Goal: Task Accomplishment & Management: Complete application form

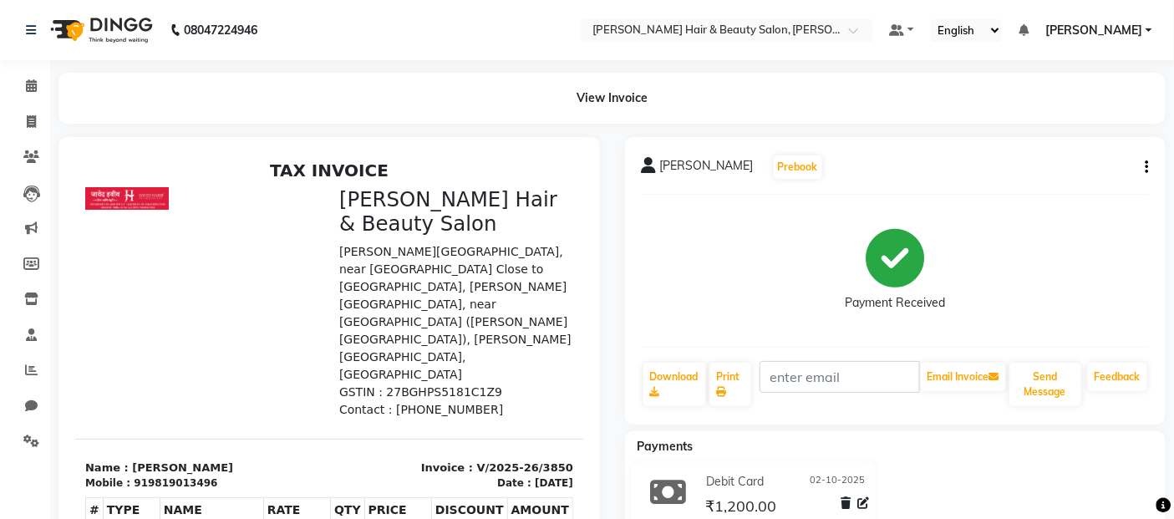
click at [423, 459] on div "Invoice : V/2025-26/3850 Date : [DATE]" at bounding box center [455, 475] width 254 height 32
click at [31, 115] on icon at bounding box center [31, 121] width 9 height 13
select select "service"
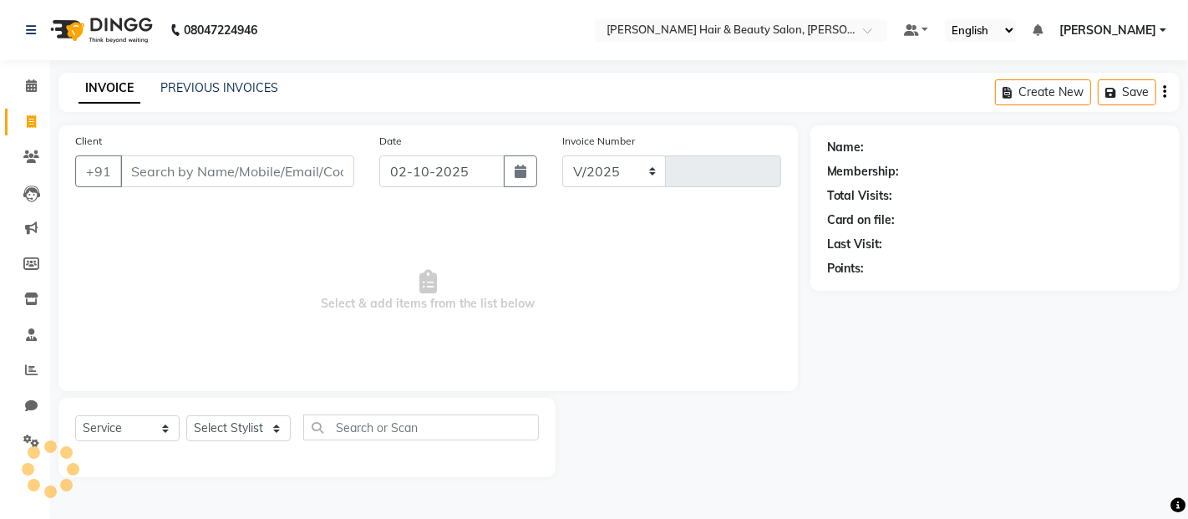
select select "7927"
type input "3851"
click at [155, 176] on input "Client" at bounding box center [237, 171] width 234 height 32
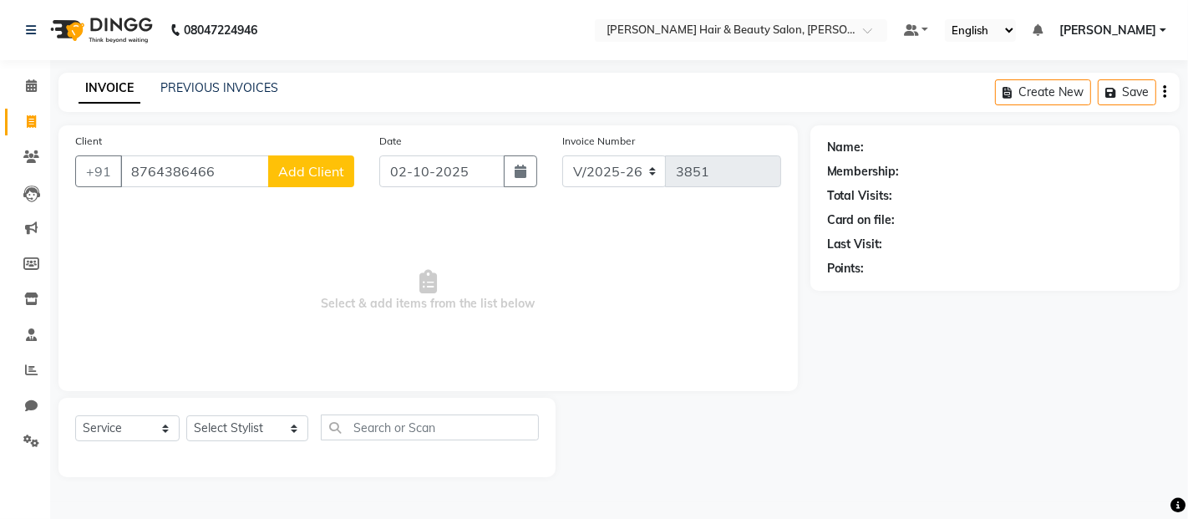
type input "8764386466"
click at [314, 169] on span "Add Client" at bounding box center [311, 171] width 66 height 17
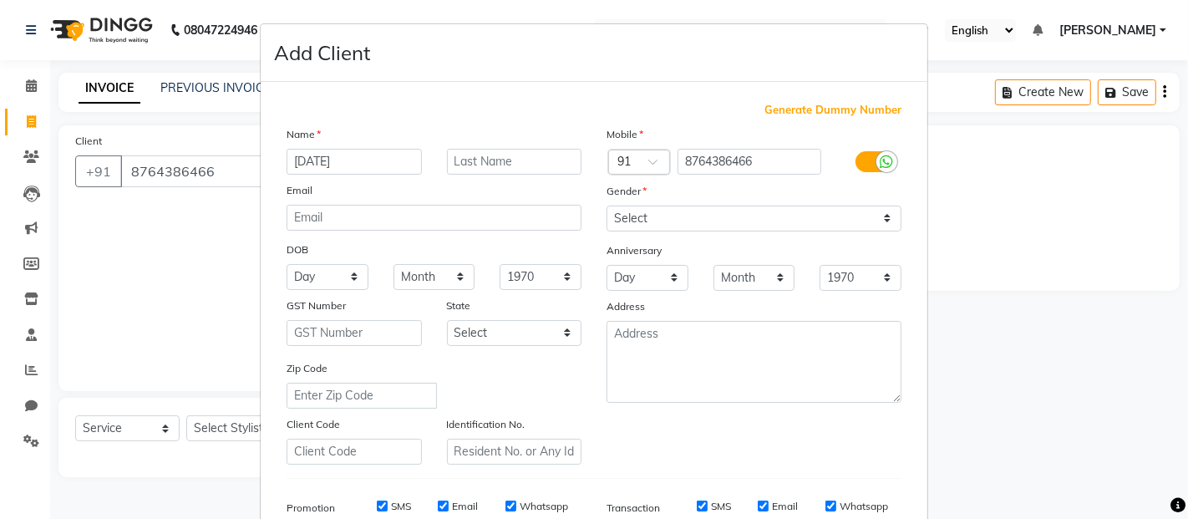
type input "[DATE]"
click at [508, 153] on input "text" at bounding box center [514, 162] width 135 height 26
type input "[DEMOGRAPHIC_DATA]"
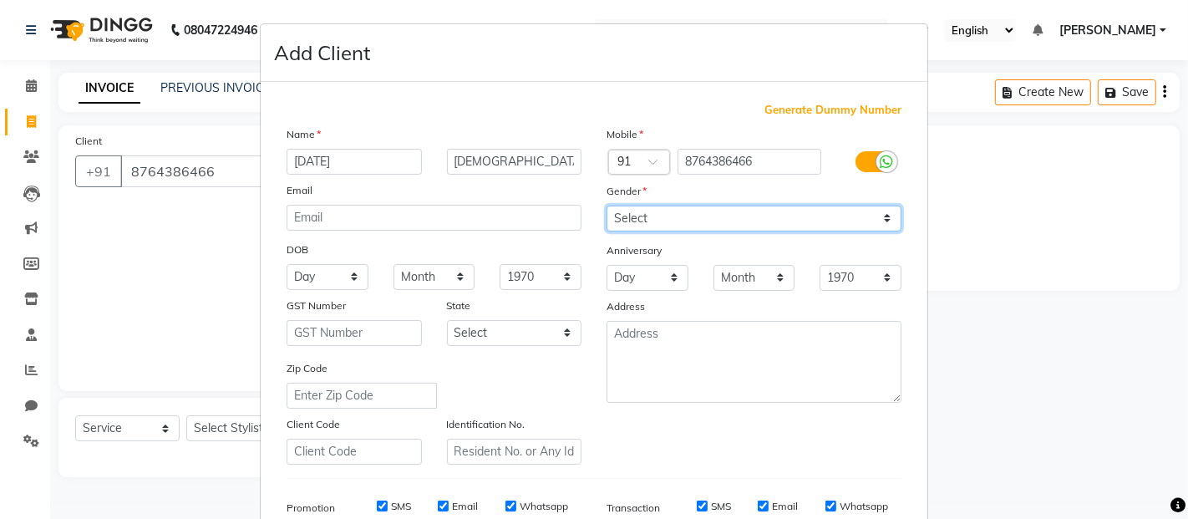
click at [881, 219] on select "Select [DEMOGRAPHIC_DATA] [DEMOGRAPHIC_DATA] Other Prefer Not To Say" at bounding box center [753, 218] width 295 height 26
select select "[DEMOGRAPHIC_DATA]"
click at [606, 205] on select "Select [DEMOGRAPHIC_DATA] [DEMOGRAPHIC_DATA] Other Prefer Not To Say" at bounding box center [753, 218] width 295 height 26
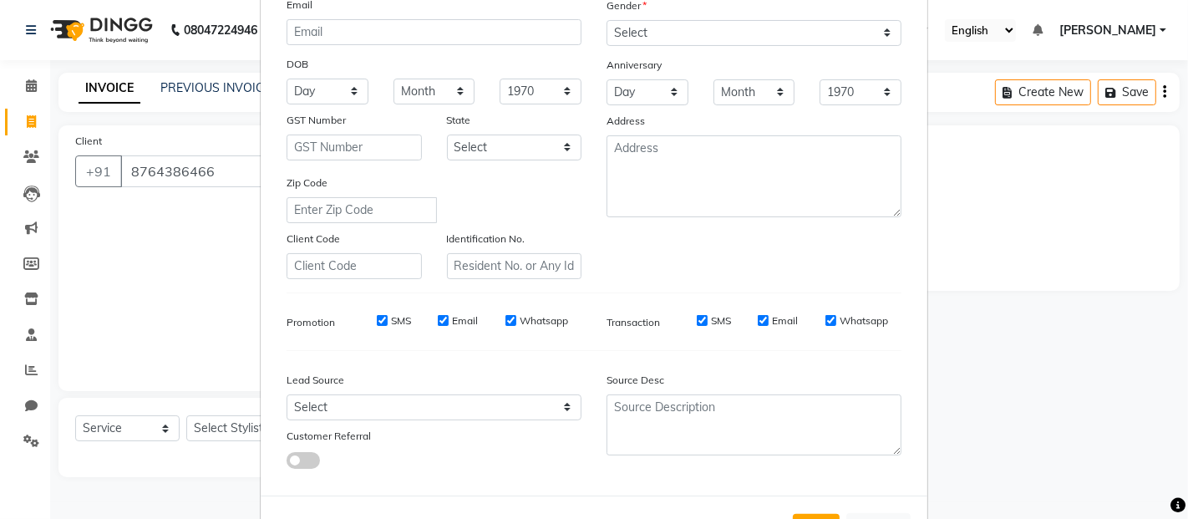
click at [464, 321] on label "Email" at bounding box center [465, 320] width 26 height 15
click at [449, 321] on input "Email" at bounding box center [443, 320] width 11 height 11
checkbox input "false"
click at [396, 321] on label "SMS" at bounding box center [401, 320] width 20 height 15
click at [388, 321] on input "SMS" at bounding box center [382, 320] width 11 height 11
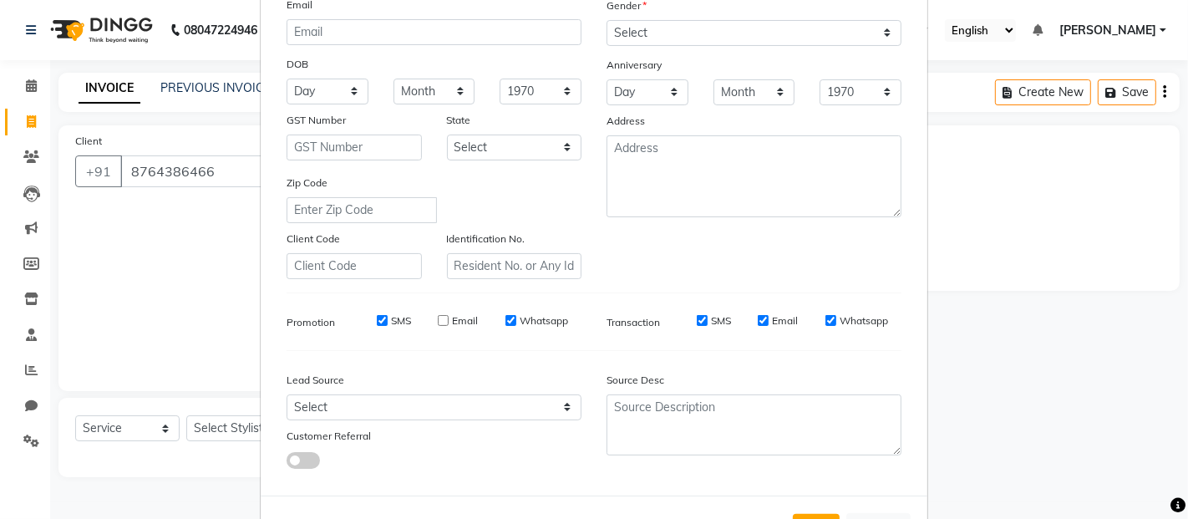
checkbox input "false"
click at [528, 318] on label "Whatsapp" at bounding box center [544, 320] width 48 height 15
click at [516, 318] on input "Whatsapp" at bounding box center [510, 320] width 11 height 11
checkbox input "false"
click at [711, 320] on label "SMS" at bounding box center [721, 320] width 20 height 15
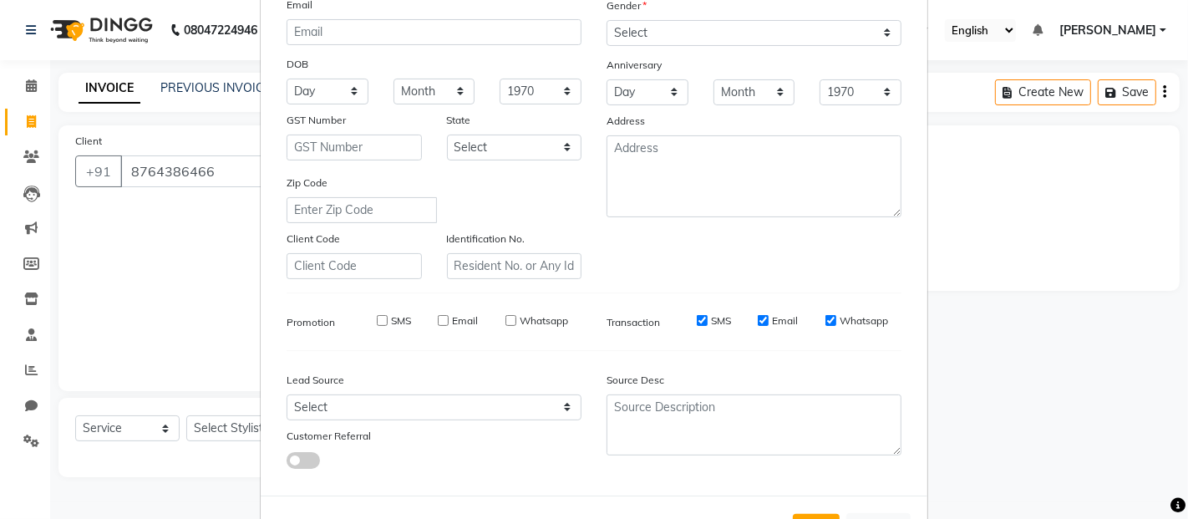
click at [707, 320] on input "SMS" at bounding box center [702, 320] width 11 height 11
checkbox input "false"
click at [772, 322] on label "Email" at bounding box center [785, 320] width 26 height 15
click at [768, 322] on input "Email" at bounding box center [763, 320] width 11 height 11
checkbox input "false"
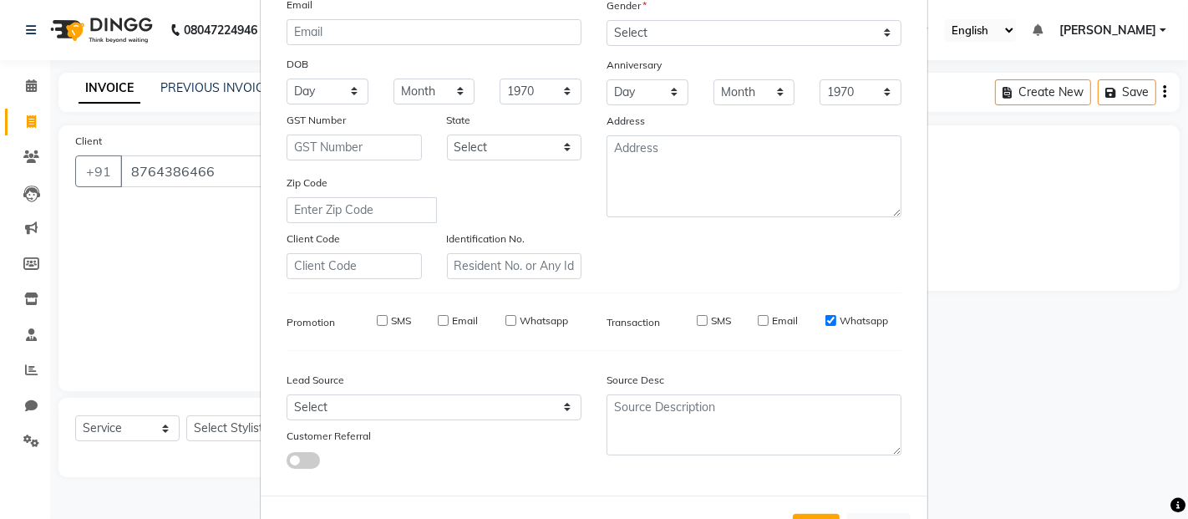
click at [859, 323] on label "Whatsapp" at bounding box center [863, 320] width 48 height 15
click at [836, 323] on input "Whatsapp" at bounding box center [830, 320] width 11 height 11
checkbox input "false"
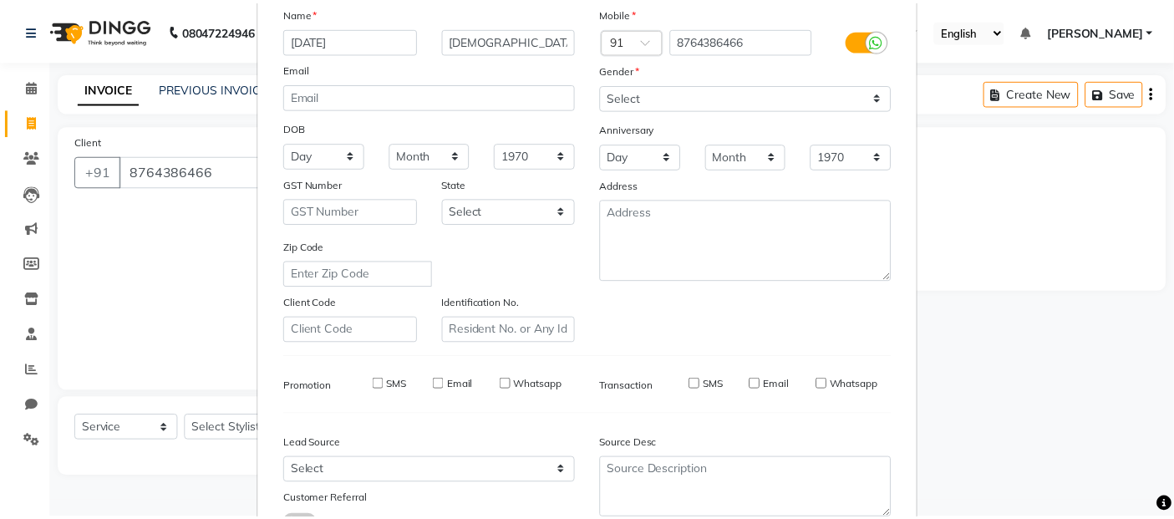
scroll to position [253, 0]
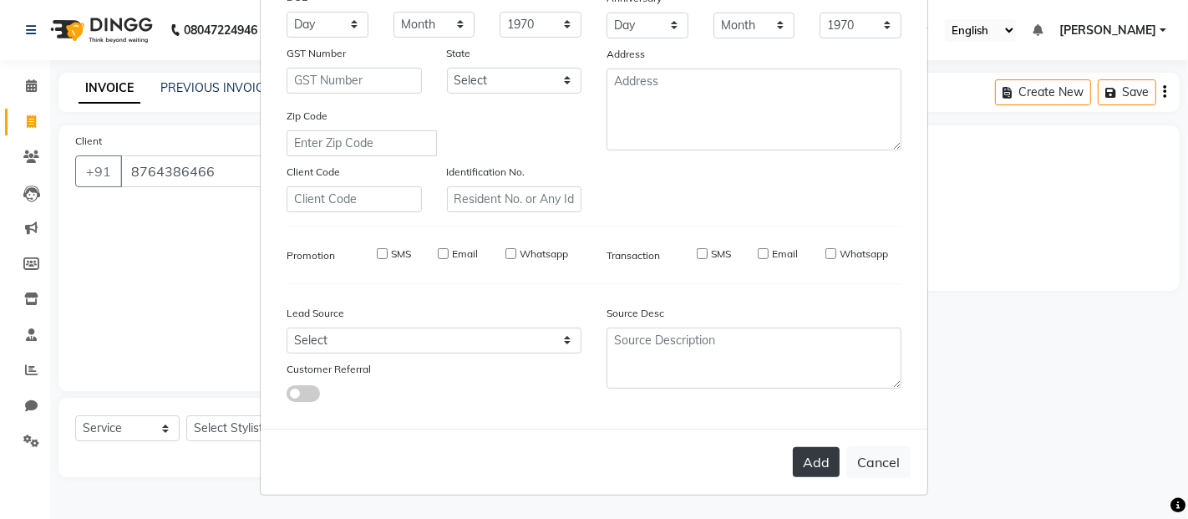
click at [814, 454] on button "Add" at bounding box center [816, 462] width 47 height 30
select select
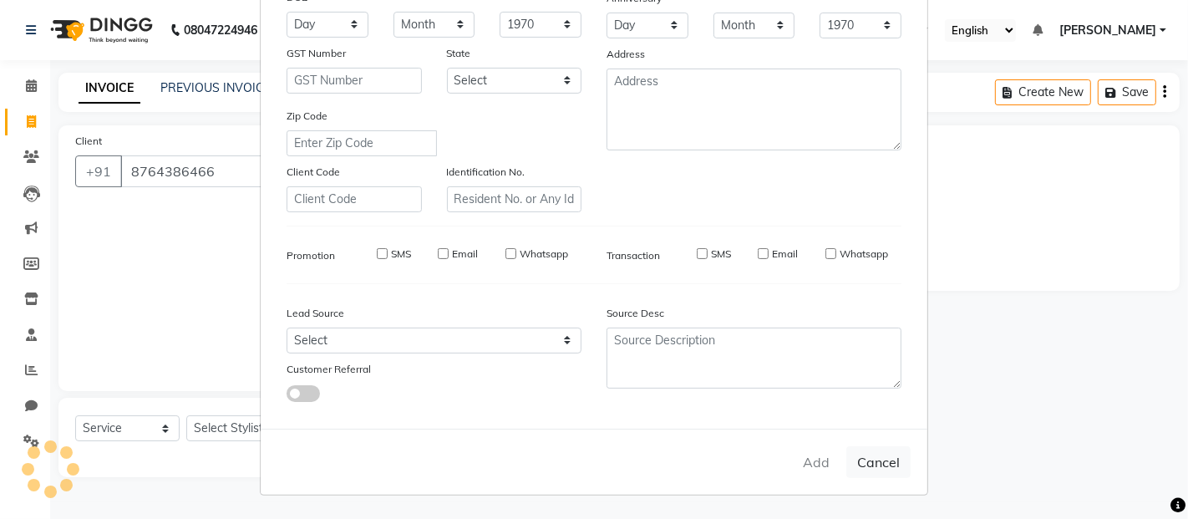
select select
checkbox input "false"
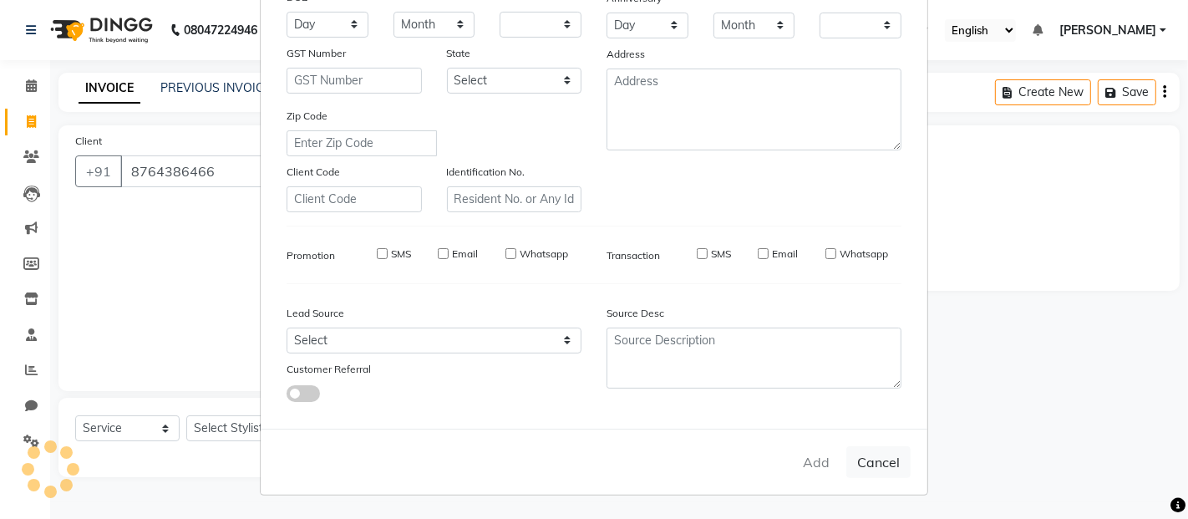
checkbox input "false"
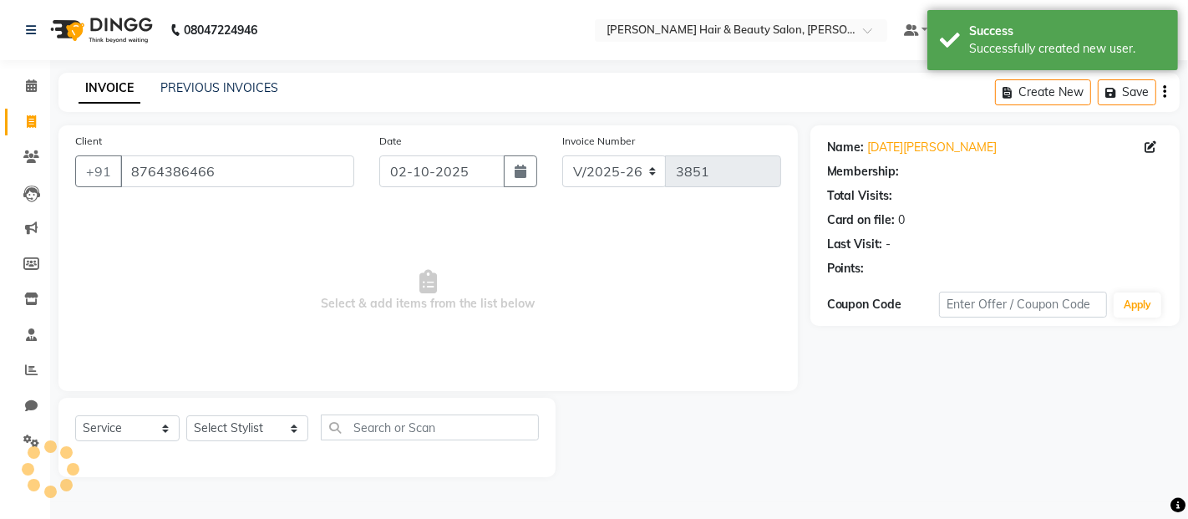
select select "1: Object"
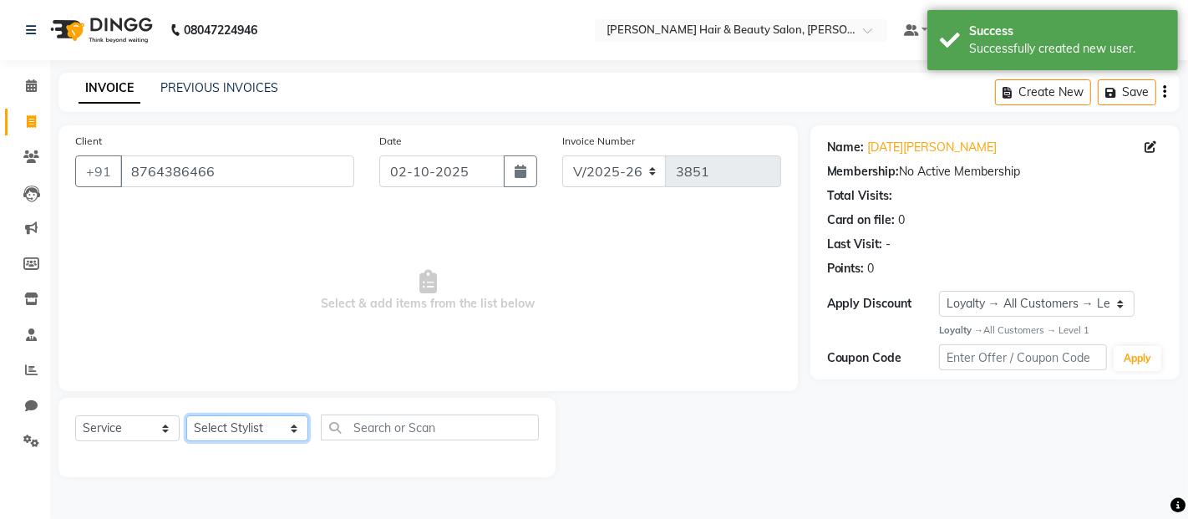
click at [271, 431] on select "Select Stylist [PERSON_NAME] Zibral [PERSON_NAME] [PERSON_NAME] [PERSON_NAME] […" at bounding box center [247, 428] width 122 height 26
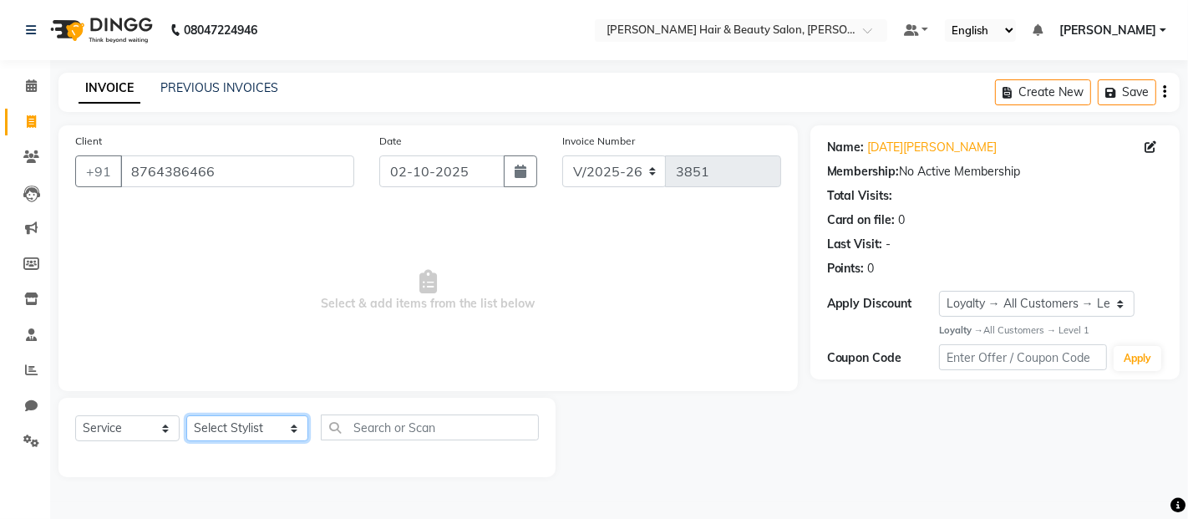
select select "74422"
click at [186, 416] on select "Select Stylist [PERSON_NAME] Zibral [PERSON_NAME] [PERSON_NAME] [PERSON_NAME] […" at bounding box center [247, 428] width 122 height 26
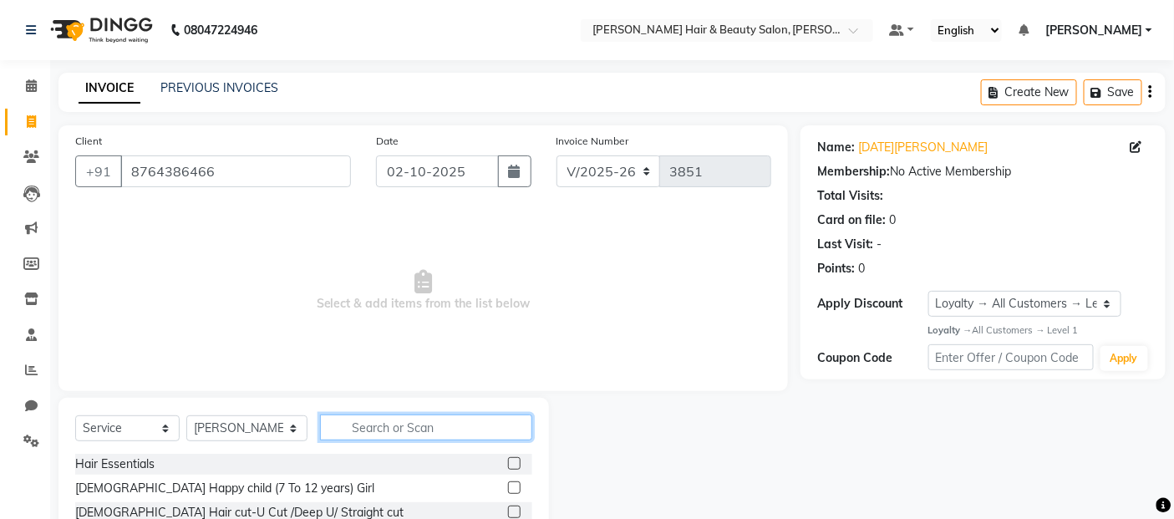
click at [423, 434] on input "text" at bounding box center [426, 427] width 213 height 26
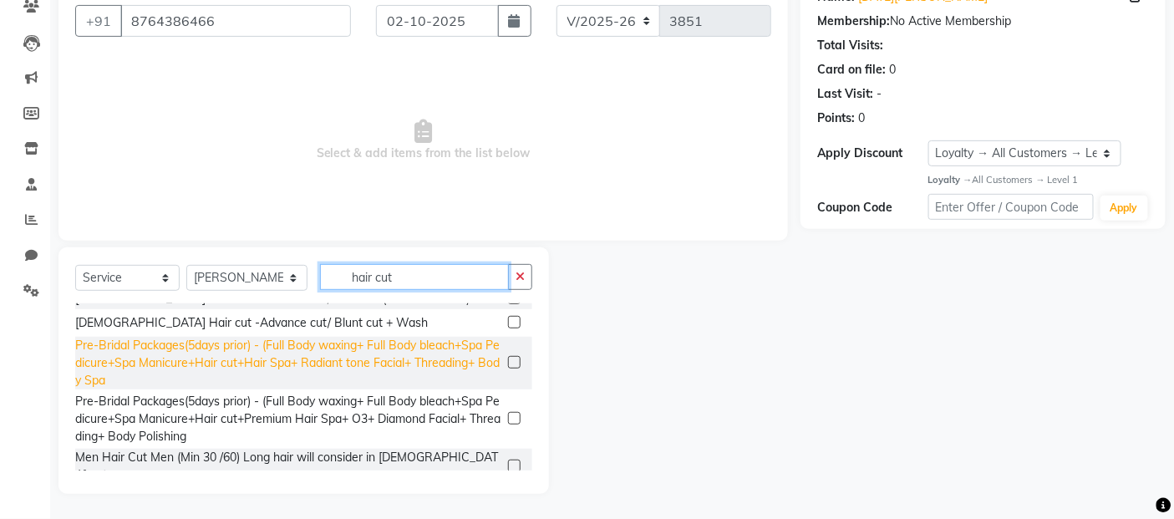
scroll to position [336, 0]
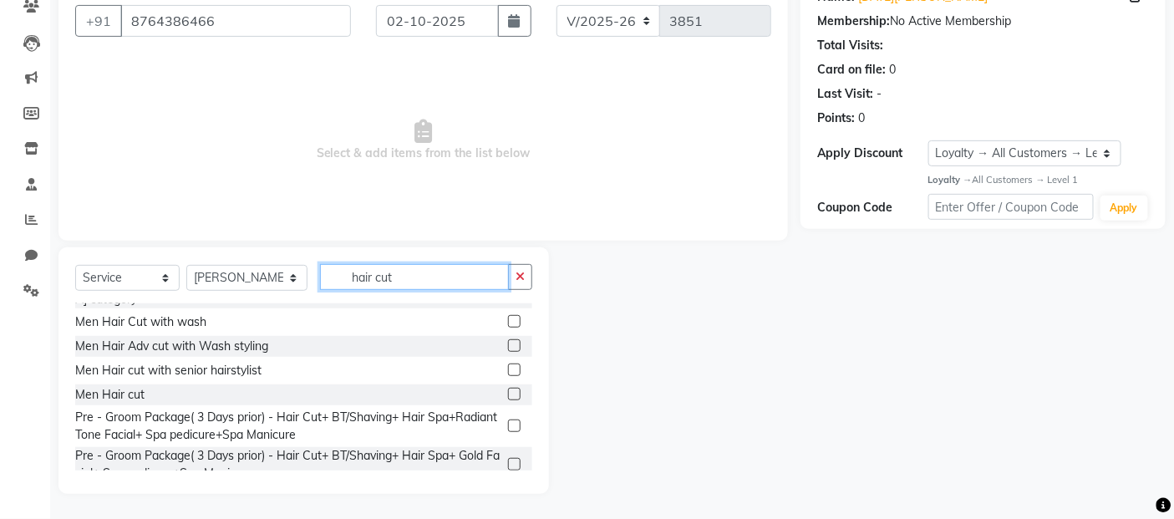
type input "hair cut"
click at [508, 388] on label at bounding box center [514, 394] width 13 height 13
click at [508, 389] on input "checkbox" at bounding box center [513, 394] width 11 height 11
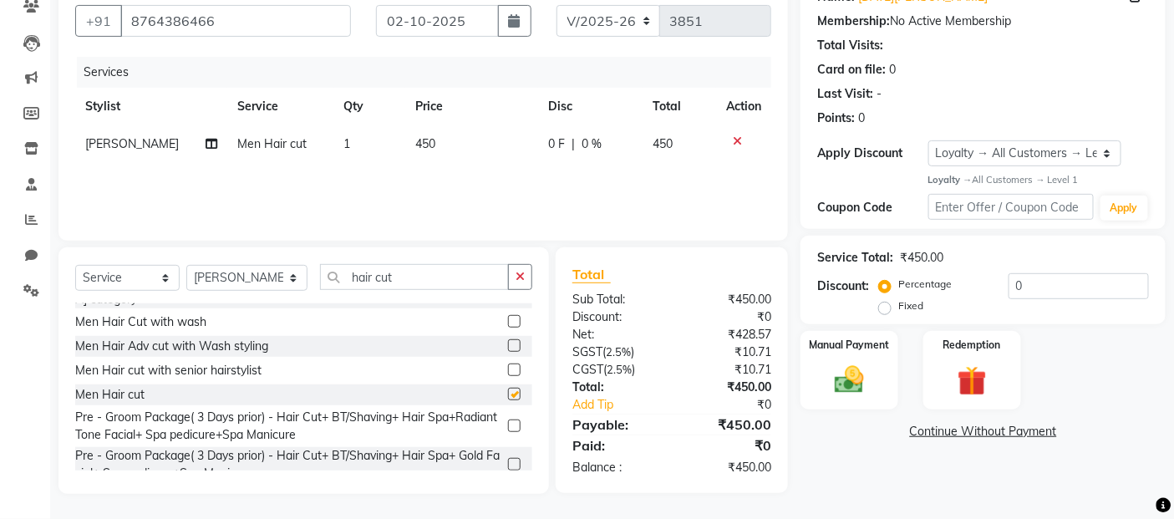
checkbox input "false"
click at [858, 388] on img at bounding box center [849, 380] width 50 height 35
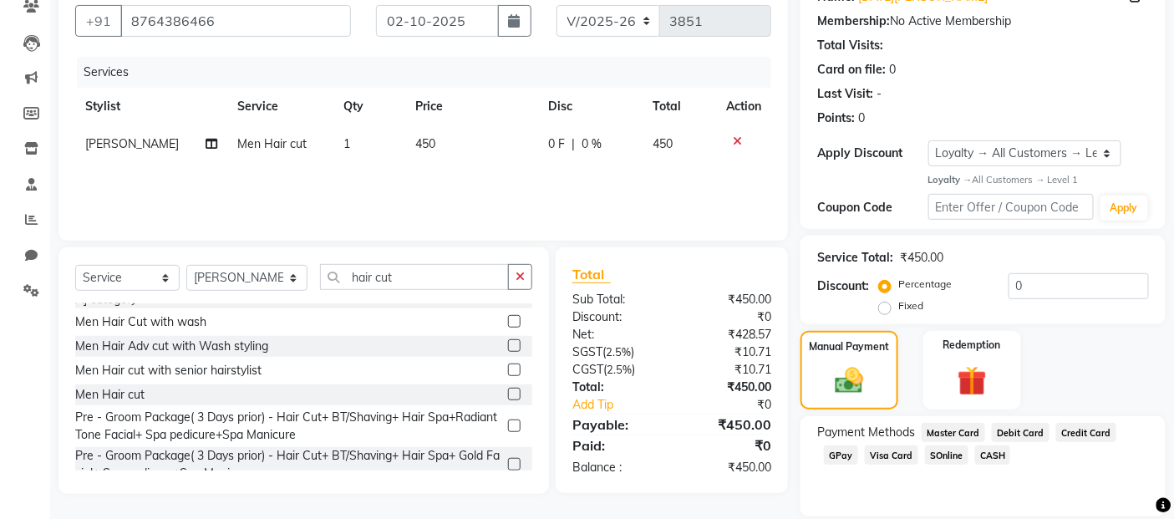
click at [831, 454] on span "GPay" at bounding box center [841, 454] width 34 height 19
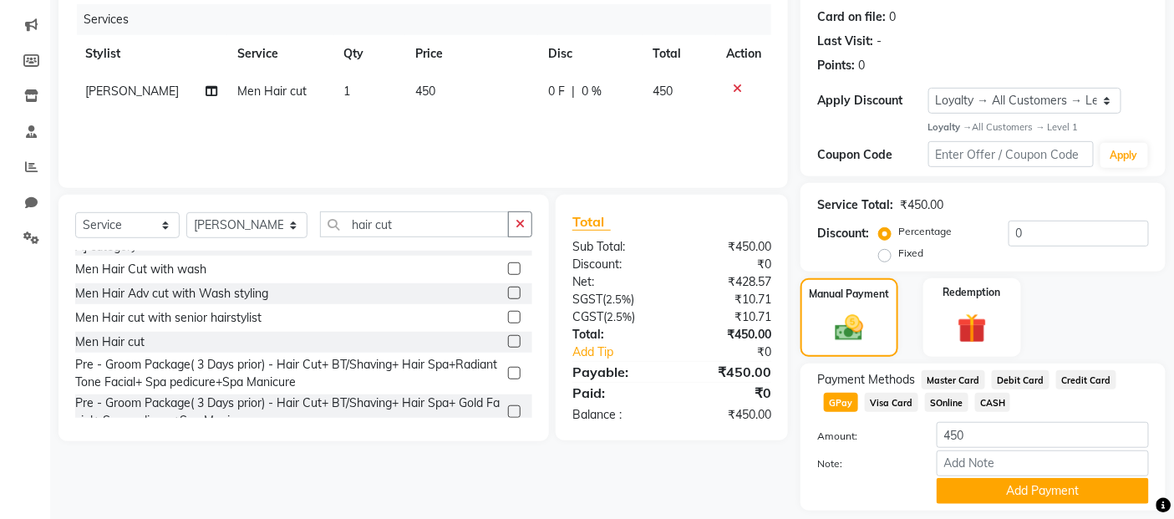
scroll to position [255, 0]
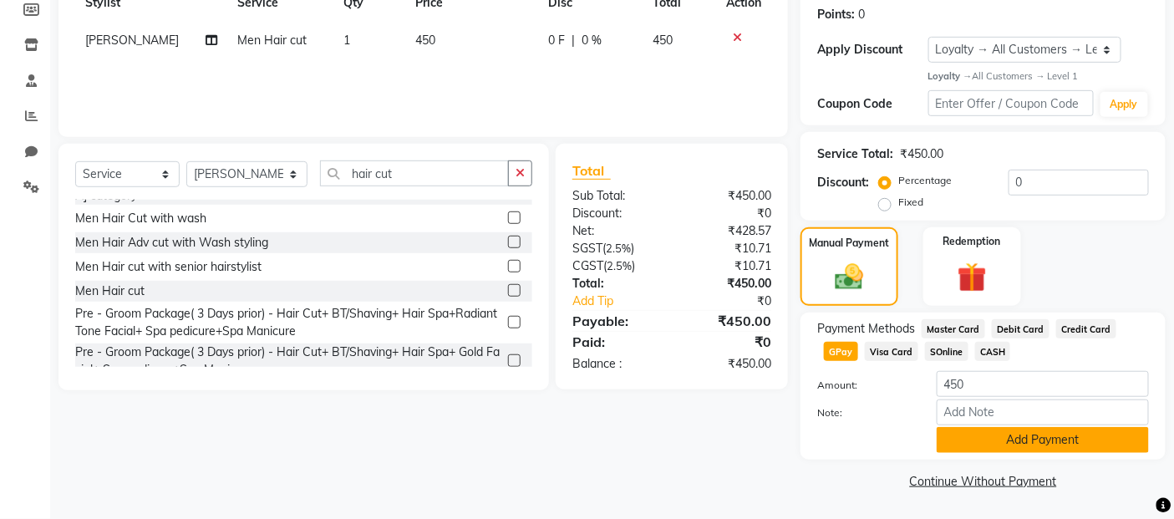
click at [966, 446] on button "Add Payment" at bounding box center [1042, 440] width 212 height 26
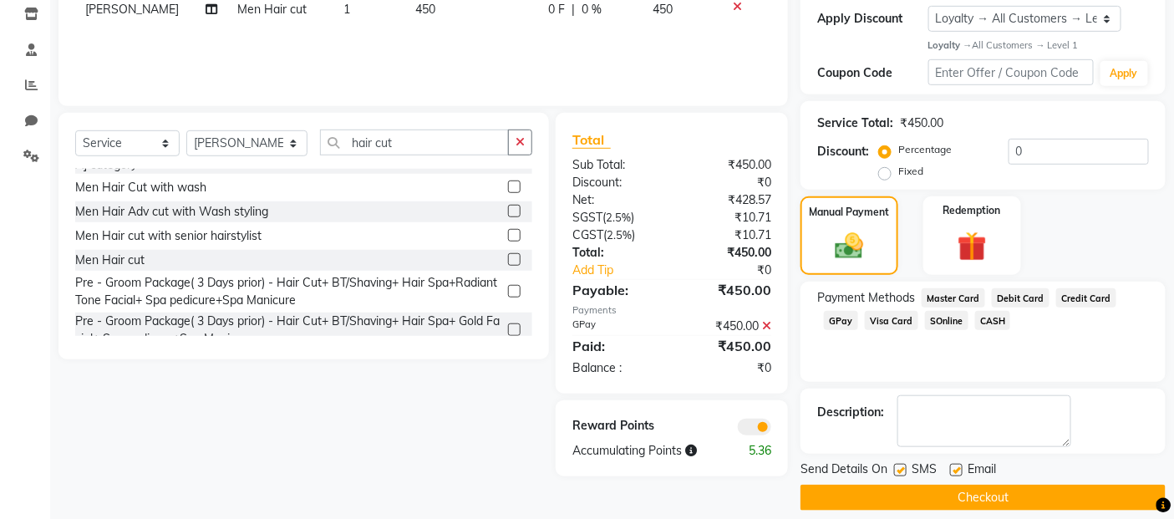
scroll to position [302, 0]
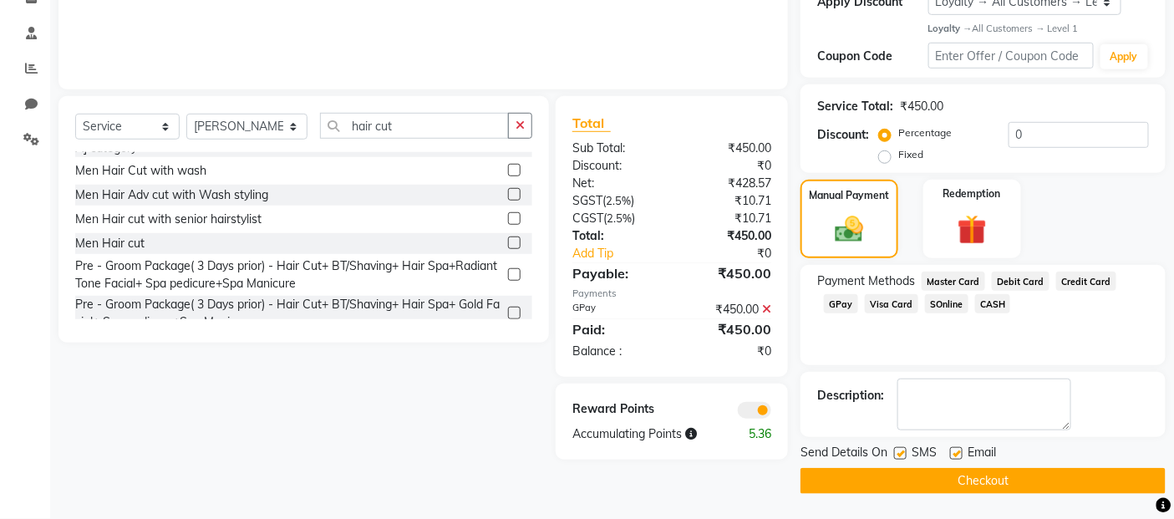
click at [902, 454] on label at bounding box center [900, 453] width 13 height 13
click at [902, 454] on input "checkbox" at bounding box center [899, 454] width 11 height 11
checkbox input "false"
click at [952, 454] on label at bounding box center [956, 453] width 13 height 13
click at [952, 454] on input "checkbox" at bounding box center [955, 454] width 11 height 11
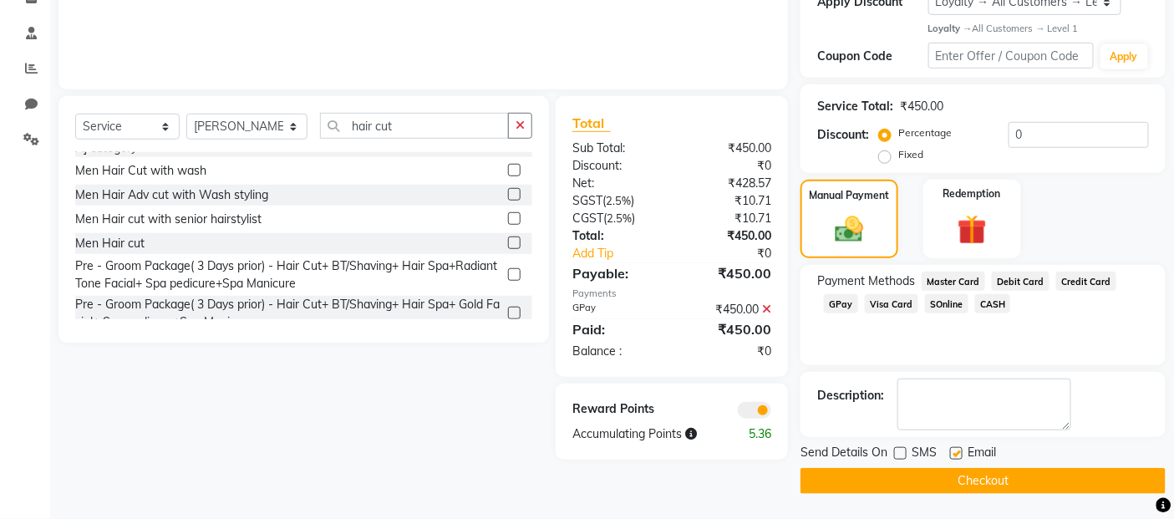
checkbox input "false"
click at [953, 474] on button "Checkout" at bounding box center [982, 481] width 365 height 26
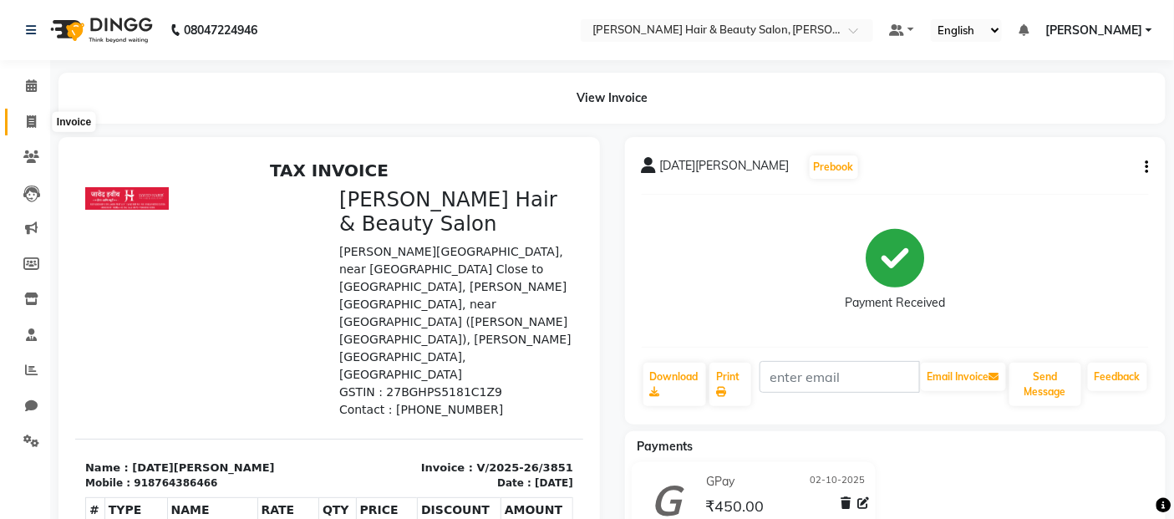
click at [33, 115] on icon at bounding box center [31, 121] width 9 height 13
select select "service"
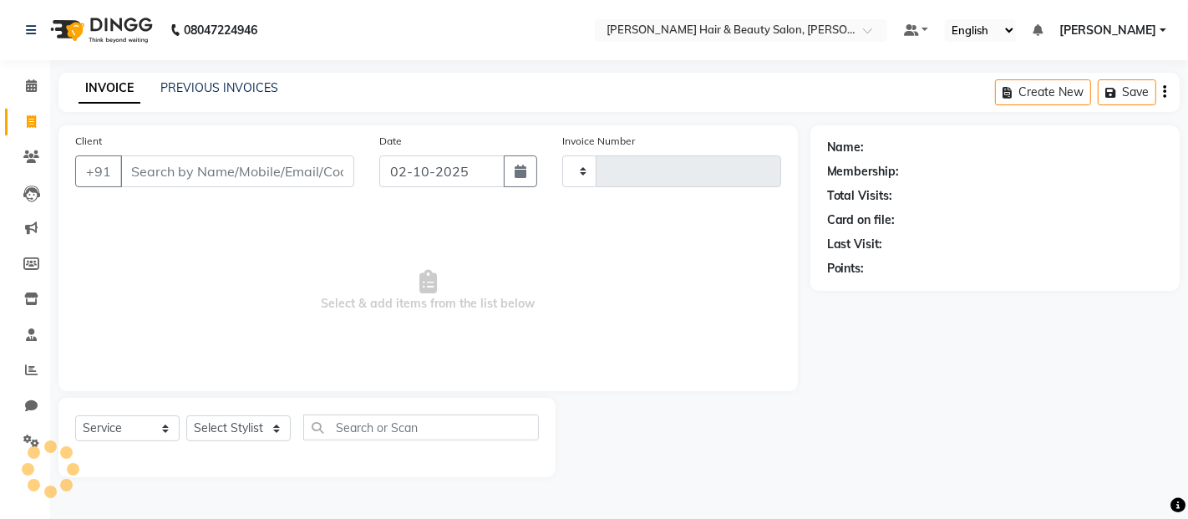
type input "3852"
select select "7927"
click at [195, 162] on input "Client" at bounding box center [237, 171] width 234 height 32
type input "l"
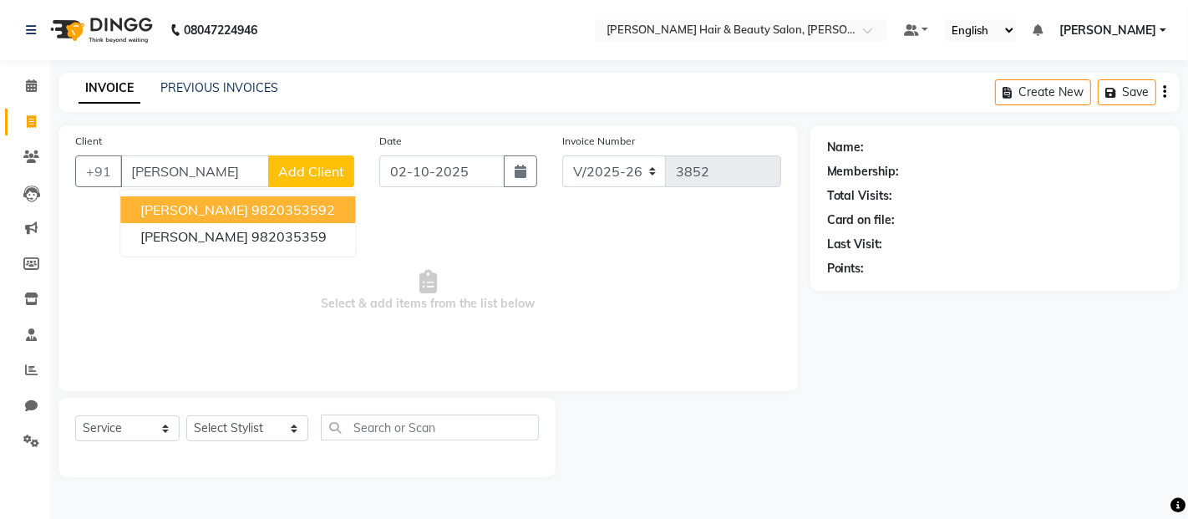
click at [276, 212] on ngb-highlight "9820353592" at bounding box center [293, 209] width 84 height 17
type input "9820353592"
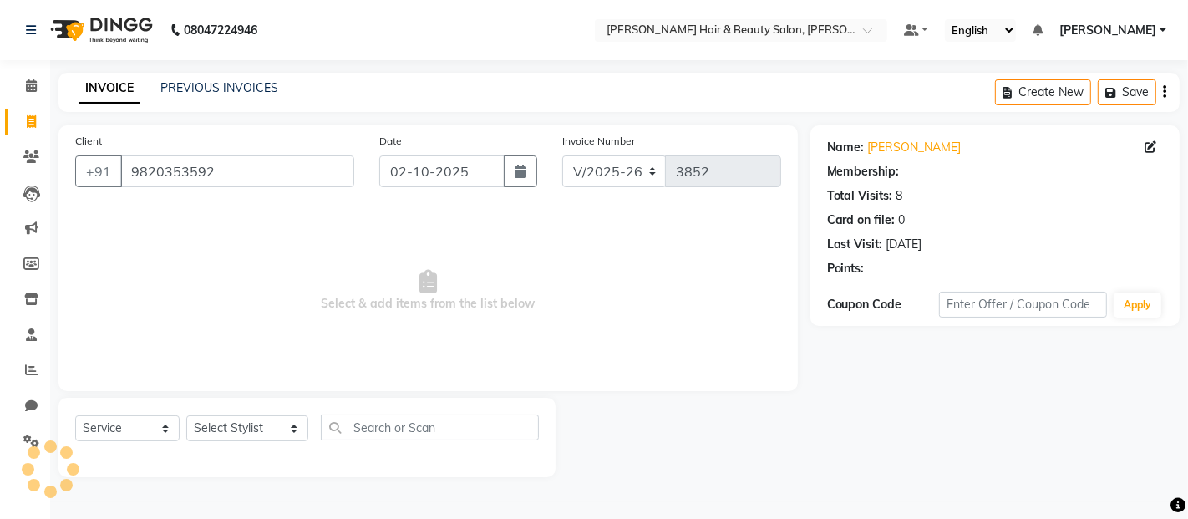
select select "1: Object"
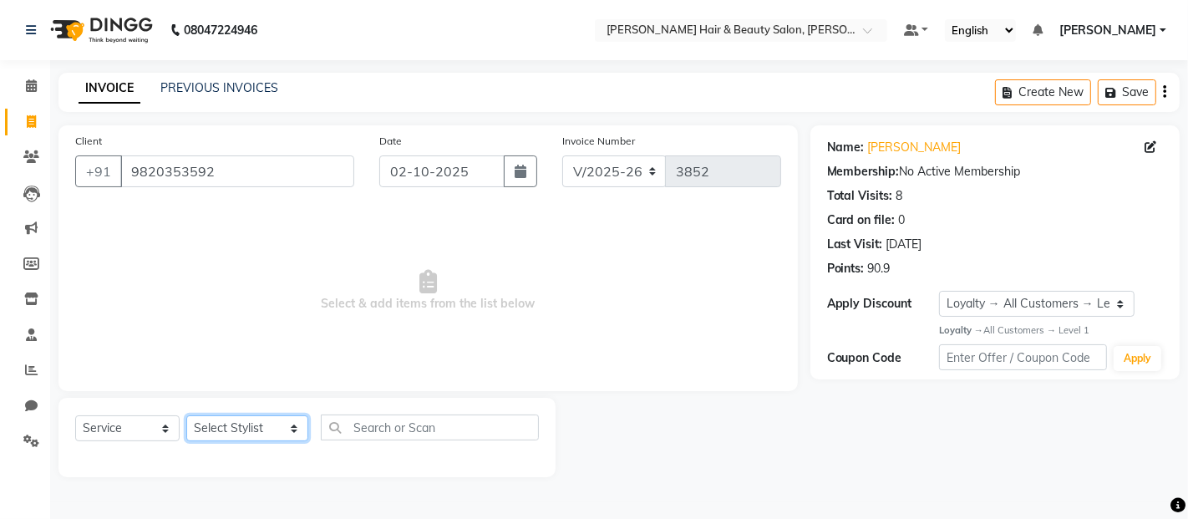
click at [271, 439] on select "Select Stylist [PERSON_NAME] Zibral [PERSON_NAME] [PERSON_NAME] [PERSON_NAME] […" at bounding box center [247, 428] width 122 height 26
select select "72247"
click at [186, 416] on select "Select Stylist [PERSON_NAME] Zibral [PERSON_NAME] [PERSON_NAME] [PERSON_NAME] […" at bounding box center [247, 428] width 122 height 26
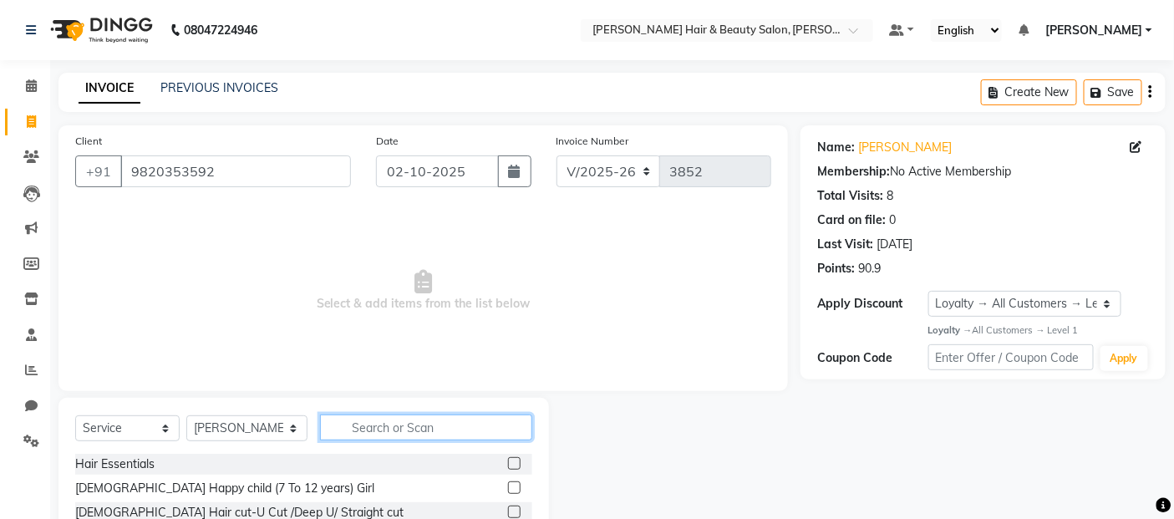
click at [389, 422] on input "text" at bounding box center [426, 427] width 213 height 26
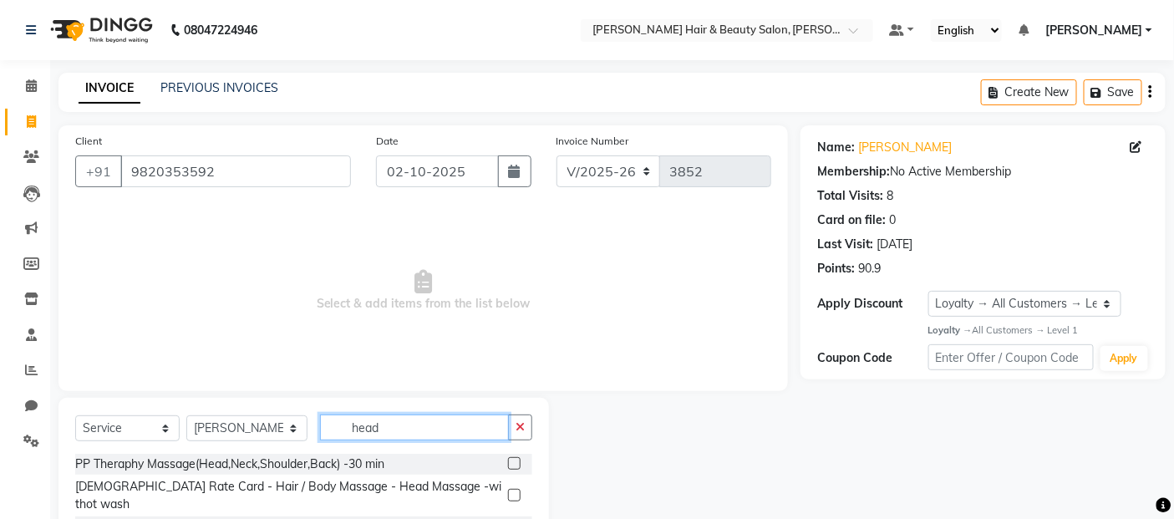
type input "head"
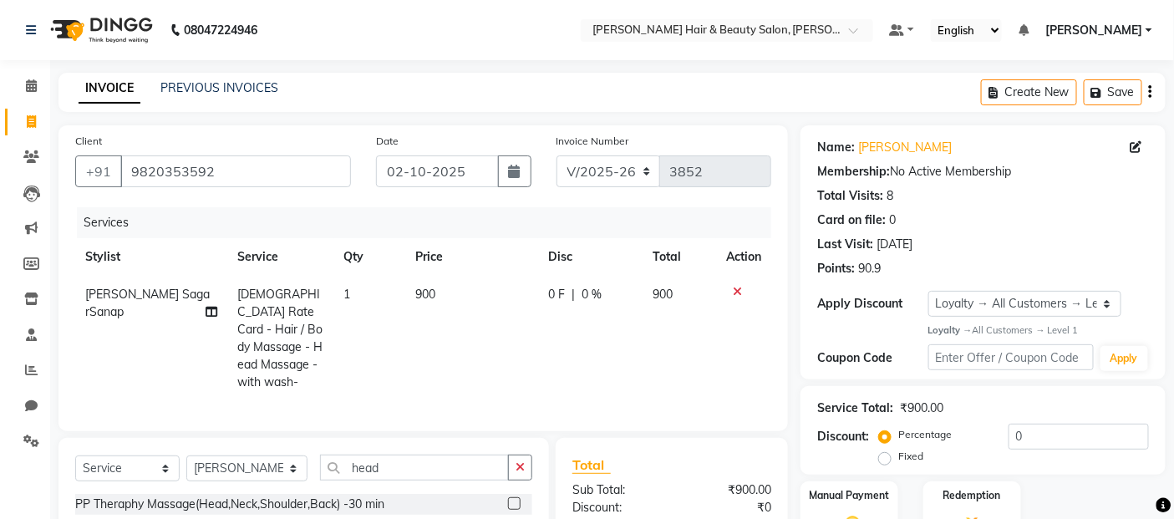
checkbox input "false"
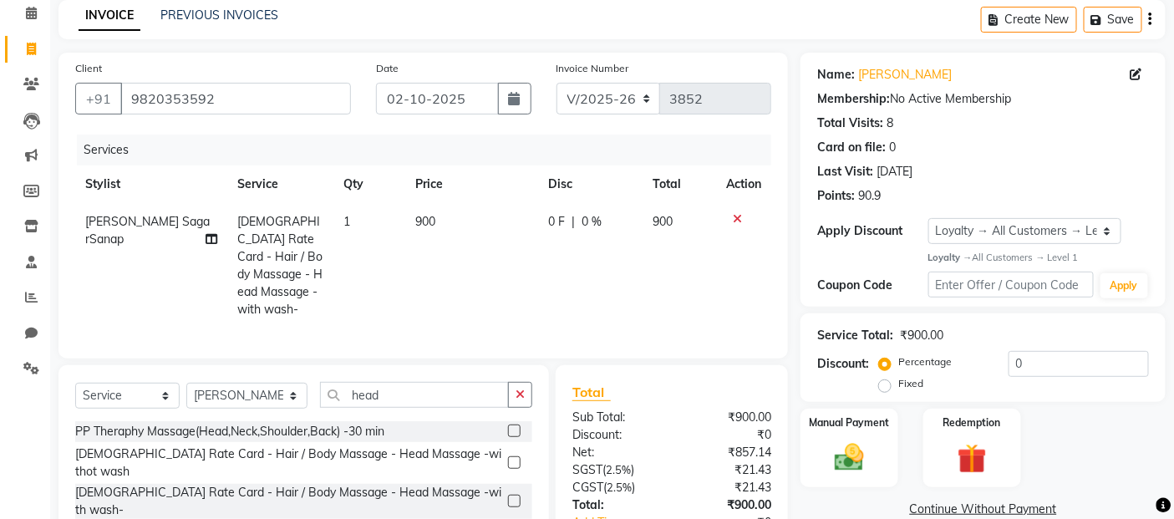
scroll to position [185, 0]
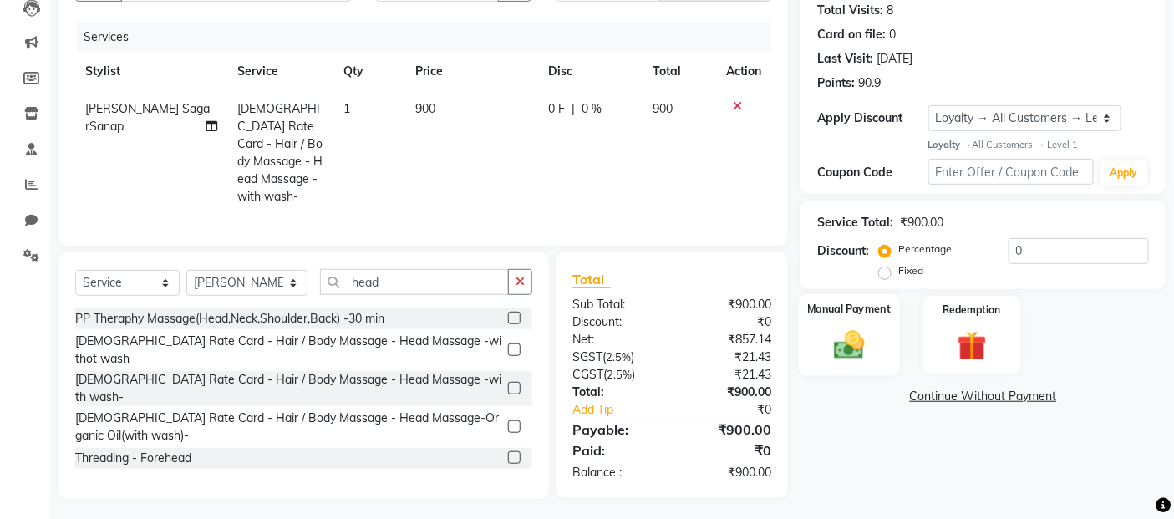
click at [848, 352] on img at bounding box center [849, 344] width 50 height 35
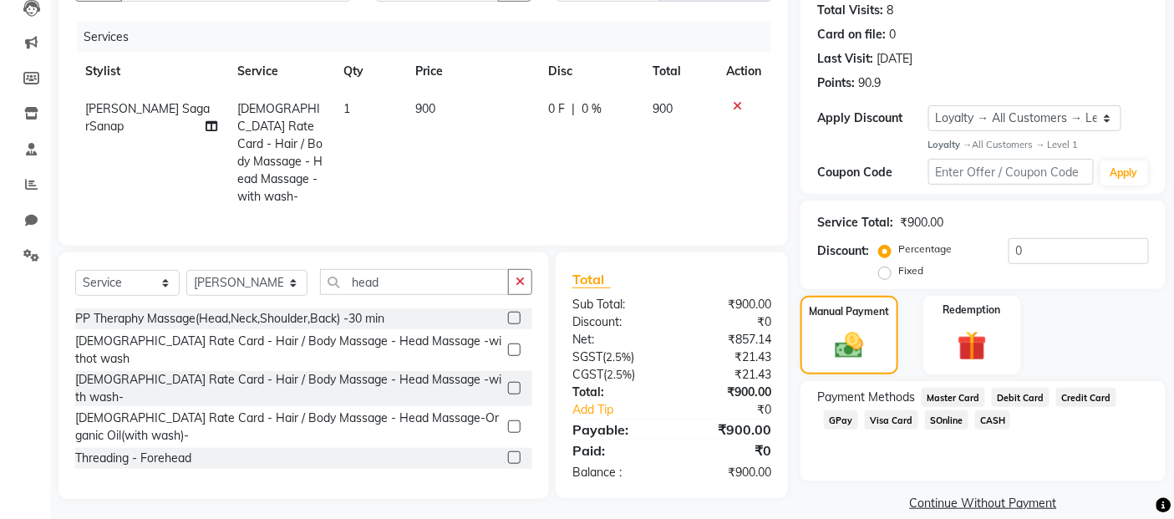
click at [839, 419] on span "GPay" at bounding box center [841, 419] width 34 height 19
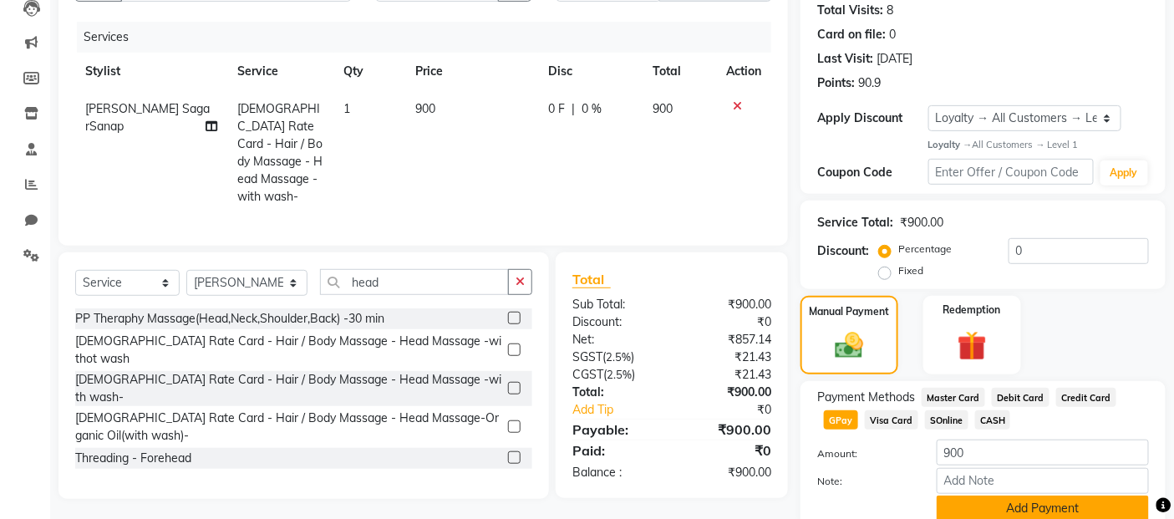
click at [988, 510] on button "Add Payment" at bounding box center [1042, 508] width 212 height 26
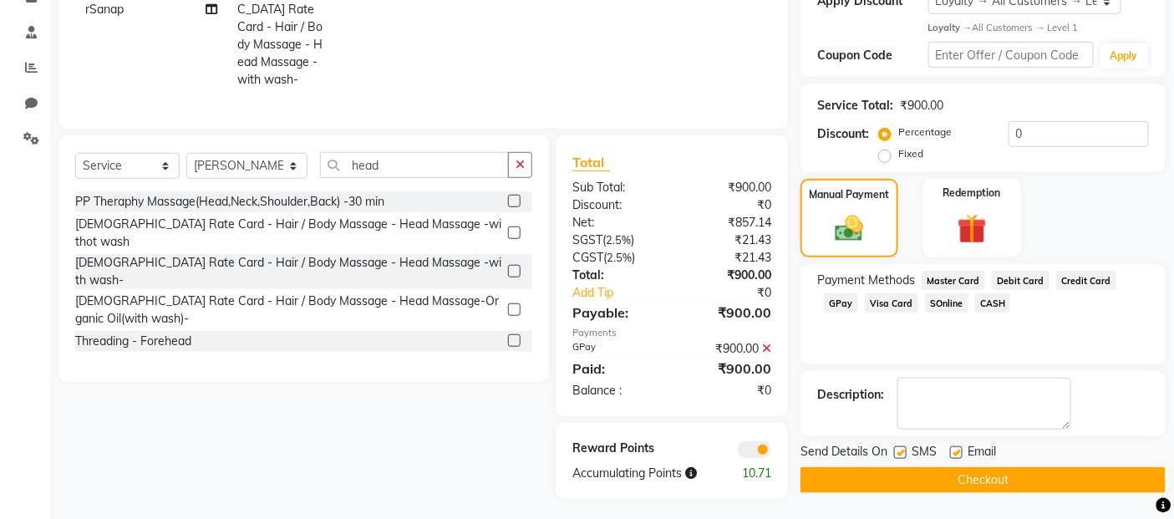
scroll to position [303, 0]
click at [900, 454] on label at bounding box center [900, 451] width 13 height 13
click at [900, 454] on input "checkbox" at bounding box center [899, 452] width 11 height 11
checkbox input "false"
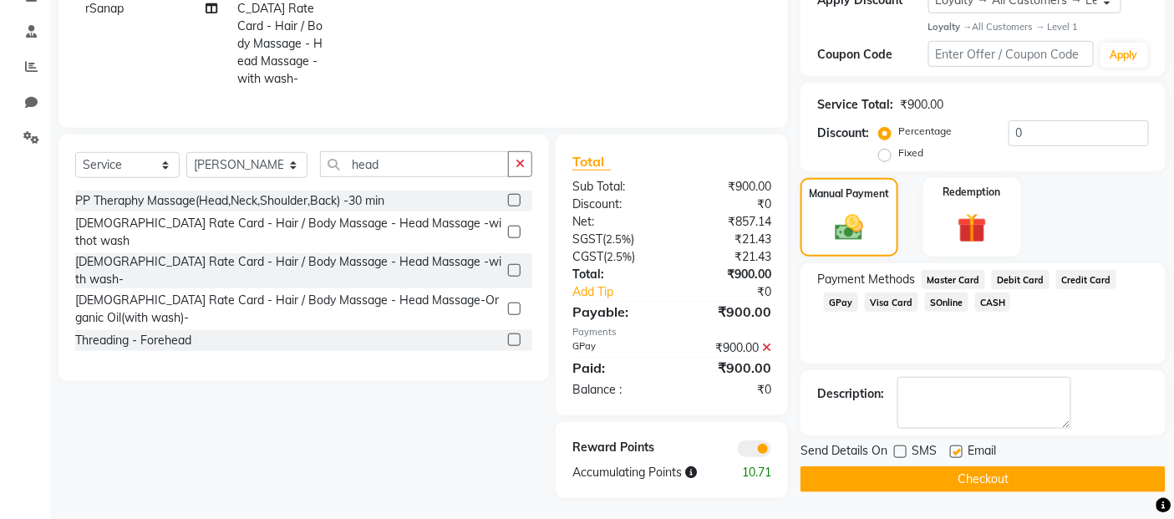
click at [956, 455] on label at bounding box center [956, 451] width 13 height 13
click at [956, 455] on input "checkbox" at bounding box center [955, 452] width 11 height 11
checkbox input "false"
click at [950, 473] on button "Checkout" at bounding box center [982, 479] width 365 height 26
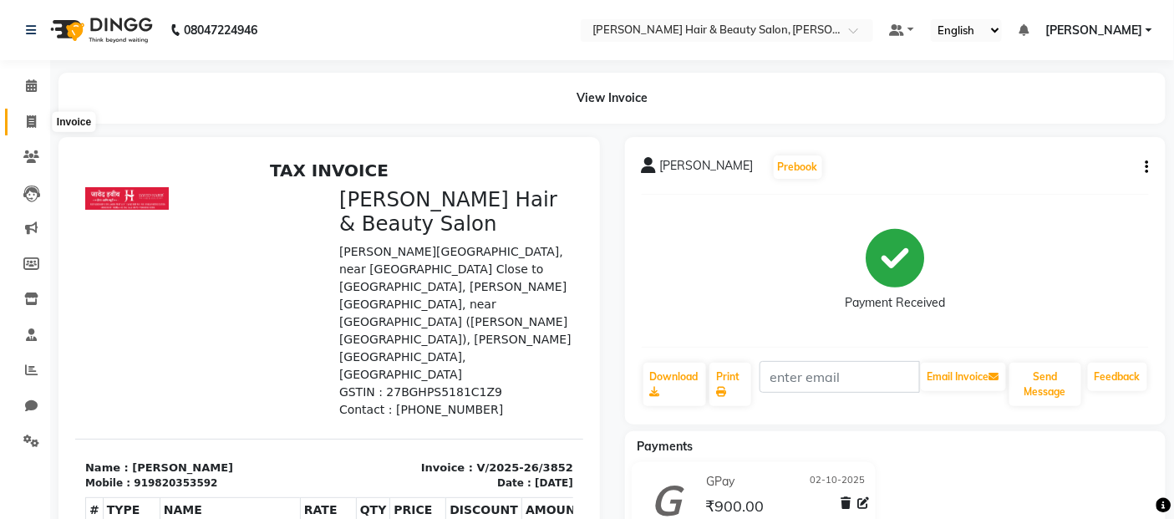
click at [28, 115] on icon at bounding box center [31, 121] width 9 height 13
select select "service"
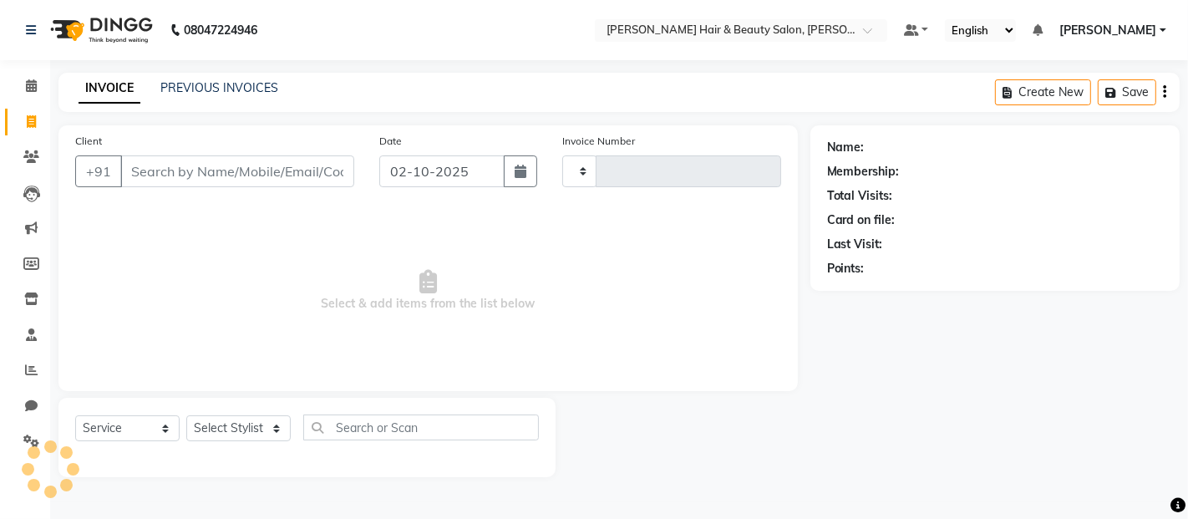
type input "3853"
select select "7927"
click at [192, 165] on input "Client" at bounding box center [237, 171] width 234 height 32
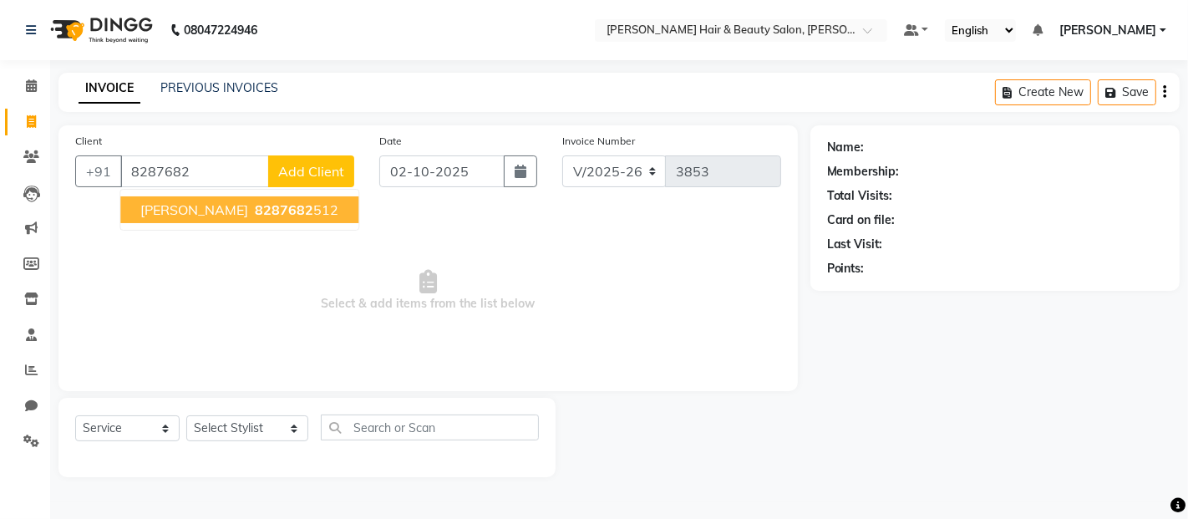
click at [192, 220] on button "[PERSON_NAME] 8287682 512" at bounding box center [239, 209] width 238 height 27
type input "8287682512"
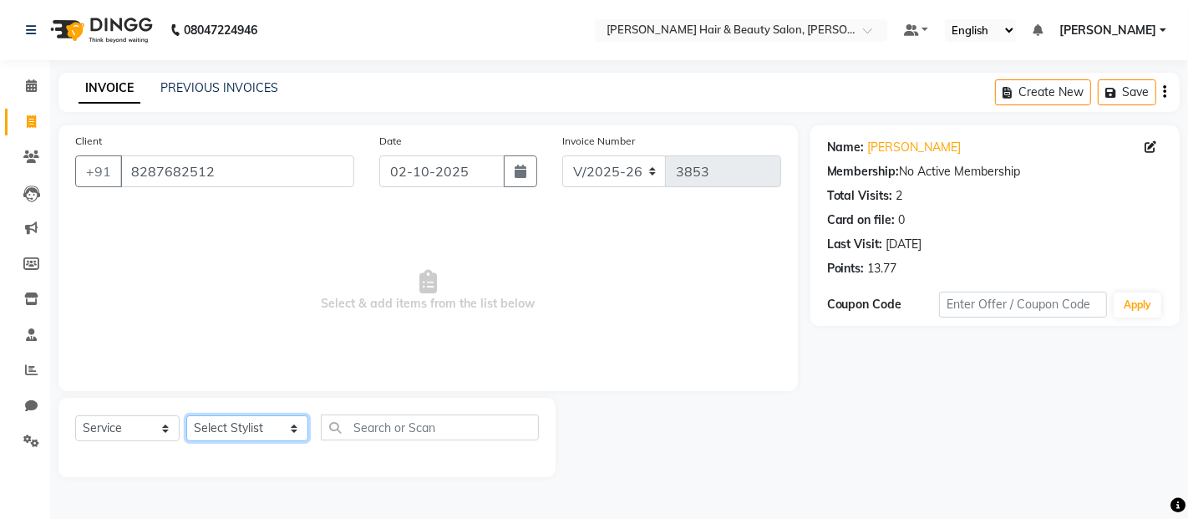
click at [278, 423] on select "Select Stylist [PERSON_NAME] Zibral [PERSON_NAME] [PERSON_NAME] [PERSON_NAME] […" at bounding box center [247, 428] width 122 height 26
select select "72242"
click at [186, 416] on select "Select Stylist [PERSON_NAME] Zibral [PERSON_NAME] [PERSON_NAME] [PERSON_NAME] […" at bounding box center [247, 428] width 122 height 26
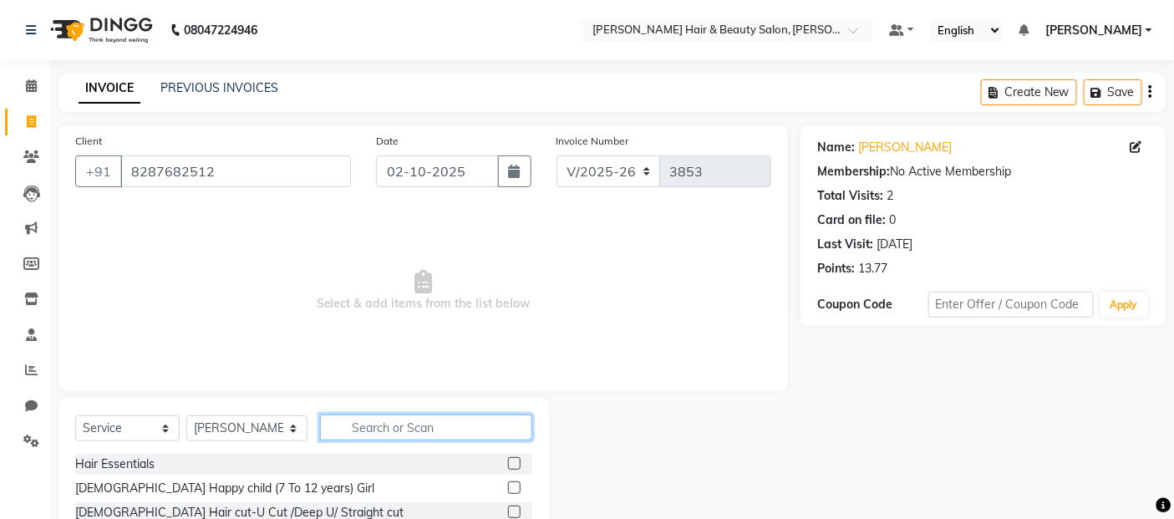
click at [422, 418] on input "text" at bounding box center [426, 427] width 213 height 26
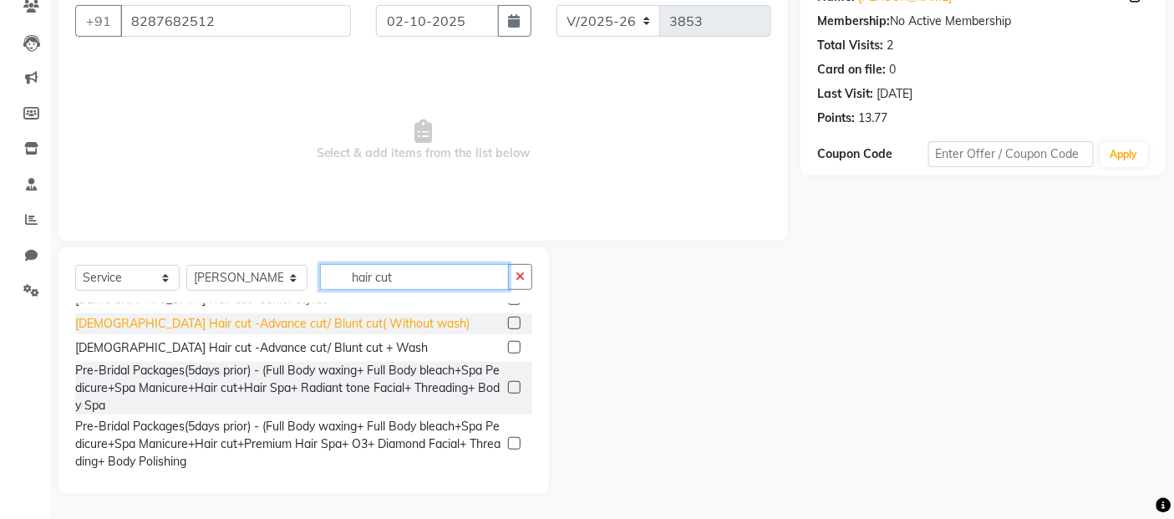
scroll to position [336, 0]
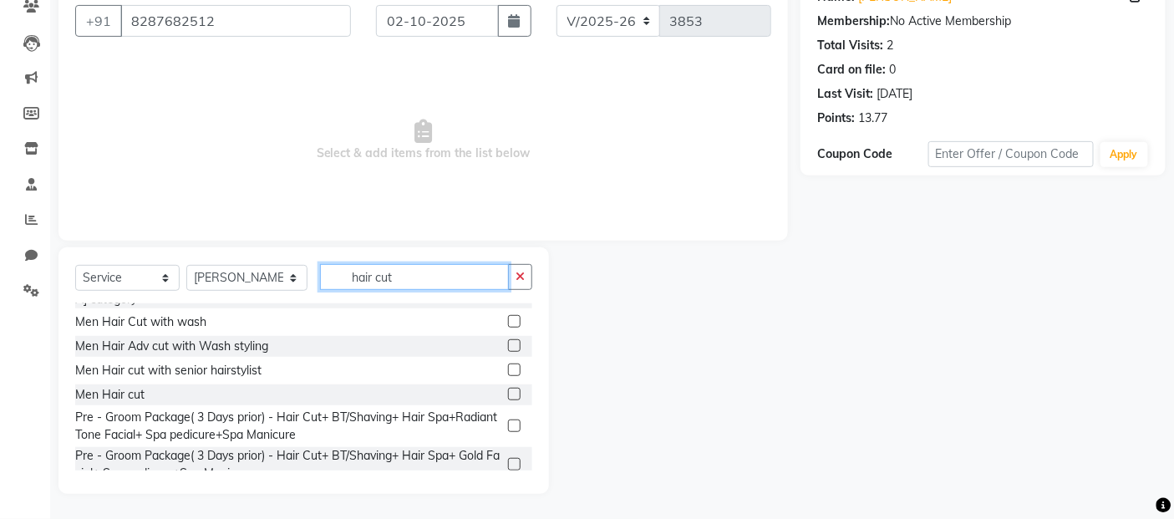
type input "hair cut"
click at [508, 388] on label at bounding box center [514, 394] width 13 height 13
click at [508, 389] on input "checkbox" at bounding box center [513, 394] width 11 height 11
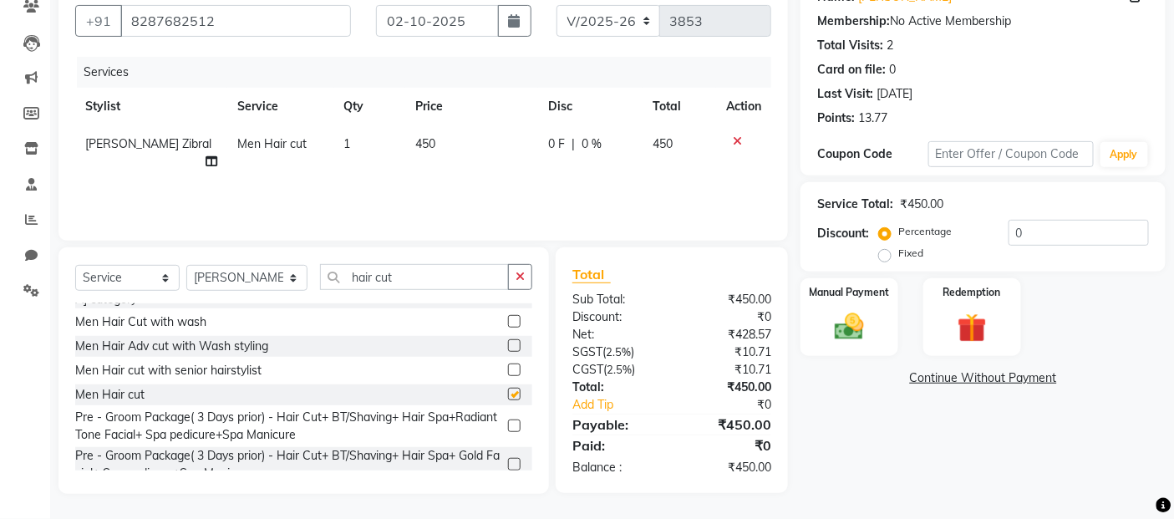
checkbox input "false"
click at [846, 330] on img at bounding box center [849, 326] width 50 height 35
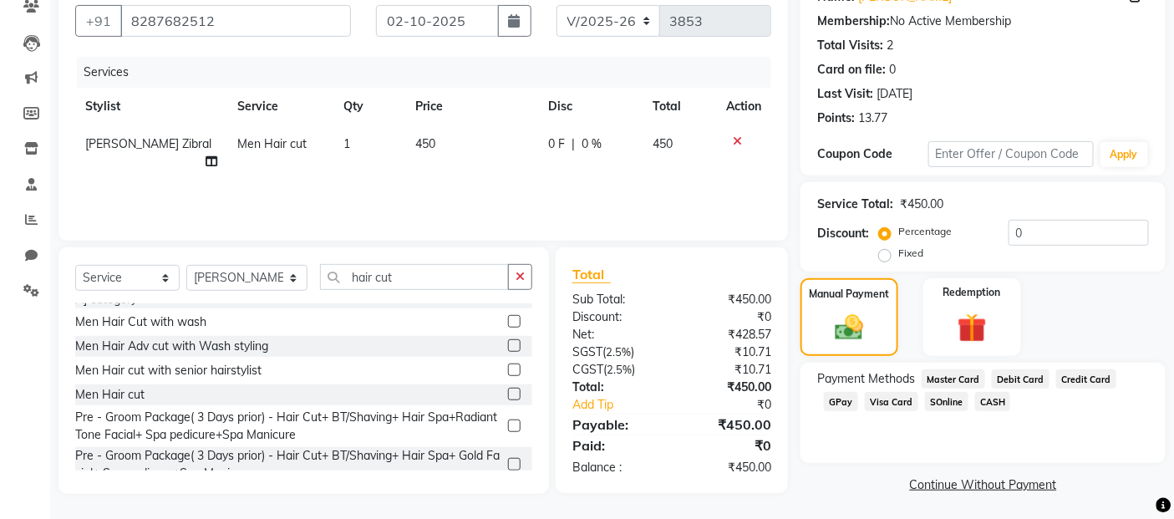
click at [844, 407] on span "GPay" at bounding box center [841, 401] width 34 height 19
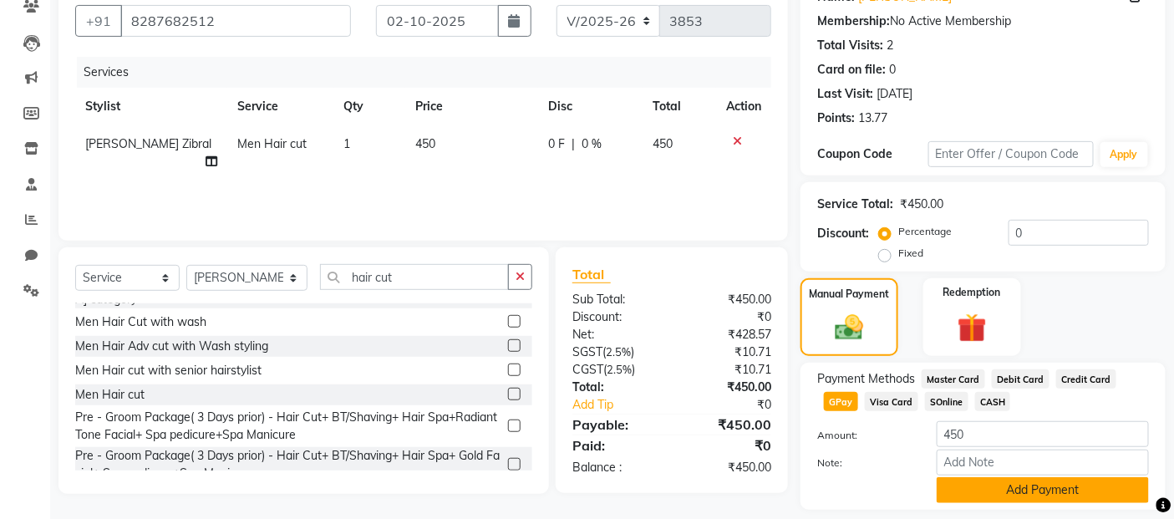
click at [1087, 494] on button "Add Payment" at bounding box center [1042, 490] width 212 height 26
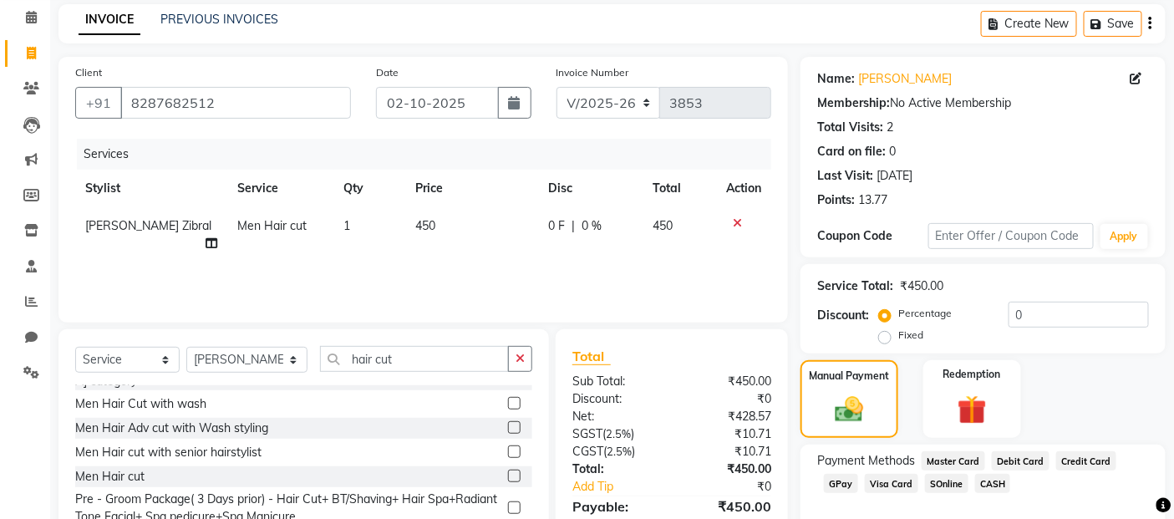
scroll to position [248, 0]
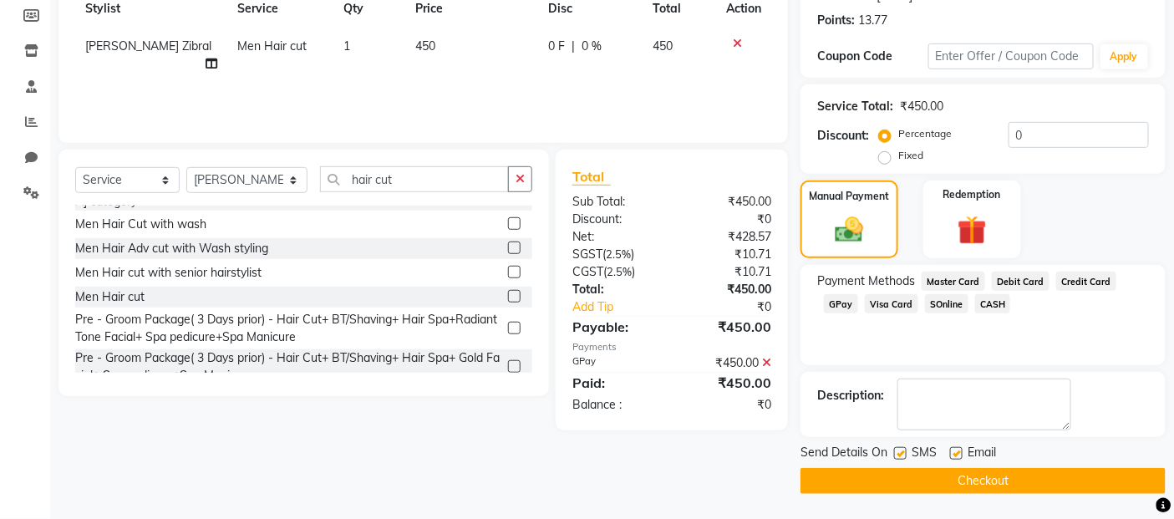
click at [900, 449] on label at bounding box center [900, 453] width 13 height 13
click at [900, 449] on input "checkbox" at bounding box center [899, 454] width 11 height 11
checkbox input "false"
click at [956, 454] on label at bounding box center [956, 453] width 13 height 13
click at [956, 454] on input "checkbox" at bounding box center [955, 454] width 11 height 11
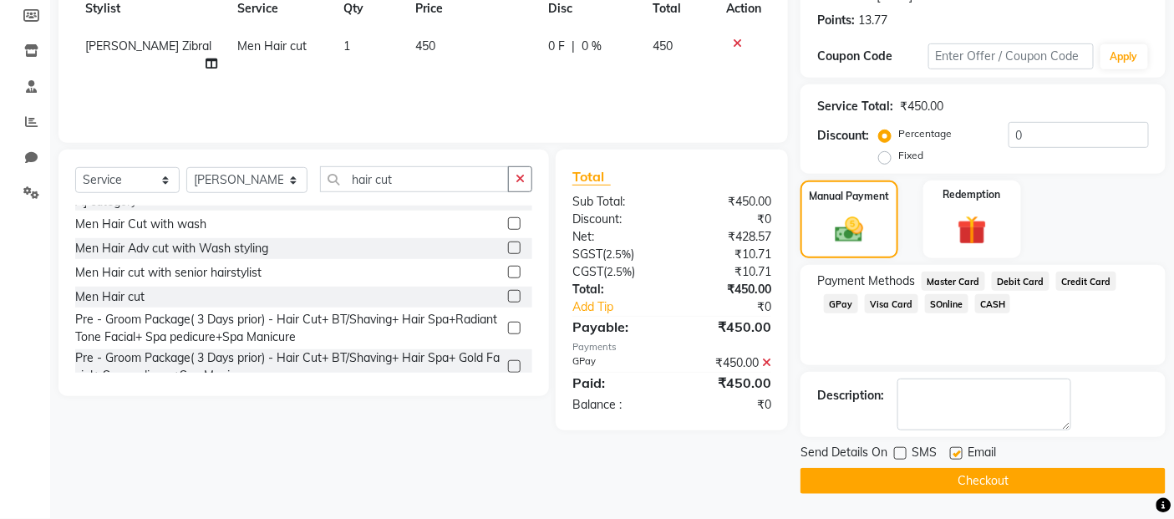
checkbox input "false"
click at [967, 494] on main "INVOICE PREVIOUS INVOICES Create New Save Client [PHONE_NUMBER] Date [DATE] Inv…" at bounding box center [611, 172] width 1123 height 694
click at [963, 485] on button "Checkout" at bounding box center [982, 481] width 365 height 26
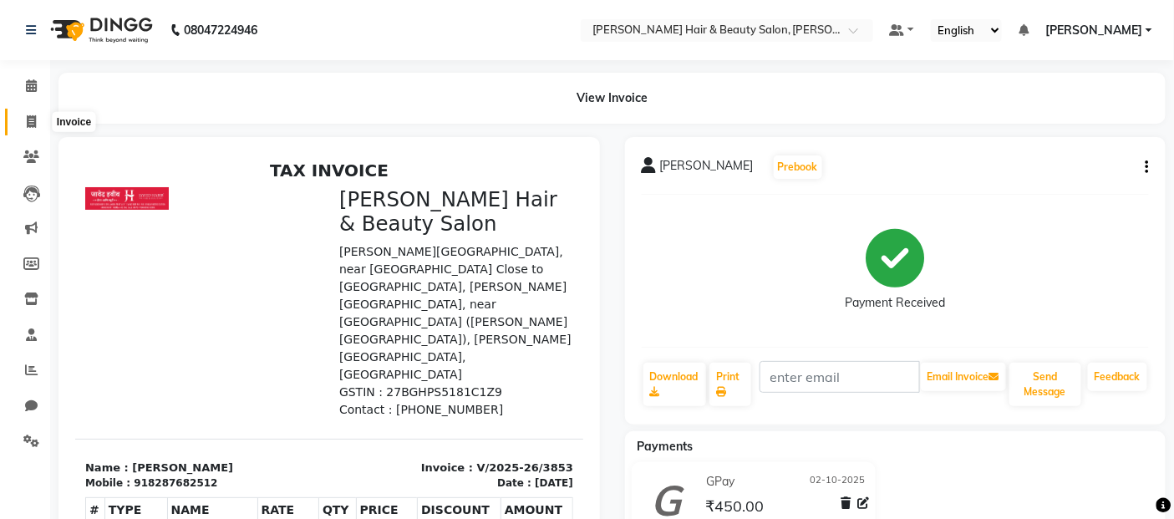
click at [28, 119] on icon at bounding box center [31, 121] width 9 height 13
select select "service"
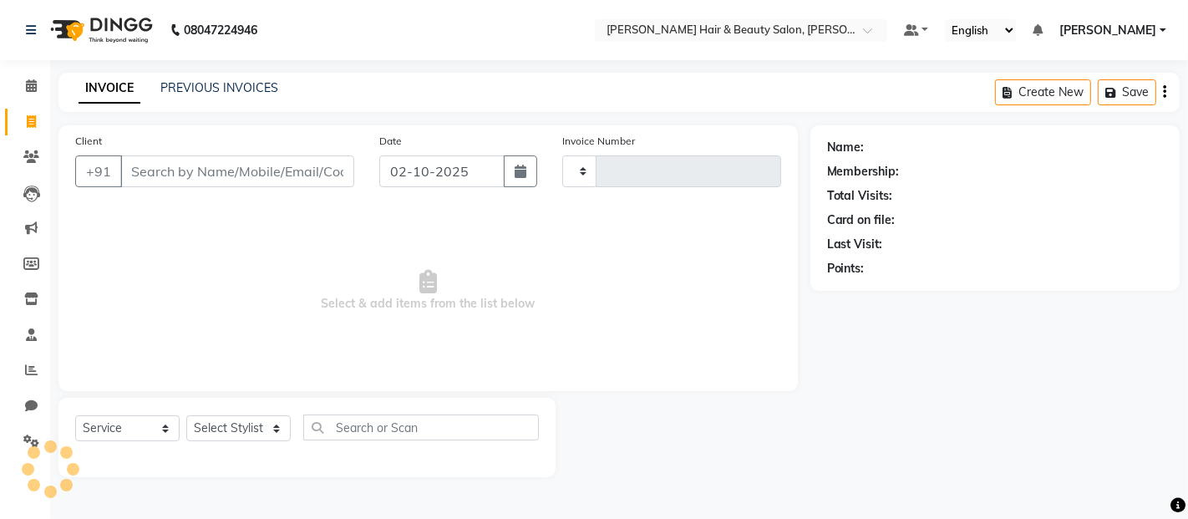
type input "3854"
select select "7927"
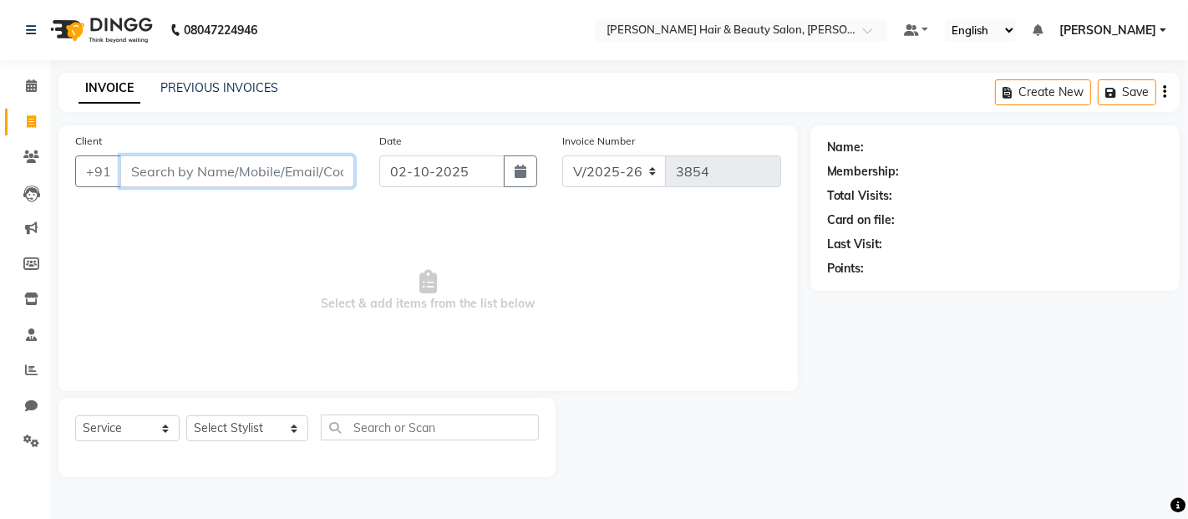
click at [198, 175] on input "Client" at bounding box center [237, 171] width 234 height 32
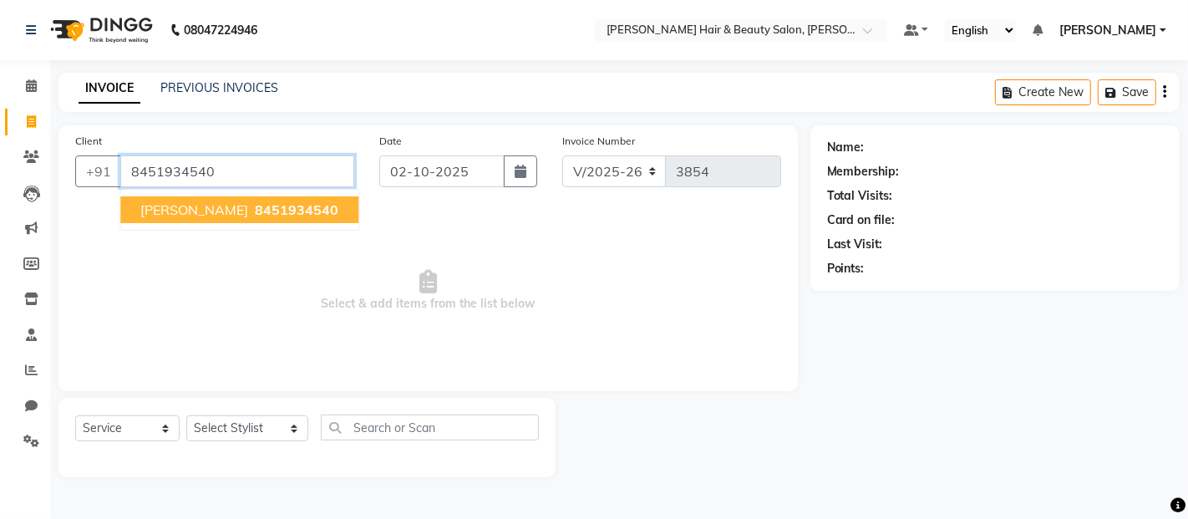
type input "8451934540"
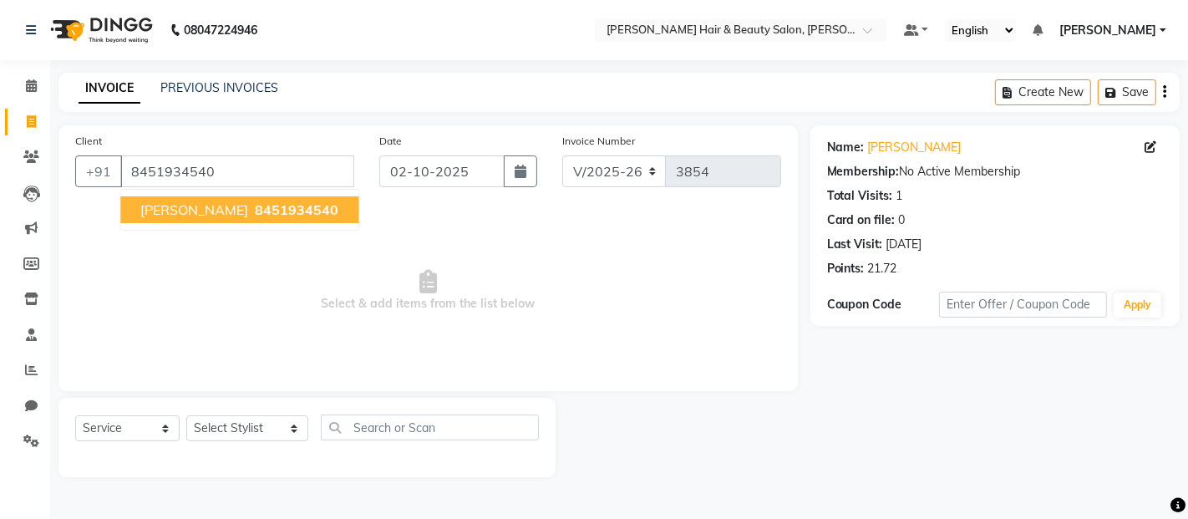
click at [218, 217] on span "[PERSON_NAME]" at bounding box center [194, 209] width 108 height 17
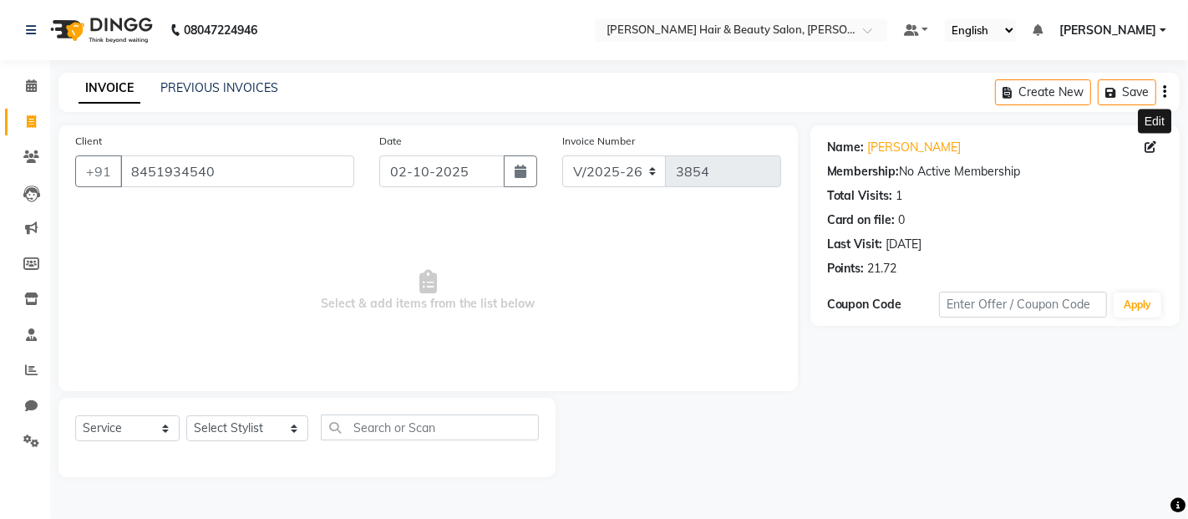
click at [1144, 144] on icon at bounding box center [1150, 147] width 12 height 12
select select "[DEMOGRAPHIC_DATA]"
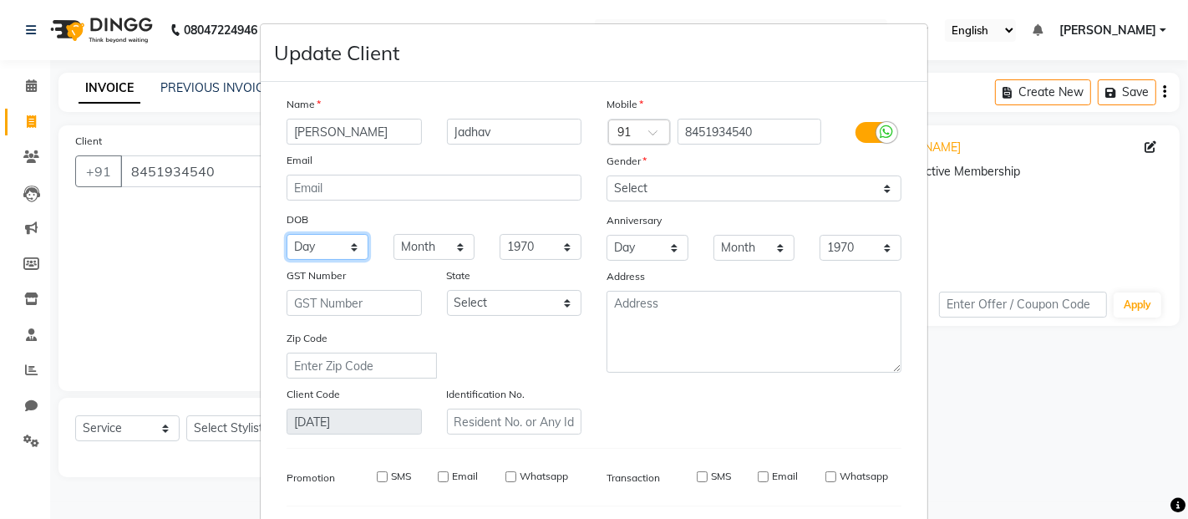
click at [342, 251] on select "Day 01 02 03 04 05 06 07 08 09 10 11 12 13 14 15 16 17 18 19 20 21 22 23 24 25 …" at bounding box center [327, 247] width 82 height 26
select select "14"
click at [286, 234] on select "Day 01 02 03 04 05 06 07 08 09 10 11 12 13 14 15 16 17 18 19 20 21 22 23 24 25 …" at bounding box center [327, 247] width 82 height 26
click at [457, 253] on select "Month January February March April May June July August September October Novem…" at bounding box center [434, 247] width 82 height 26
select select "12"
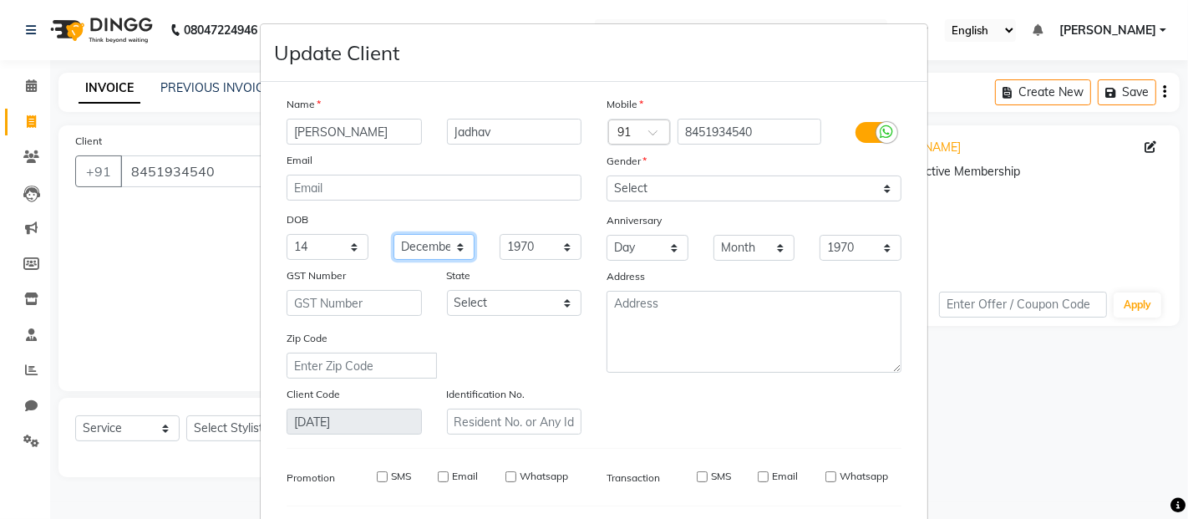
click at [393, 234] on select "Month January February March April May June July August September October Novem…" at bounding box center [434, 247] width 82 height 26
click at [555, 249] on select "1940 1941 1942 1943 1944 1945 1946 1947 1948 1949 1950 1951 1952 1953 1954 1955…" at bounding box center [540, 247] width 82 height 26
select select "1993"
click at [499, 234] on select "1940 1941 1942 1943 1944 1945 1946 1947 1948 1949 1950 1951 1952 1953 1954 1955…" at bounding box center [540, 247] width 82 height 26
click at [665, 251] on select "Day 01 02 03 04 05 06 07 08 09 10 11 12 13 14 15 16 17 18 19 20 21 22 23 24 25 …" at bounding box center [647, 248] width 82 height 26
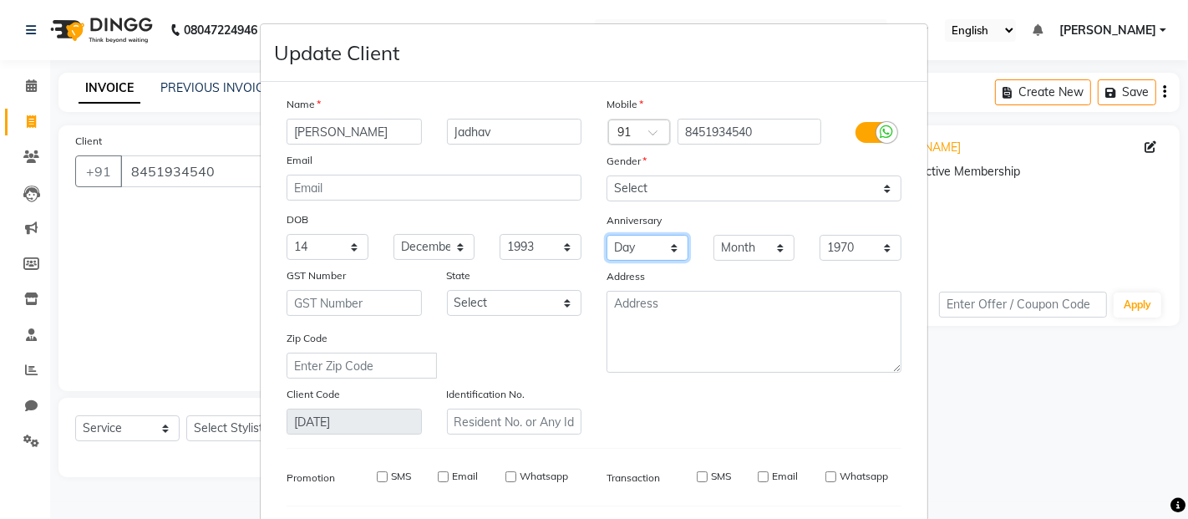
select select "06"
click at [606, 235] on select "Day 01 02 03 04 05 06 07 08 09 10 11 12 13 14 15 16 17 18 19 20 21 22 23 24 25 …" at bounding box center [647, 248] width 82 height 26
click at [761, 248] on select "Month January February March April May June July August September October Novem…" at bounding box center [754, 248] width 82 height 26
select select "01"
click at [713, 235] on select "Month January February March April May June July August September October Novem…" at bounding box center [754, 248] width 82 height 26
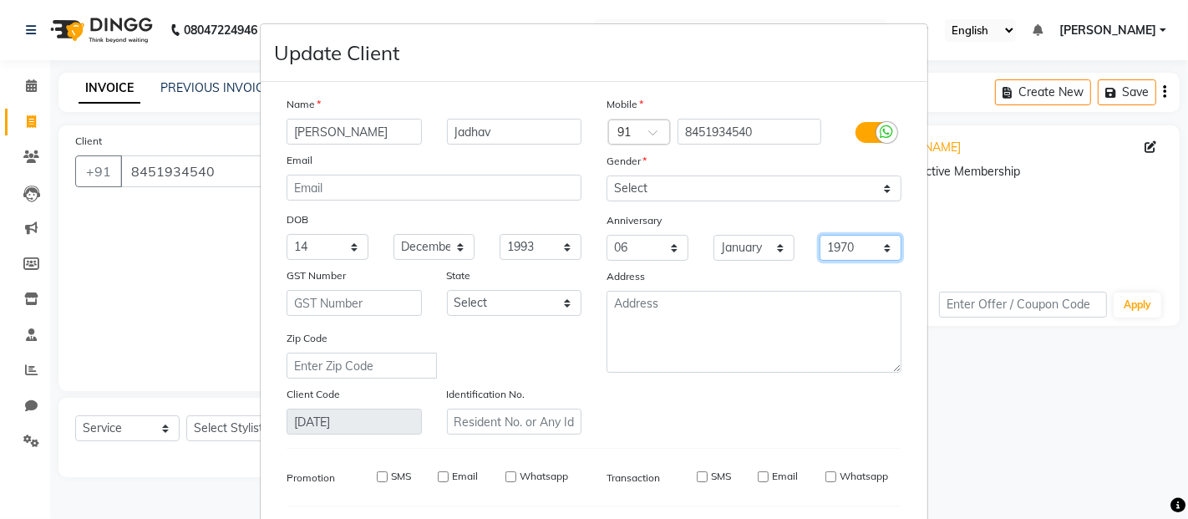
click at [881, 253] on select "1970 1971 1972 1973 1974 1975 1976 1977 1978 1979 1980 1981 1982 1983 1984 1985…" at bounding box center [860, 248] width 82 height 26
select select "2019"
click at [819, 235] on select "1970 1971 1972 1973 1974 1975 1976 1977 1978 1979 1980 1981 1982 1983 1984 1985…" at bounding box center [860, 248] width 82 height 26
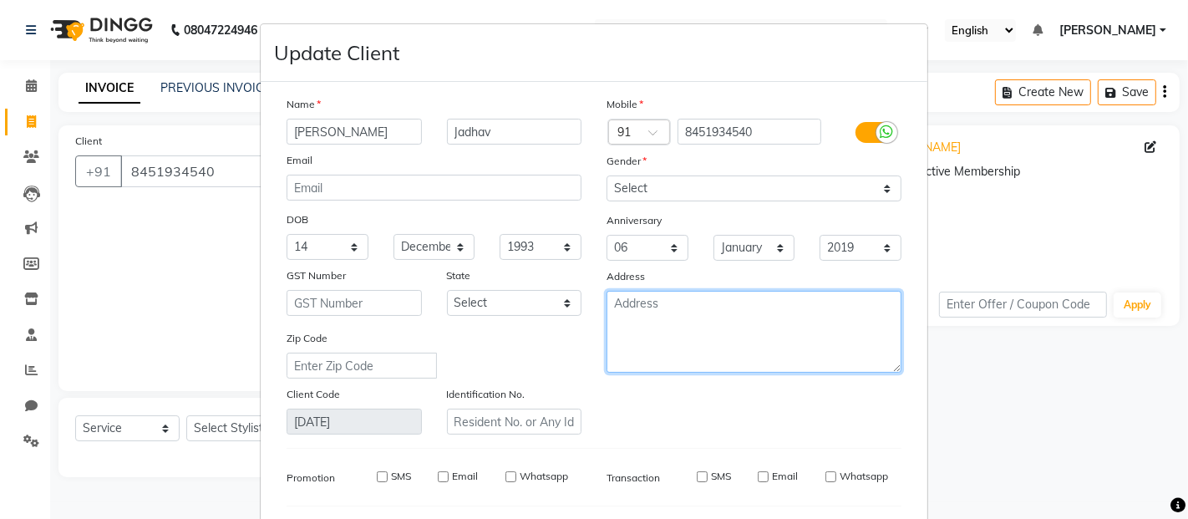
click at [678, 317] on textarea at bounding box center [753, 332] width 295 height 82
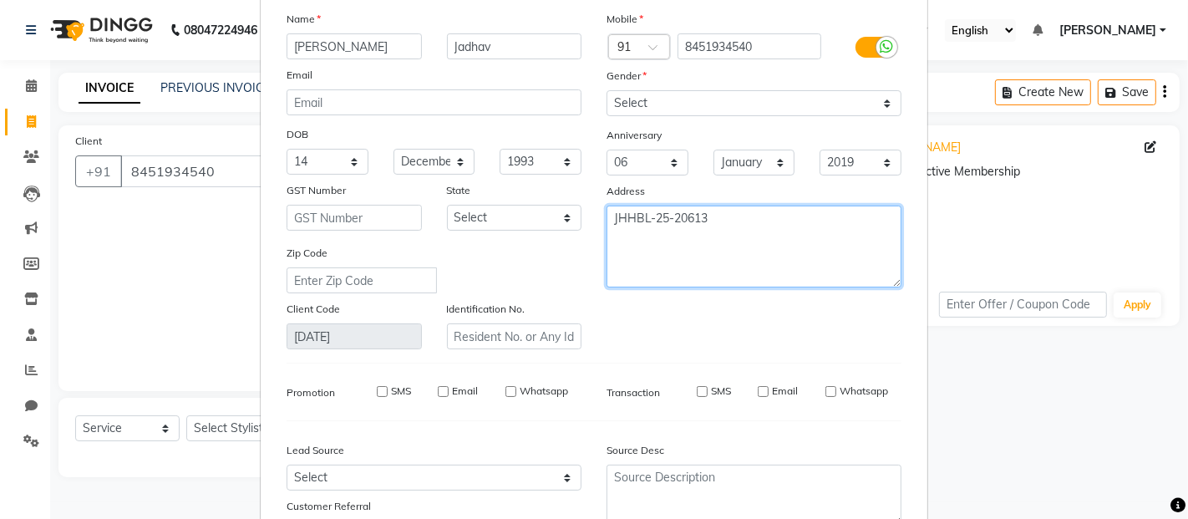
scroll to position [224, 0]
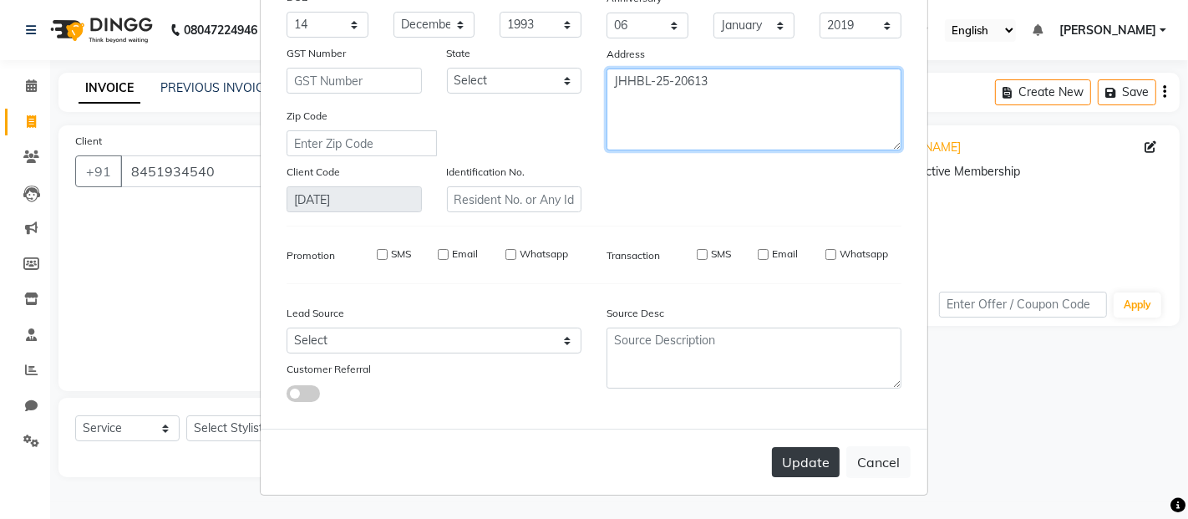
type textarea "JHHBL-25-20613"
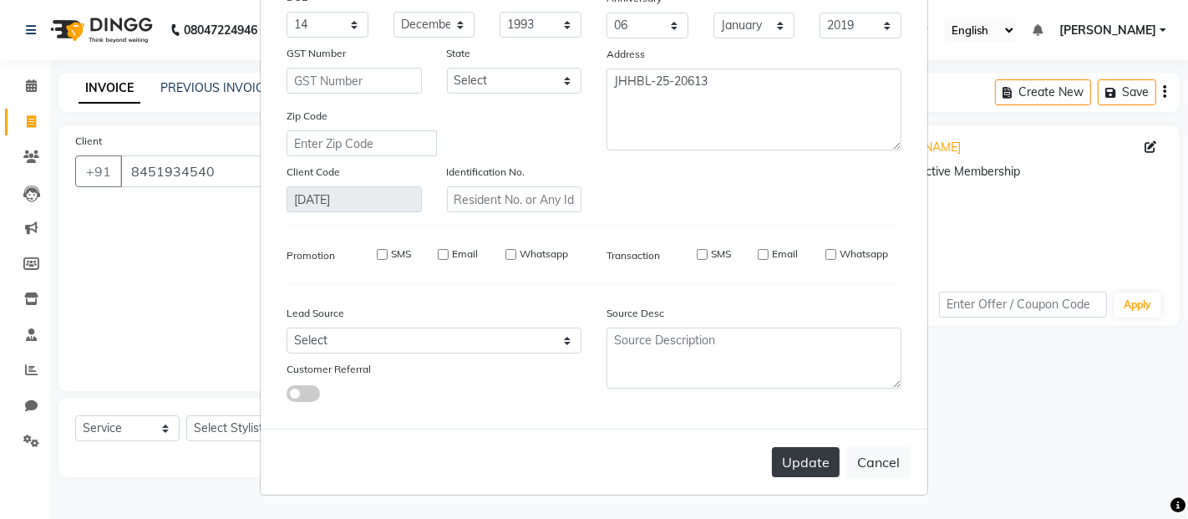
click at [811, 464] on button "Update" at bounding box center [806, 462] width 68 height 30
select select
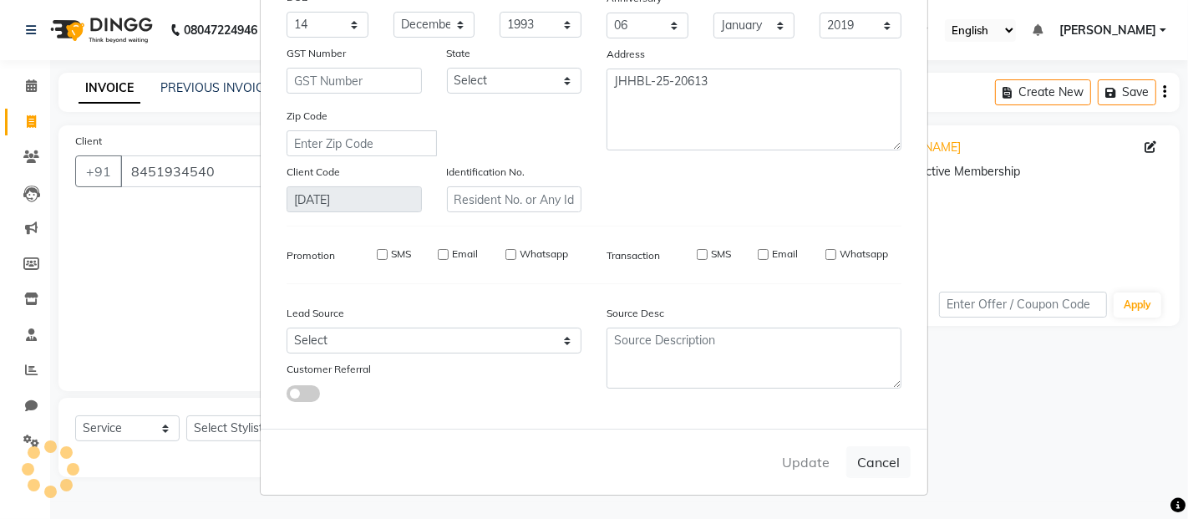
select select
checkbox input "false"
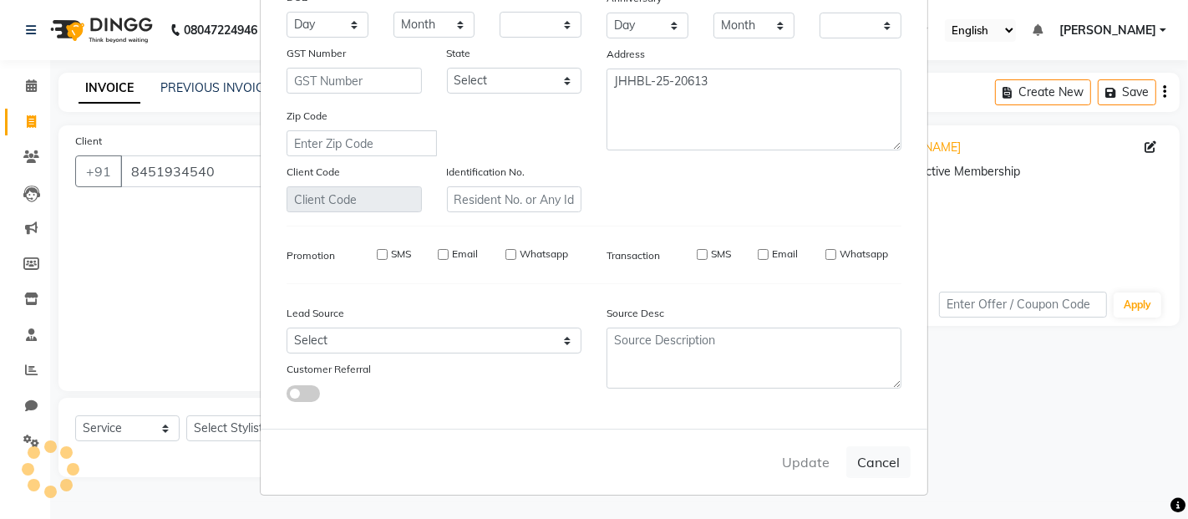
checkbox input "false"
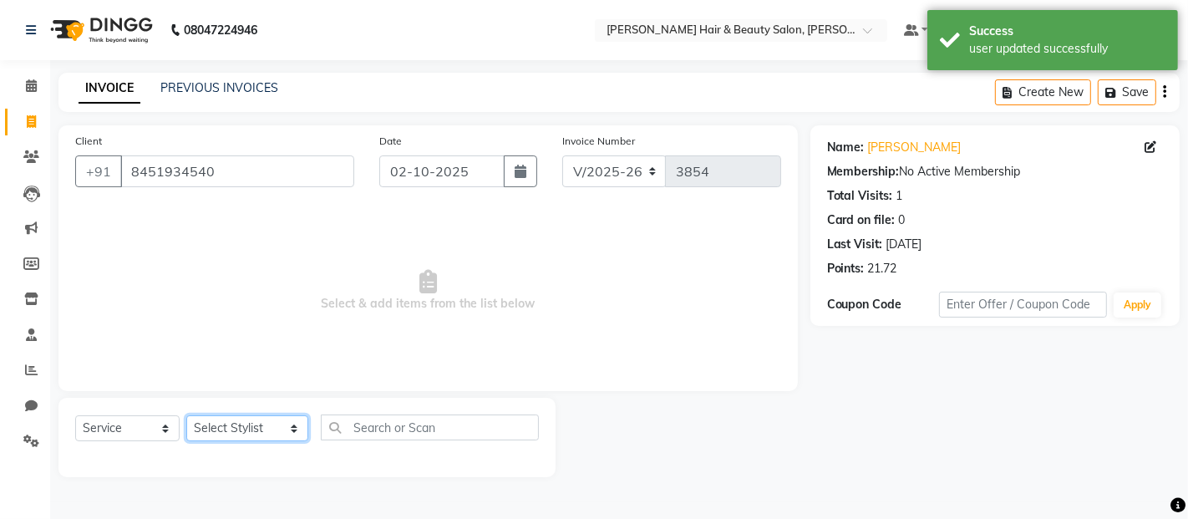
click at [276, 429] on select "Select Stylist [PERSON_NAME] Zibral [PERSON_NAME] [PERSON_NAME] [PERSON_NAME] […" at bounding box center [247, 428] width 122 height 26
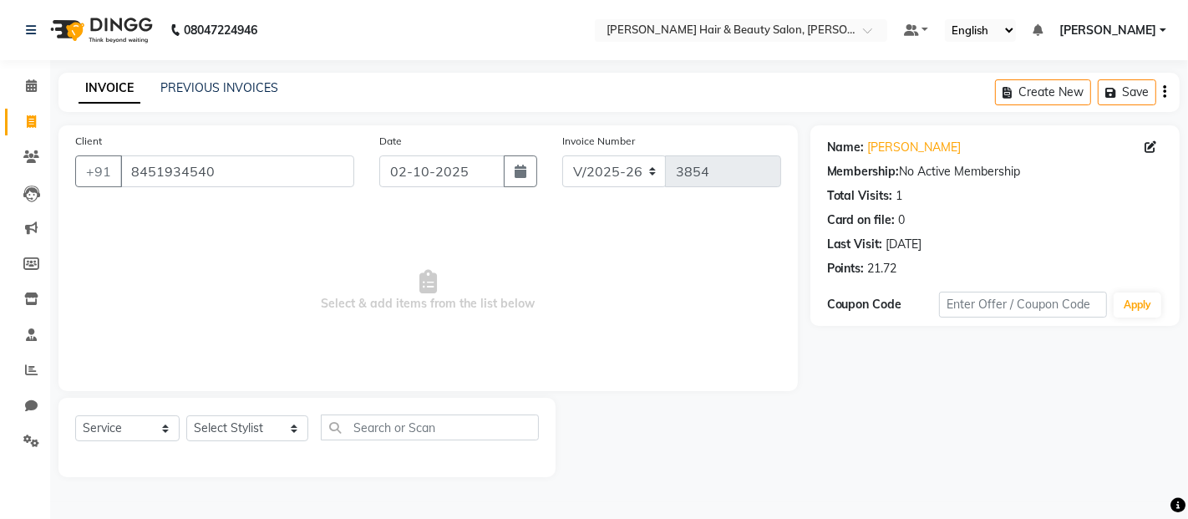
click at [598, 276] on span "Select & add items from the list below" at bounding box center [428, 290] width 706 height 167
click at [279, 429] on select "Select Stylist [PERSON_NAME] Zibral [PERSON_NAME] [PERSON_NAME] [PERSON_NAME] […" at bounding box center [247, 428] width 122 height 26
click at [633, 307] on span "Select & add items from the list below" at bounding box center [428, 290] width 706 height 167
click at [1151, 148] on icon at bounding box center [1150, 147] width 12 height 12
select select "14"
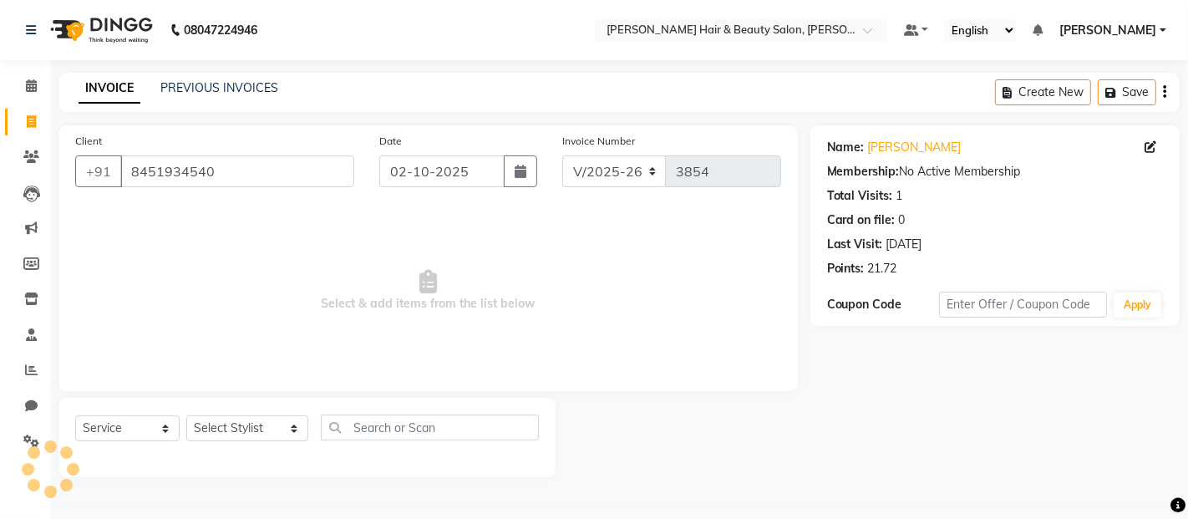
select select "12"
select select "1993"
select select "[DEMOGRAPHIC_DATA]"
select select "06"
select select "01"
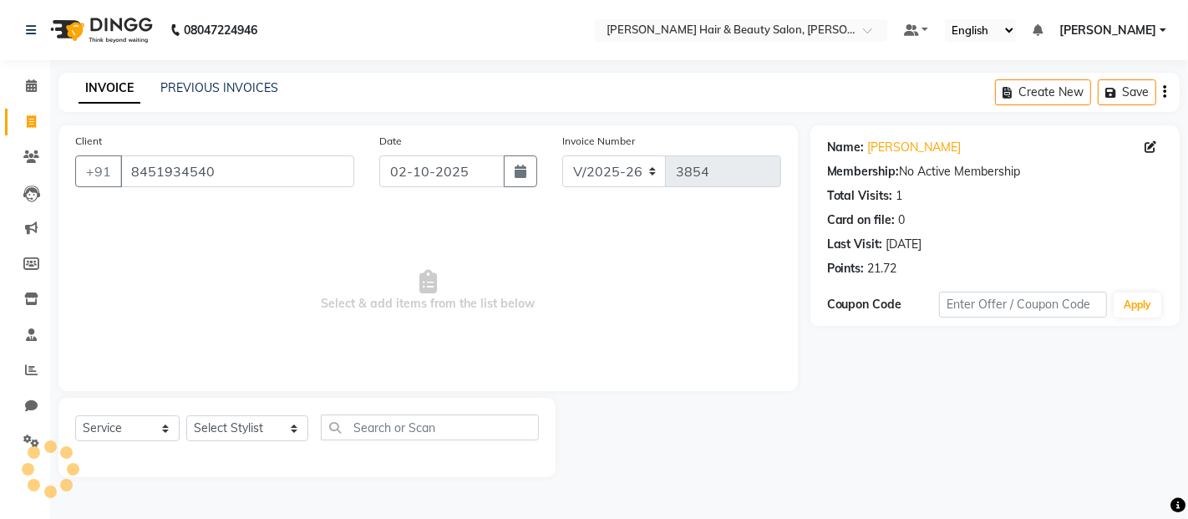
select select "2019"
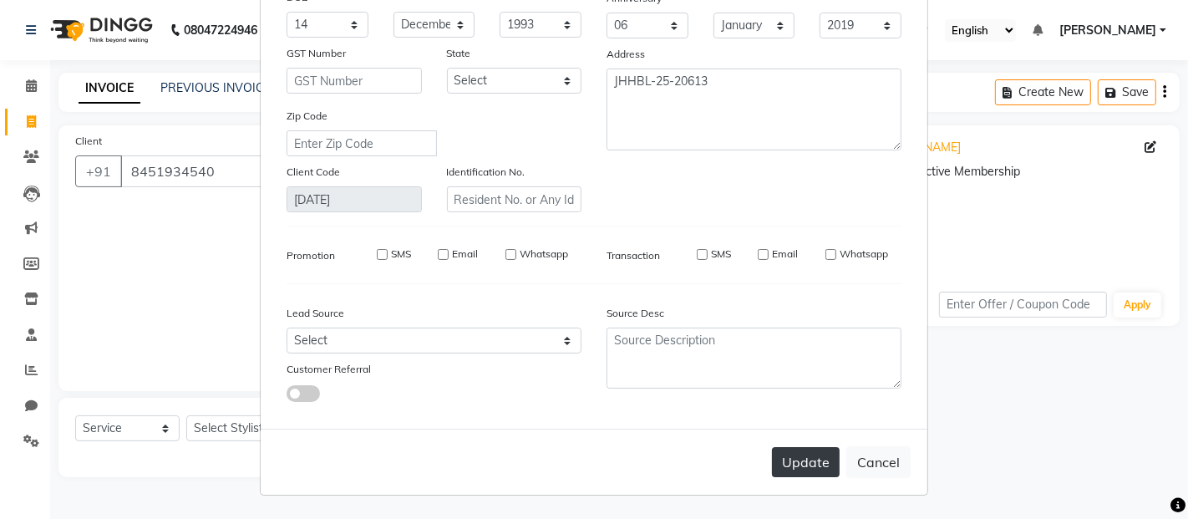
click at [809, 456] on button "Update" at bounding box center [806, 462] width 68 height 30
select select
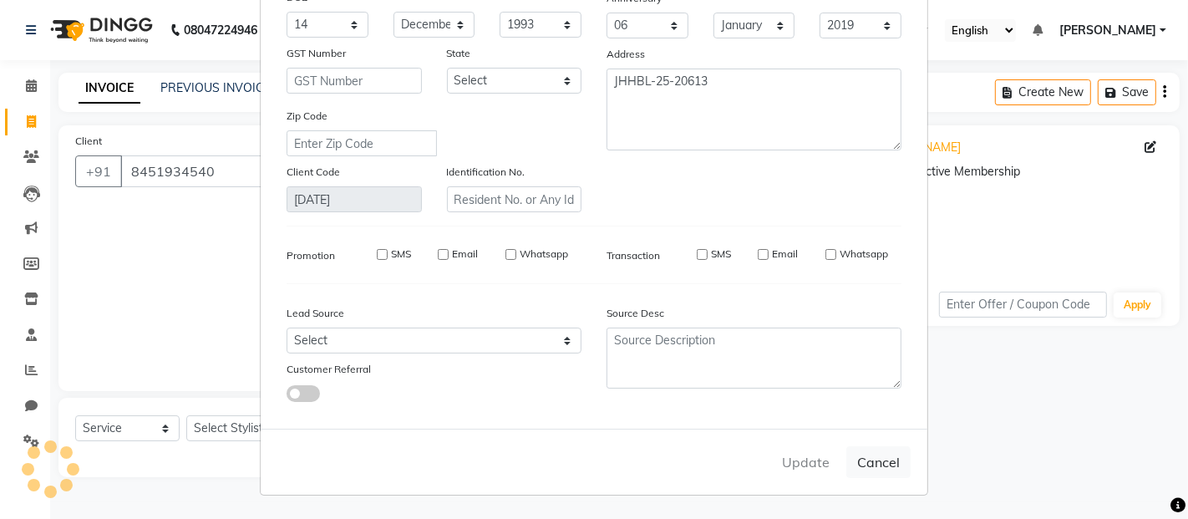
select select
checkbox input "false"
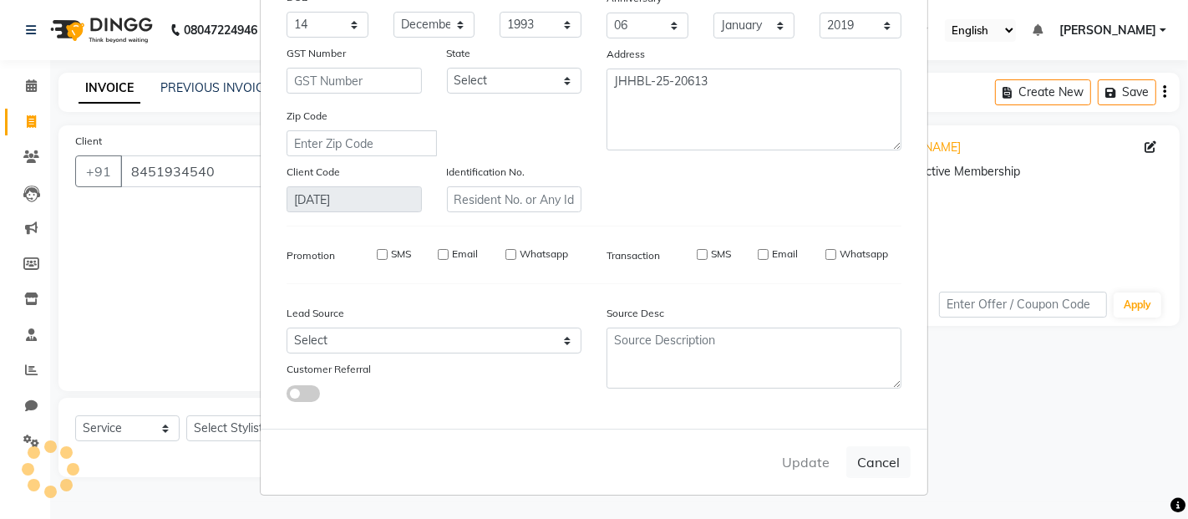
checkbox input "false"
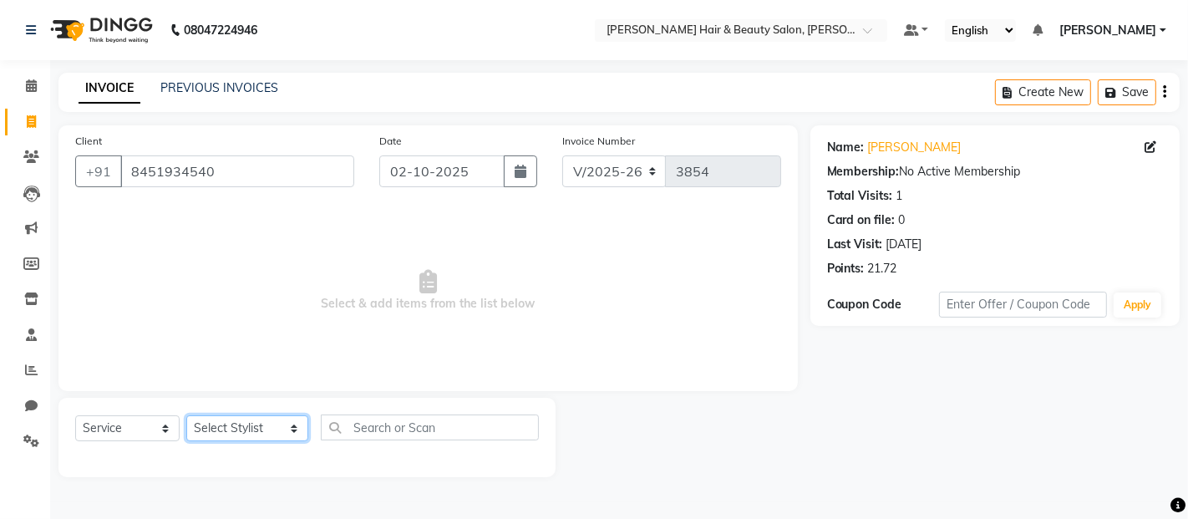
click at [276, 435] on select "Select Stylist [PERSON_NAME] Zibral [PERSON_NAME] [PERSON_NAME] [PERSON_NAME] […" at bounding box center [247, 428] width 122 height 26
select select "88034"
click at [186, 416] on select "Select Stylist [PERSON_NAME] Zibral [PERSON_NAME] [PERSON_NAME] [PERSON_NAME] […" at bounding box center [247, 428] width 122 height 26
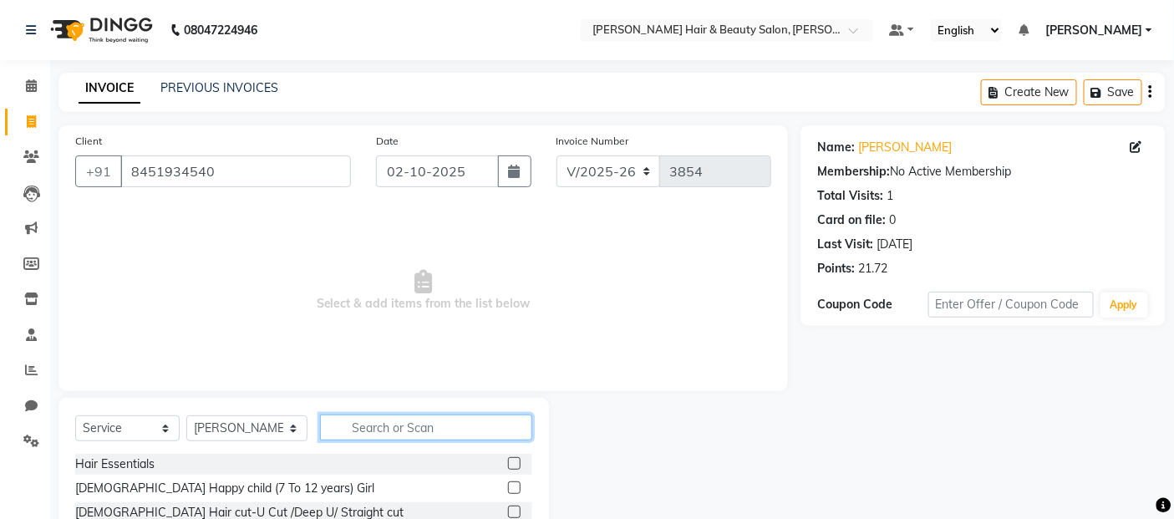
click at [413, 428] on input "text" at bounding box center [426, 427] width 213 height 26
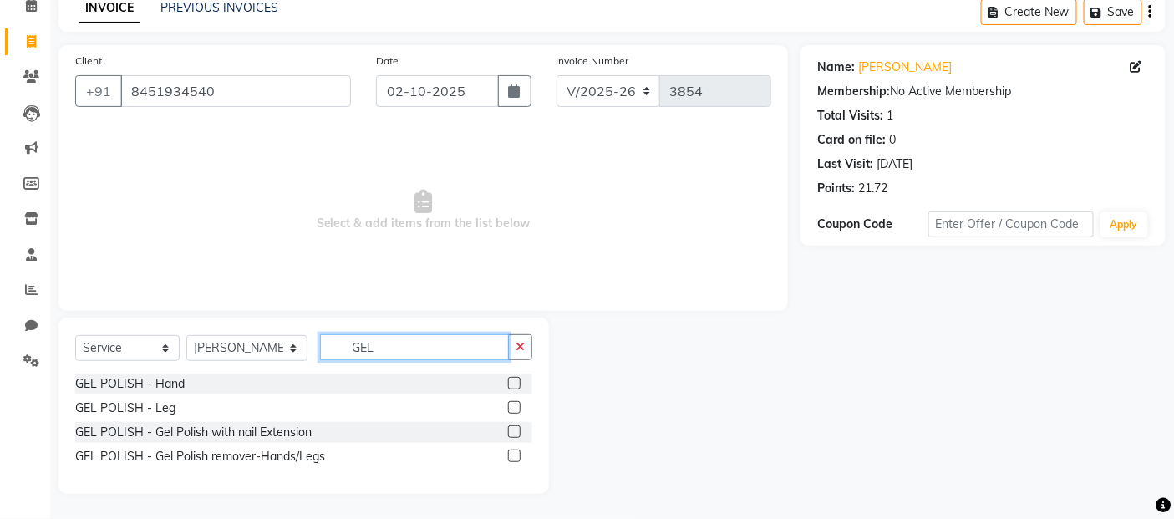
type input "GEL"
click at [512, 429] on label at bounding box center [514, 431] width 13 height 13
click at [512, 429] on input "checkbox" at bounding box center [513, 432] width 11 height 11
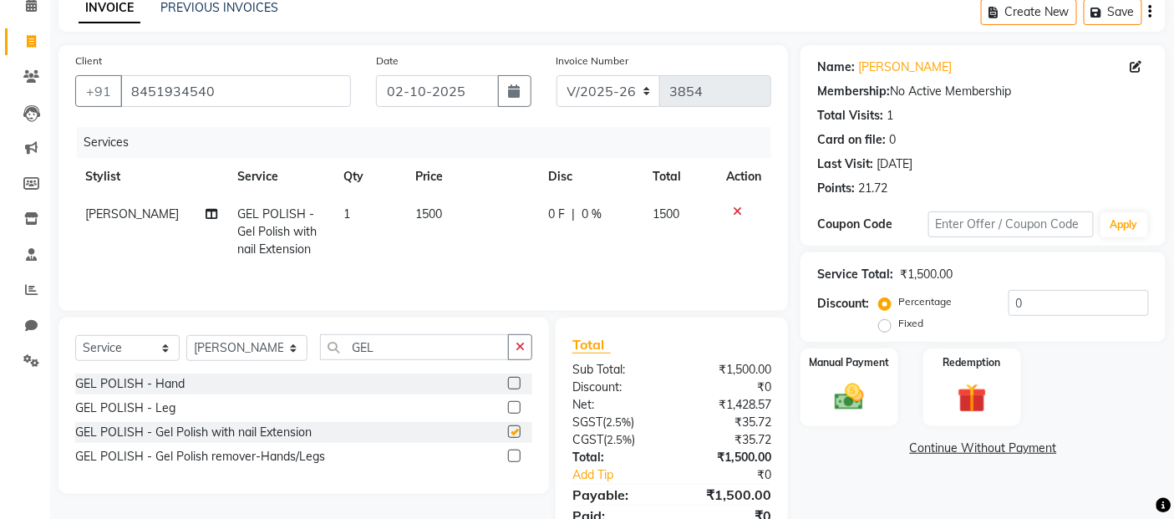
checkbox input "false"
click at [456, 207] on td "1500" at bounding box center [471, 231] width 133 height 73
select select "88034"
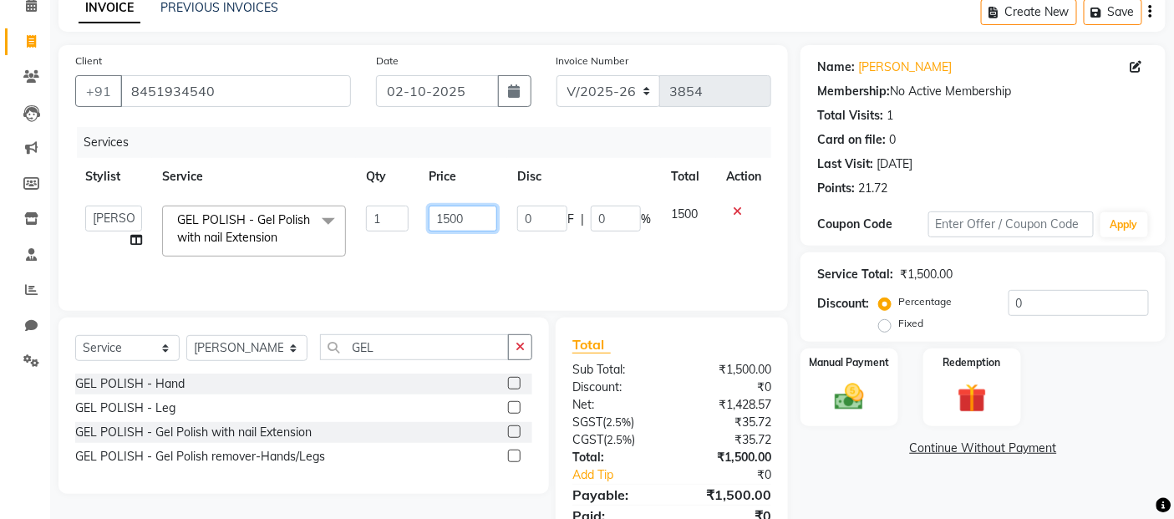
click at [474, 214] on input "1500" at bounding box center [462, 218] width 68 height 26
type input "1"
type input "2700"
click at [557, 255] on td "0 F | 0 %" at bounding box center [584, 230] width 154 height 71
select select "88034"
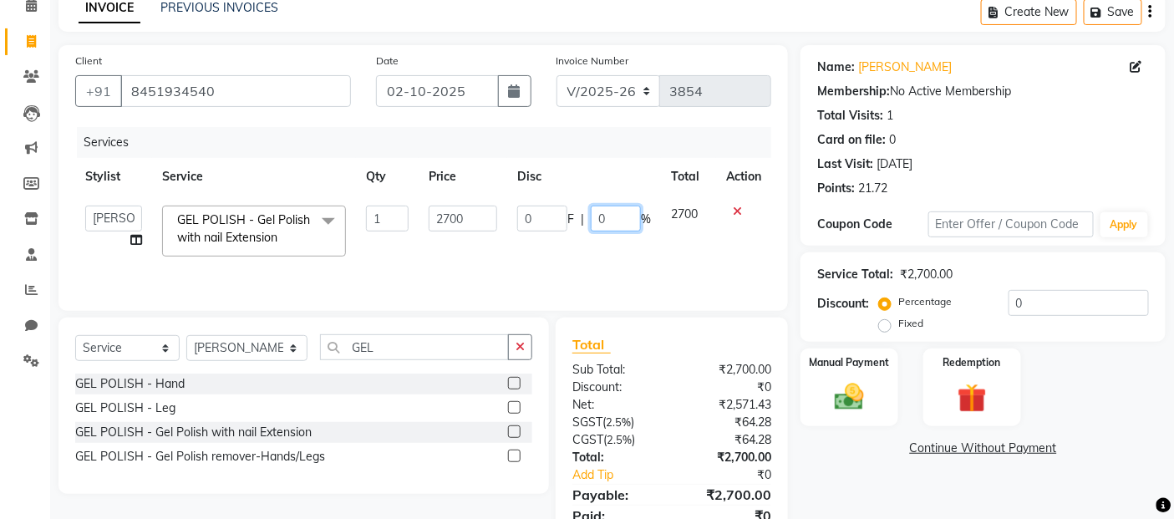
click at [630, 217] on input "0" at bounding box center [616, 218] width 50 height 26
type input "20"
click at [600, 257] on td "0 F | 20 %" at bounding box center [584, 230] width 154 height 71
select select "88034"
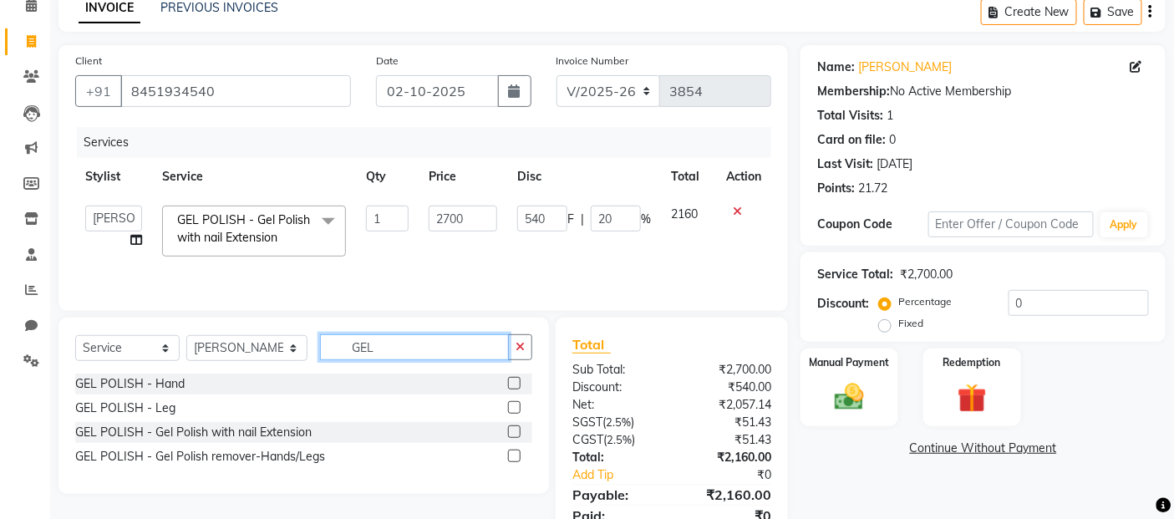
click at [371, 344] on input "GEL" at bounding box center [415, 347] width 190 height 26
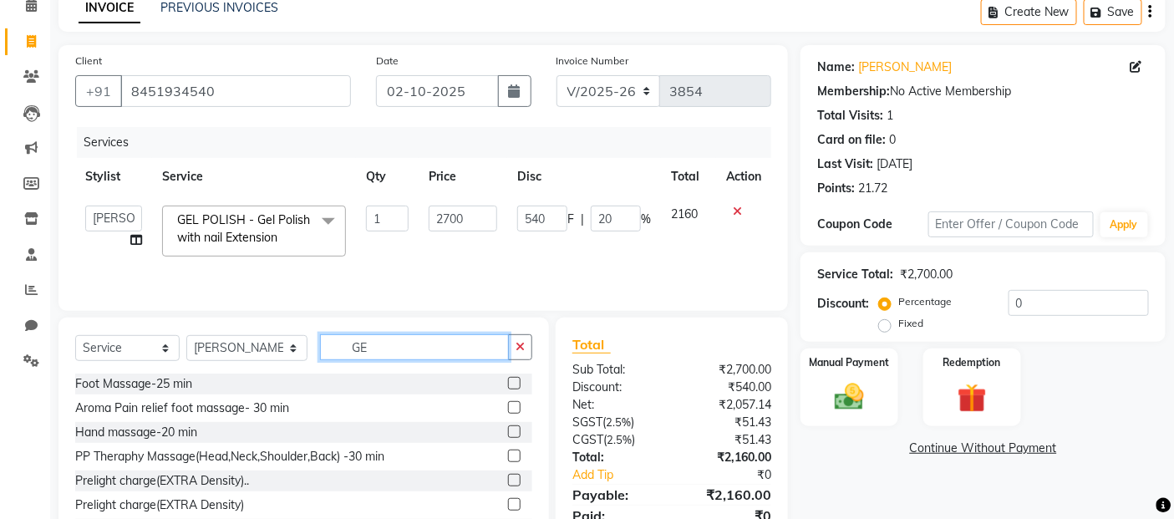
type input "G"
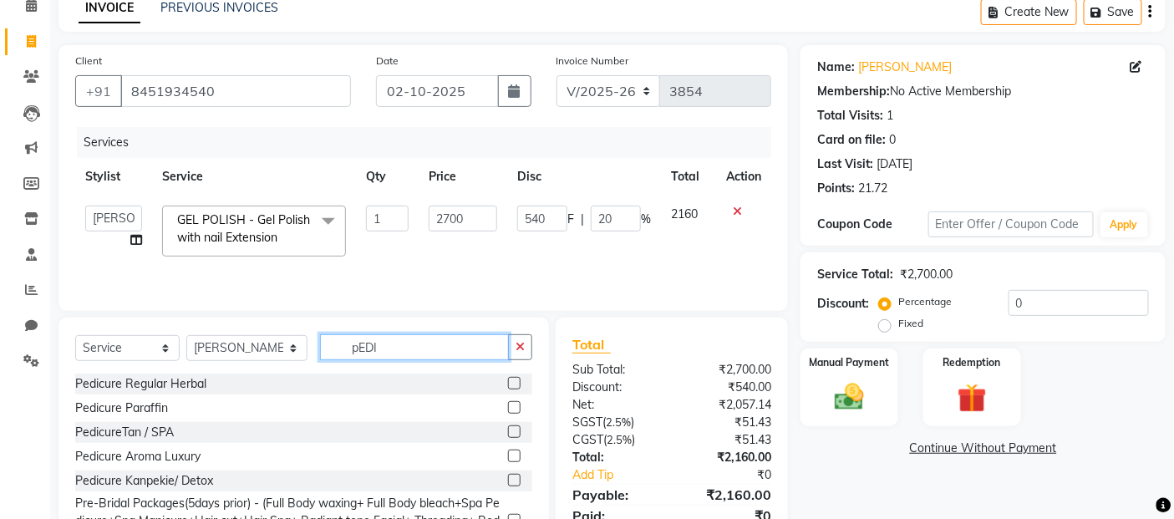
type input "pEDI"
click at [508, 453] on label at bounding box center [514, 455] width 13 height 13
click at [508, 453] on input "checkbox" at bounding box center [513, 456] width 11 height 11
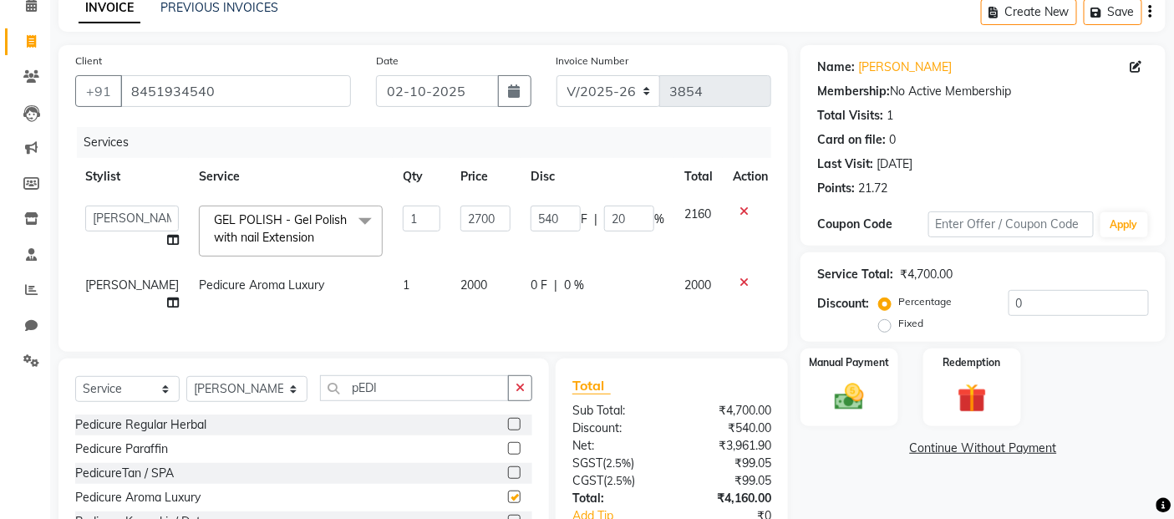
checkbox input "false"
click at [596, 294] on td "0 F | 0 %" at bounding box center [597, 293] width 154 height 55
select select "88034"
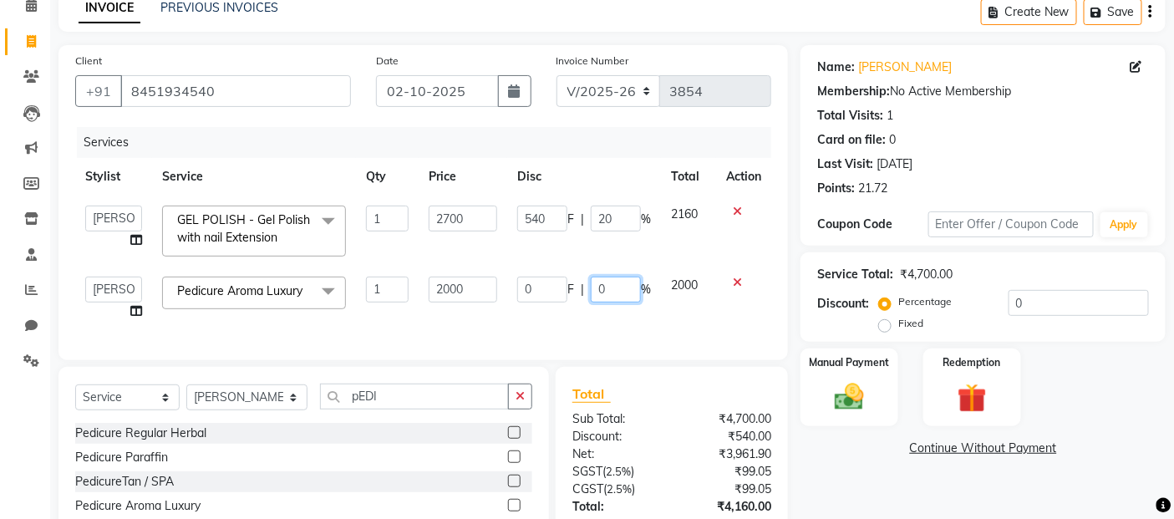
click at [611, 289] on input "0" at bounding box center [616, 289] width 50 height 26
type input "20"
click at [516, 243] on td "540 F | 20 %" at bounding box center [584, 230] width 154 height 71
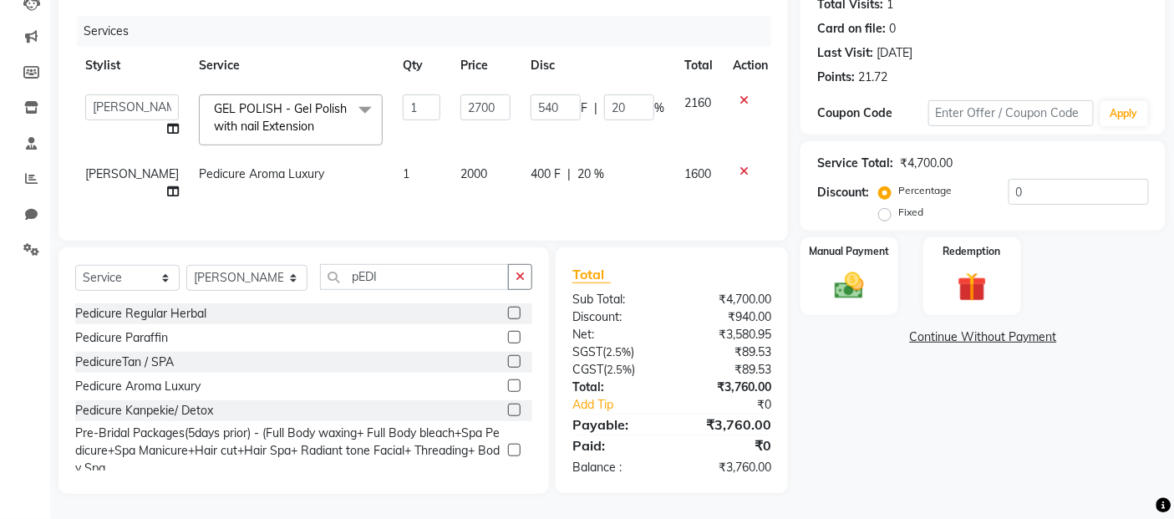
scroll to position [222, 0]
click at [164, 276] on select "Select Service Product Membership Package Voucher Prepaid Gift Card" at bounding box center [127, 278] width 104 height 26
click at [75, 266] on select "Select Service Product Membership Package Voucher Prepaid Gift Card" at bounding box center [127, 278] width 104 height 26
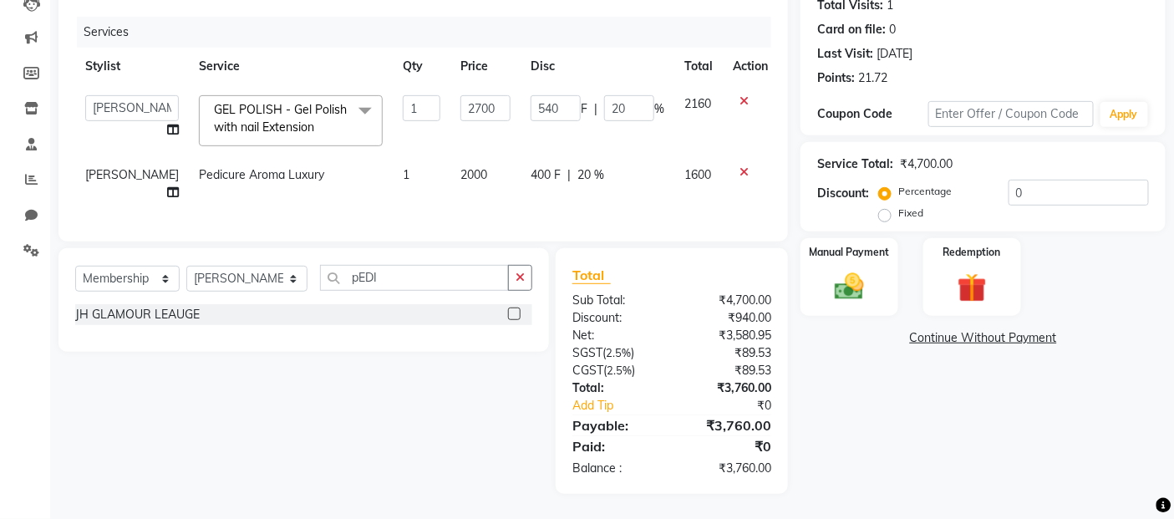
click at [515, 311] on label at bounding box center [514, 313] width 13 height 13
click at [515, 311] on input "checkbox" at bounding box center [513, 314] width 11 height 11
select select "select"
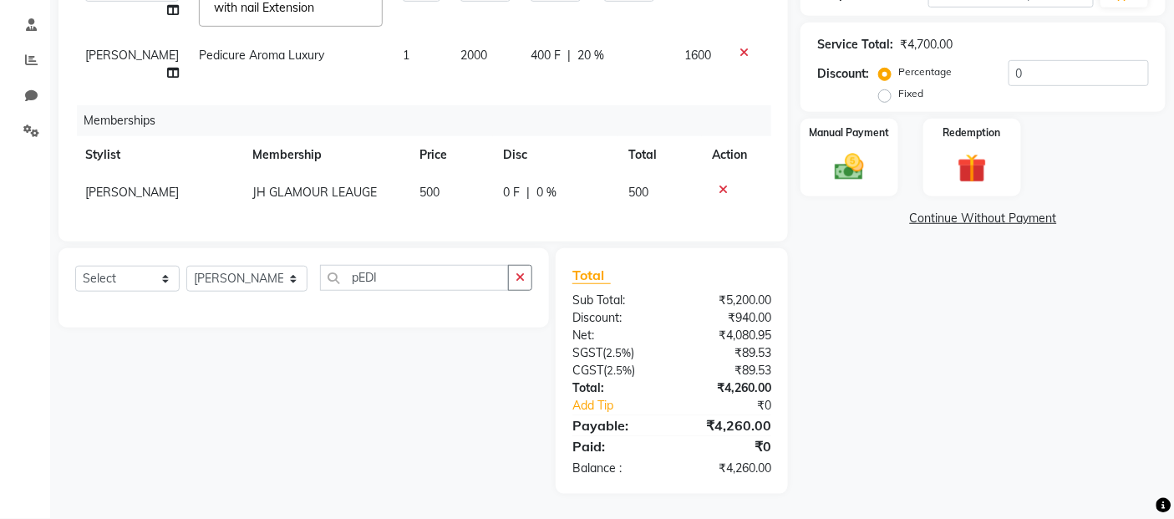
scroll to position [341, 0]
click at [852, 150] on img at bounding box center [849, 167] width 50 height 35
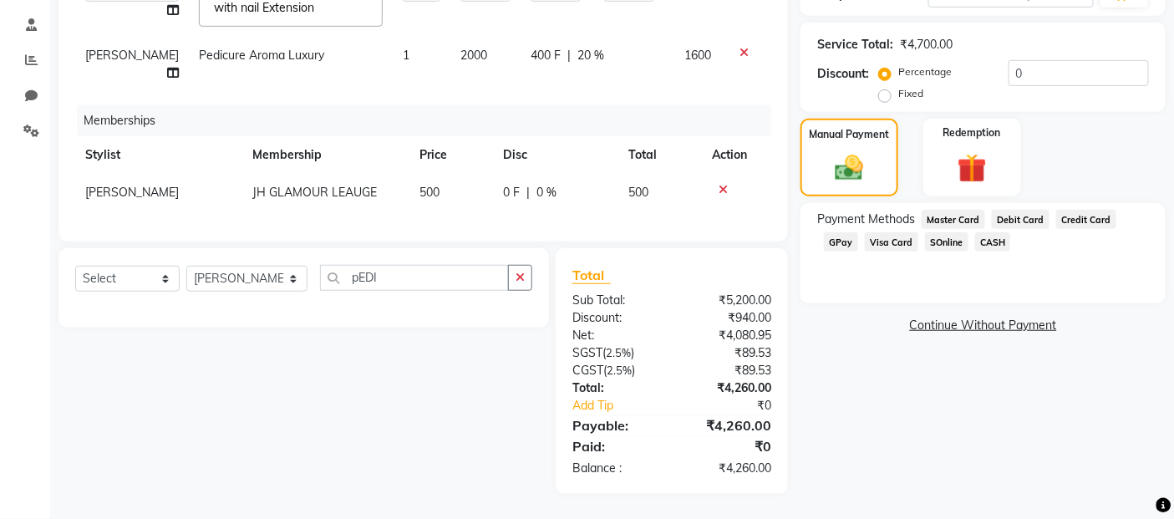
click at [1021, 210] on span "Debit Card" at bounding box center [1020, 219] width 58 height 19
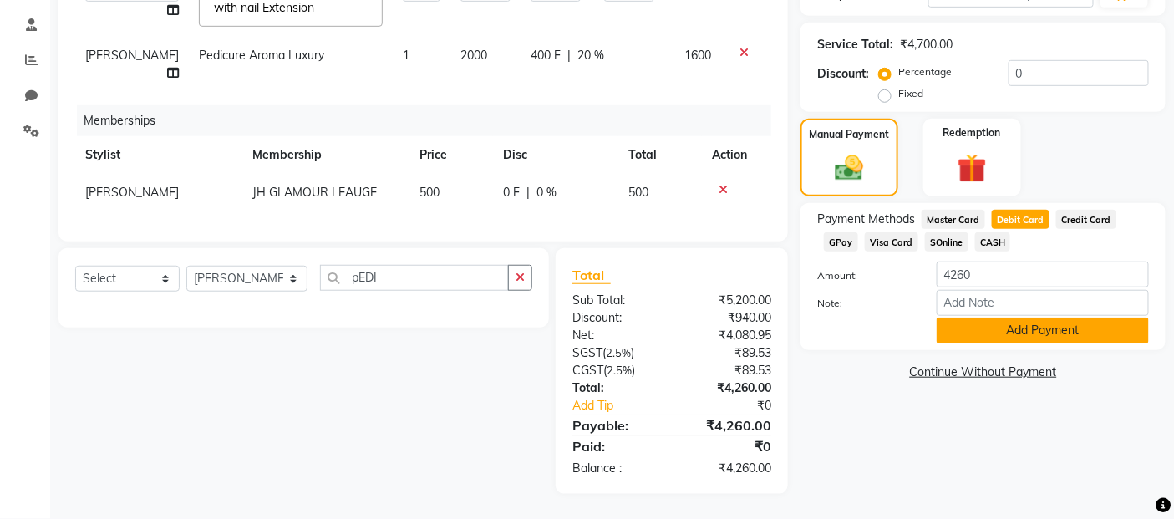
click at [1002, 317] on button "Add Payment" at bounding box center [1042, 330] width 212 height 26
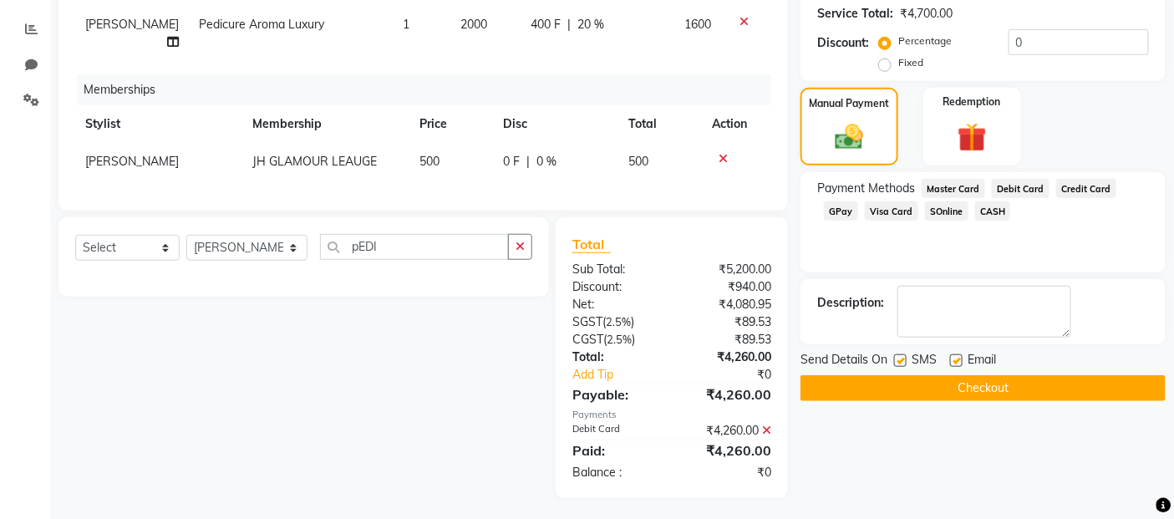
scroll to position [376, 0]
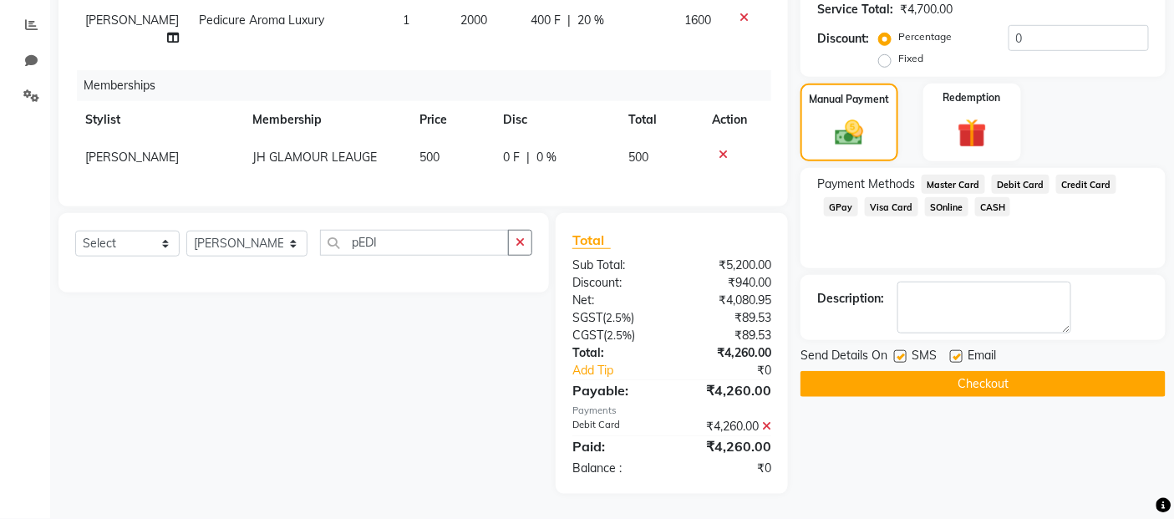
click at [903, 350] on label at bounding box center [900, 356] width 13 height 13
click at [903, 352] on input "checkbox" at bounding box center [899, 357] width 11 height 11
checkbox input "false"
click at [961, 350] on label at bounding box center [956, 356] width 13 height 13
click at [961, 352] on input "checkbox" at bounding box center [955, 357] width 11 height 11
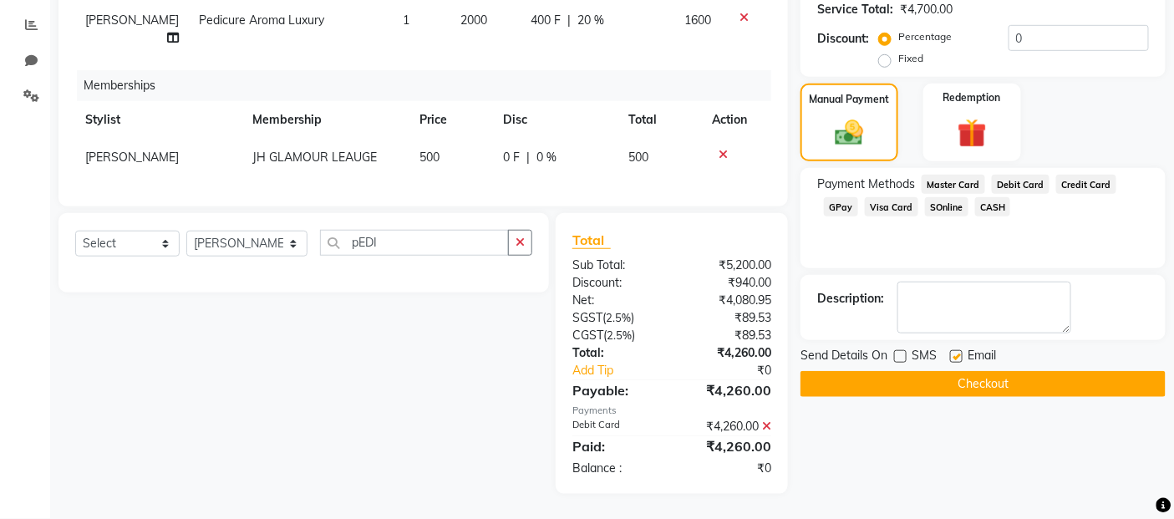
checkbox input "false"
click at [955, 371] on button "Checkout" at bounding box center [982, 384] width 365 height 26
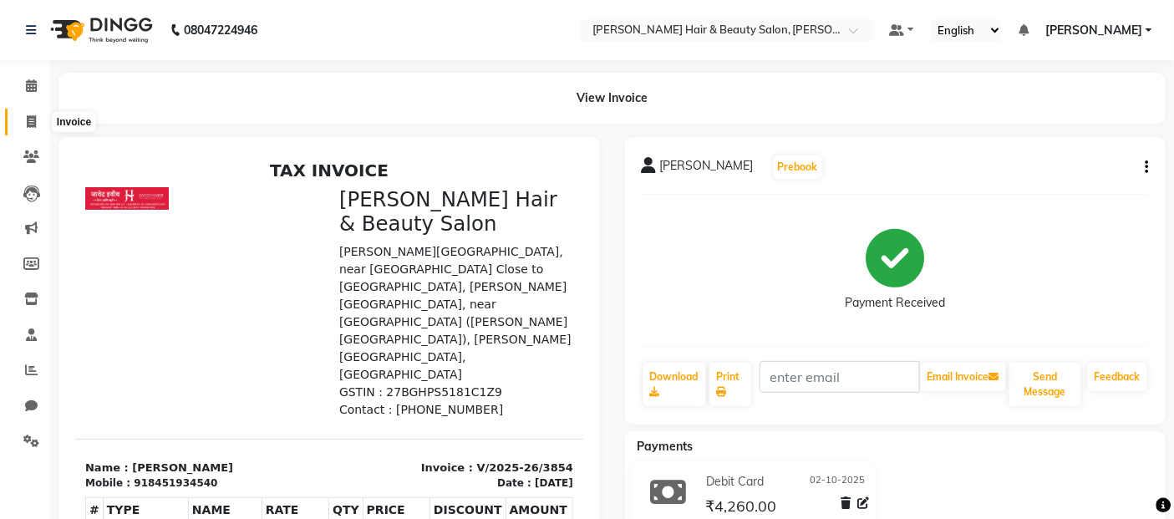
click at [38, 118] on span at bounding box center [31, 122] width 29 height 19
select select "service"
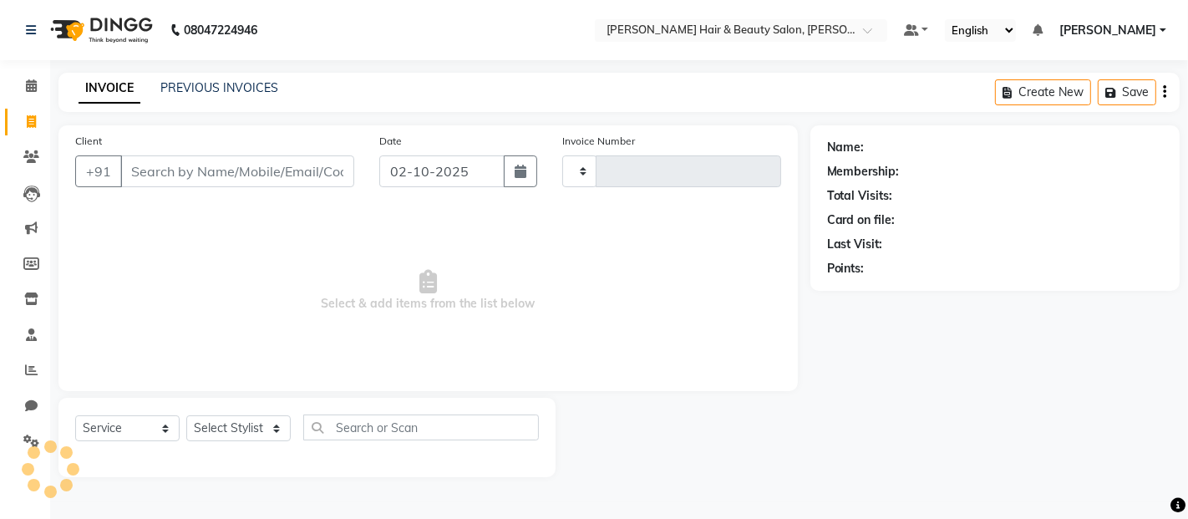
type input "3855"
select select "7927"
click at [279, 175] on input "Client" at bounding box center [237, 171] width 234 height 32
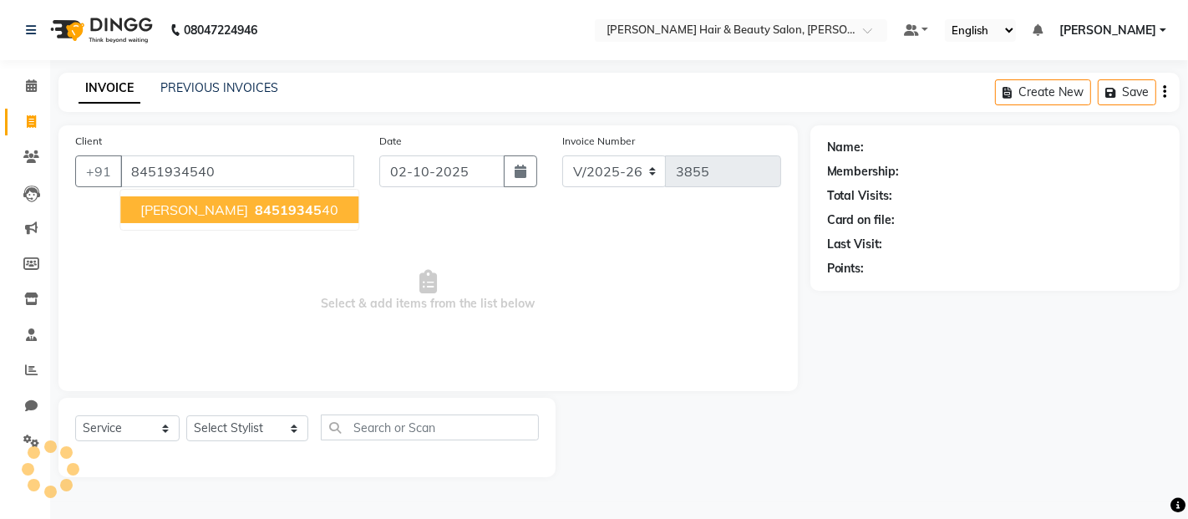
type input "8451934540"
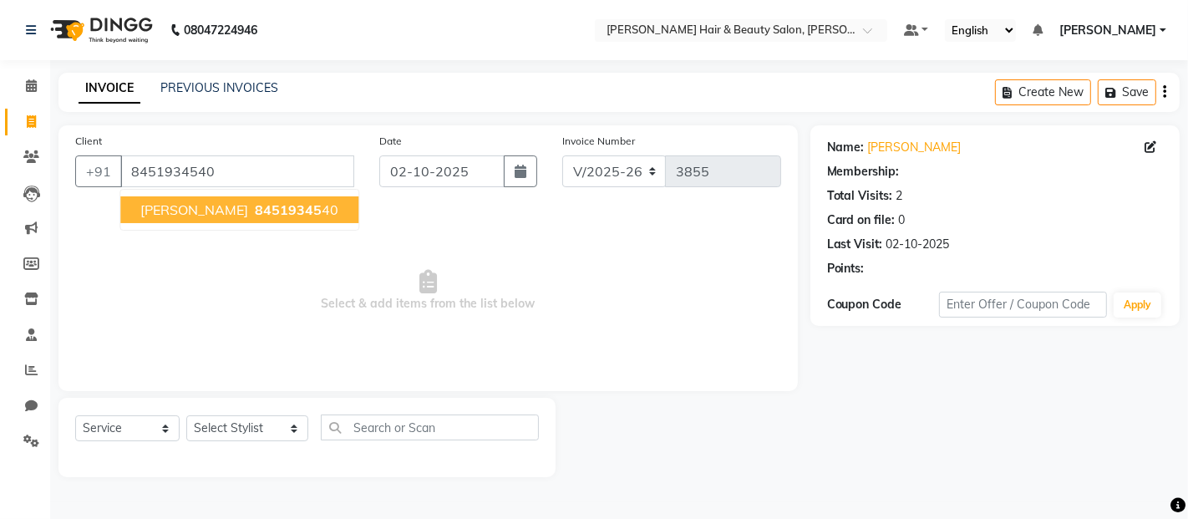
select select "1: Object"
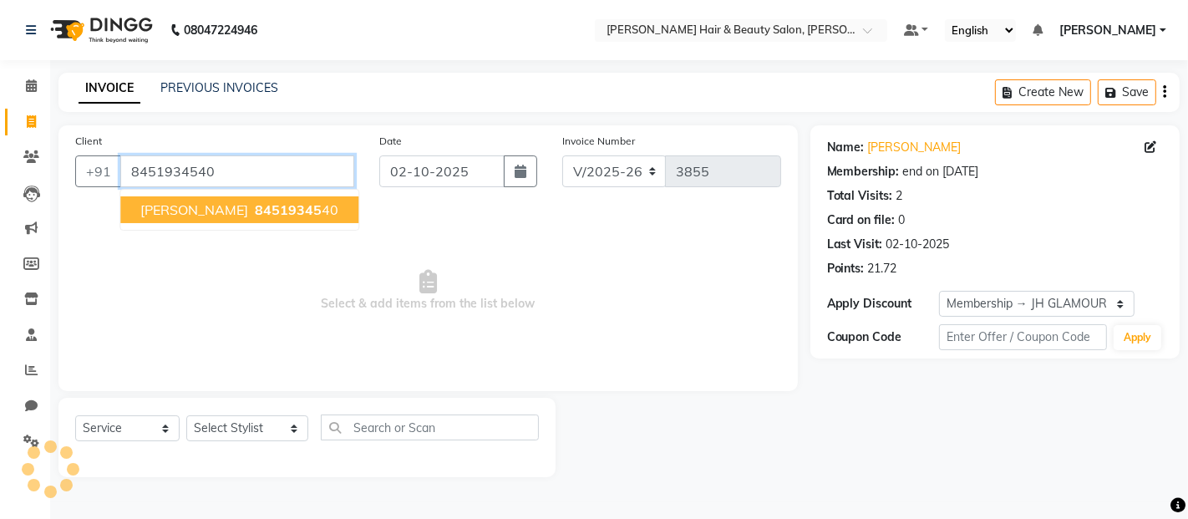
click at [243, 173] on input "8451934540" at bounding box center [237, 171] width 234 height 32
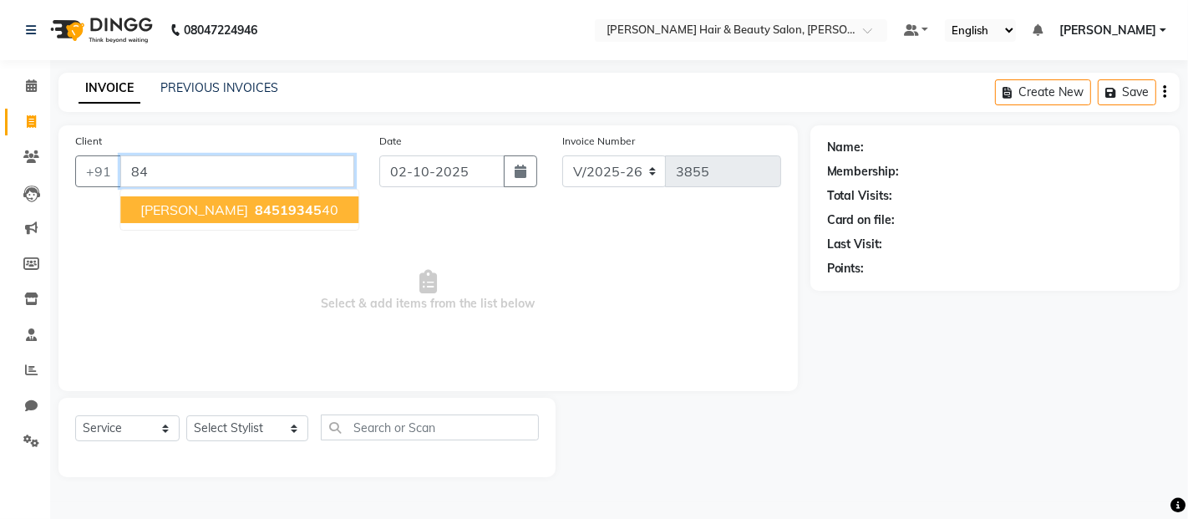
type input "8"
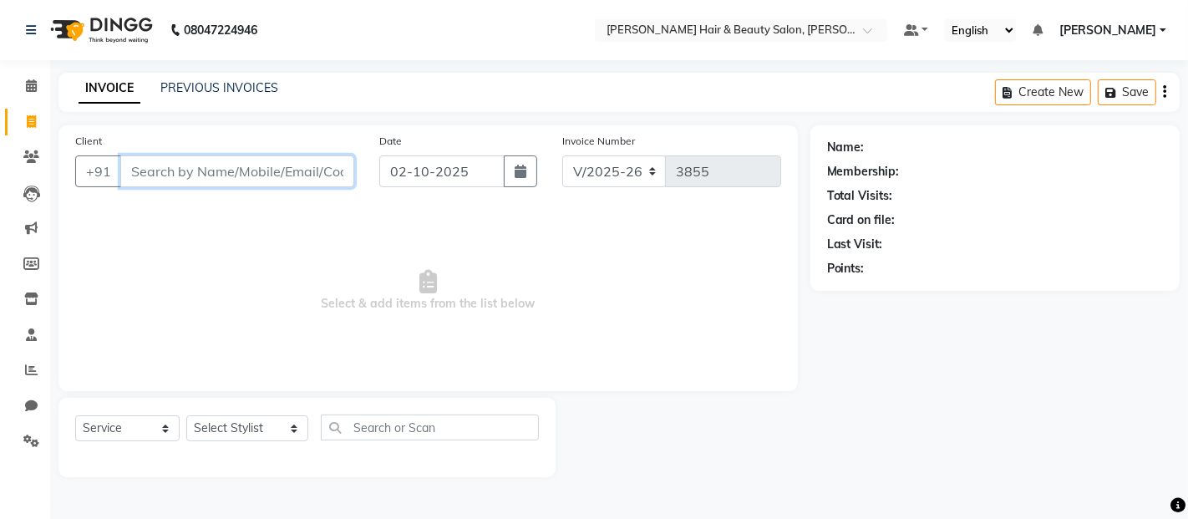
click at [202, 165] on input "Client" at bounding box center [237, 171] width 234 height 32
type input "9819880755"
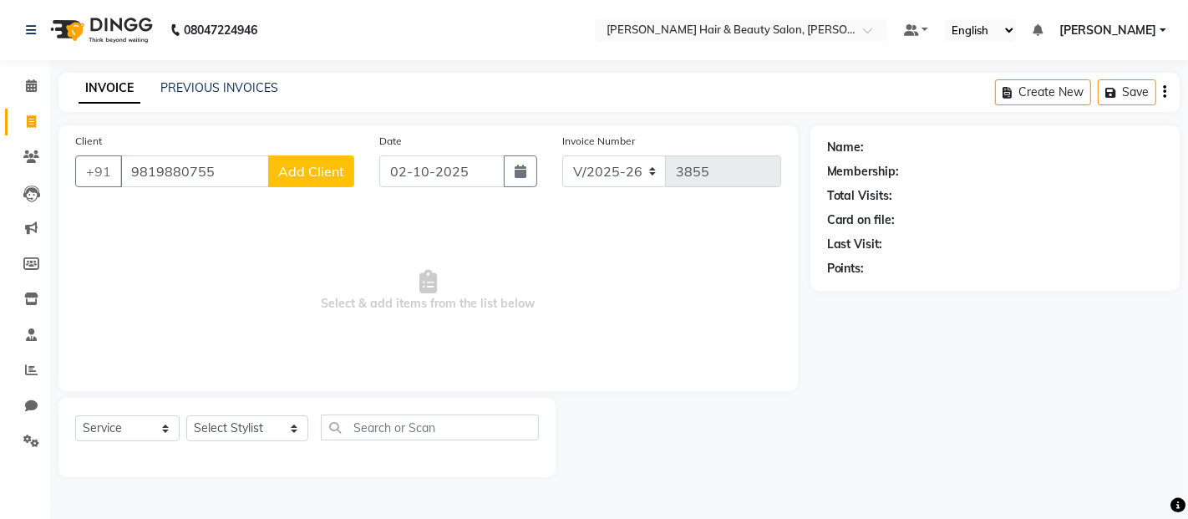
click at [329, 174] on span "Add Client" at bounding box center [311, 171] width 66 height 17
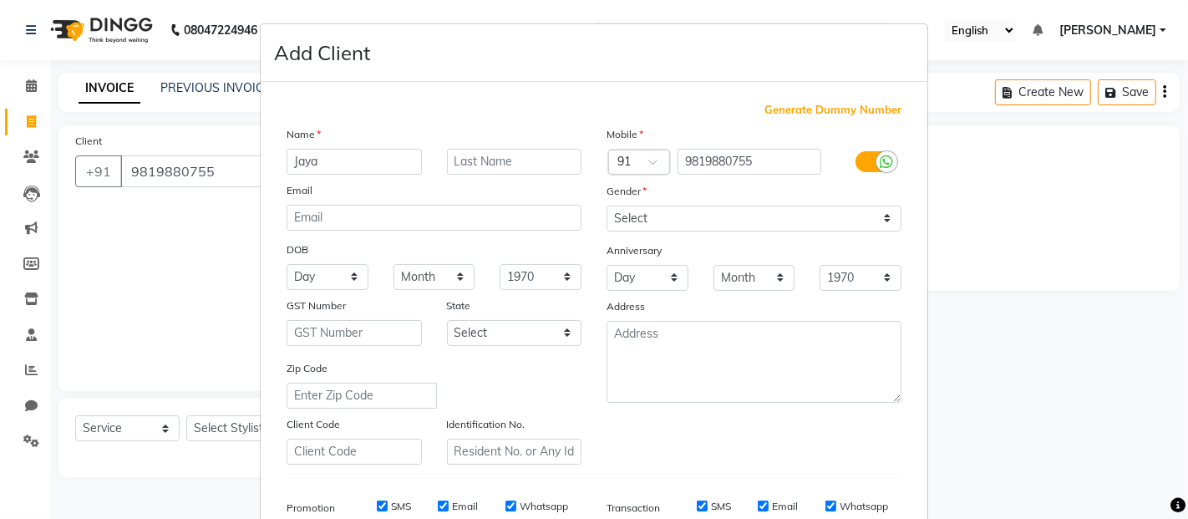
type input "Jaya"
click at [482, 157] on input "text" at bounding box center [514, 162] width 135 height 26
type input "[PERSON_NAME]"
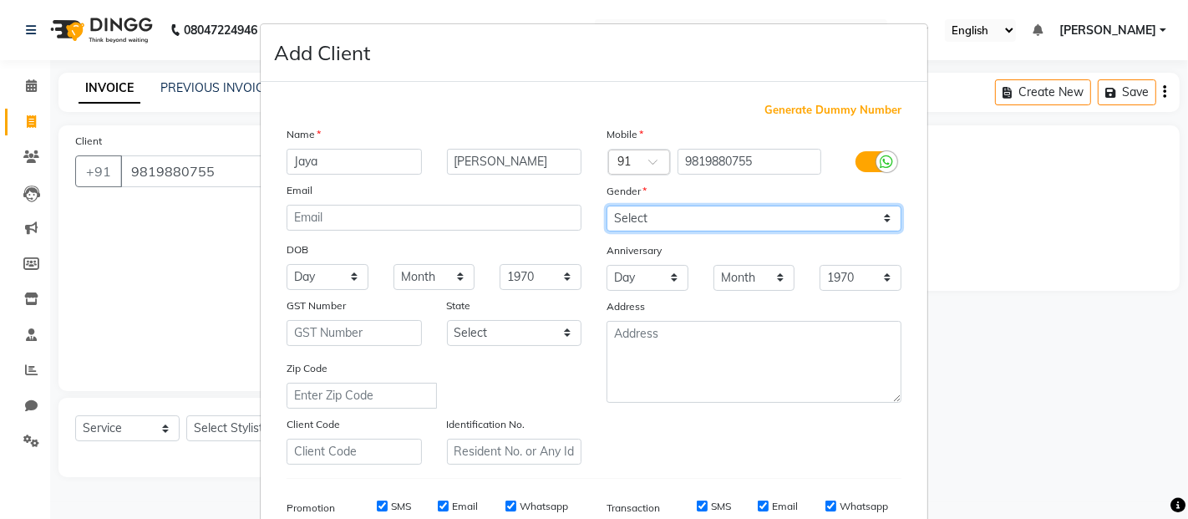
click at [870, 212] on select "Select [DEMOGRAPHIC_DATA] [DEMOGRAPHIC_DATA] Other Prefer Not To Say" at bounding box center [753, 218] width 295 height 26
select select "[DEMOGRAPHIC_DATA]"
click at [606, 205] on select "Select [DEMOGRAPHIC_DATA] [DEMOGRAPHIC_DATA] Other Prefer Not To Say" at bounding box center [753, 218] width 295 height 26
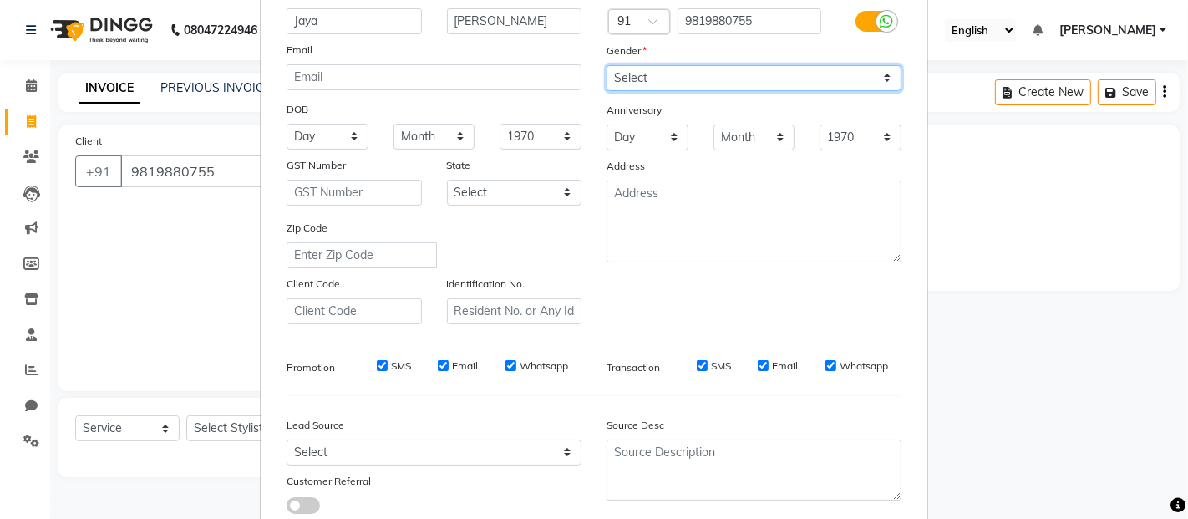
scroll to position [185, 0]
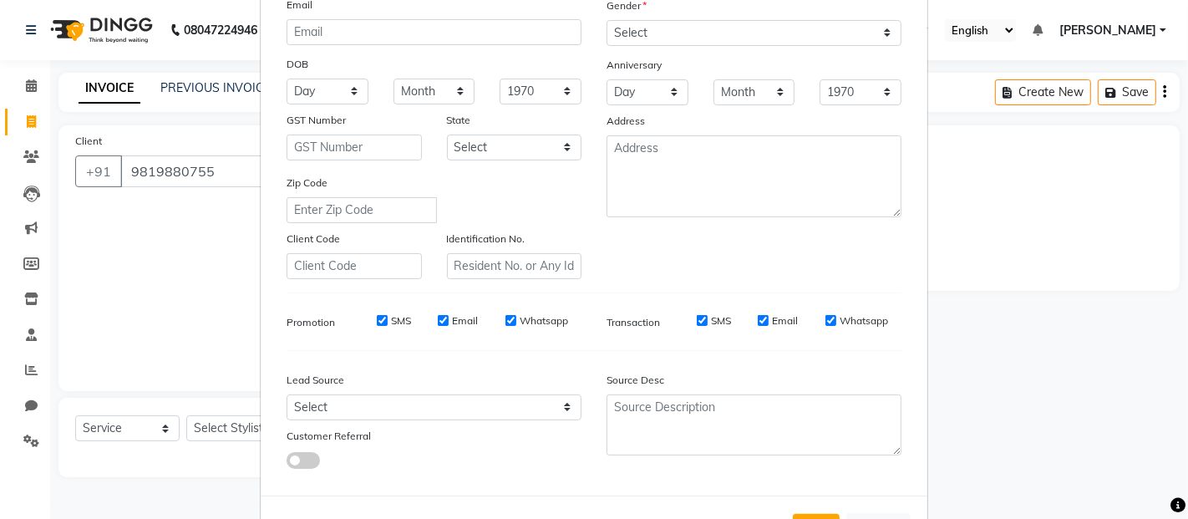
click at [711, 322] on label "SMS" at bounding box center [721, 320] width 20 height 15
click at [707, 322] on input "SMS" at bounding box center [702, 320] width 11 height 11
checkbox input "false"
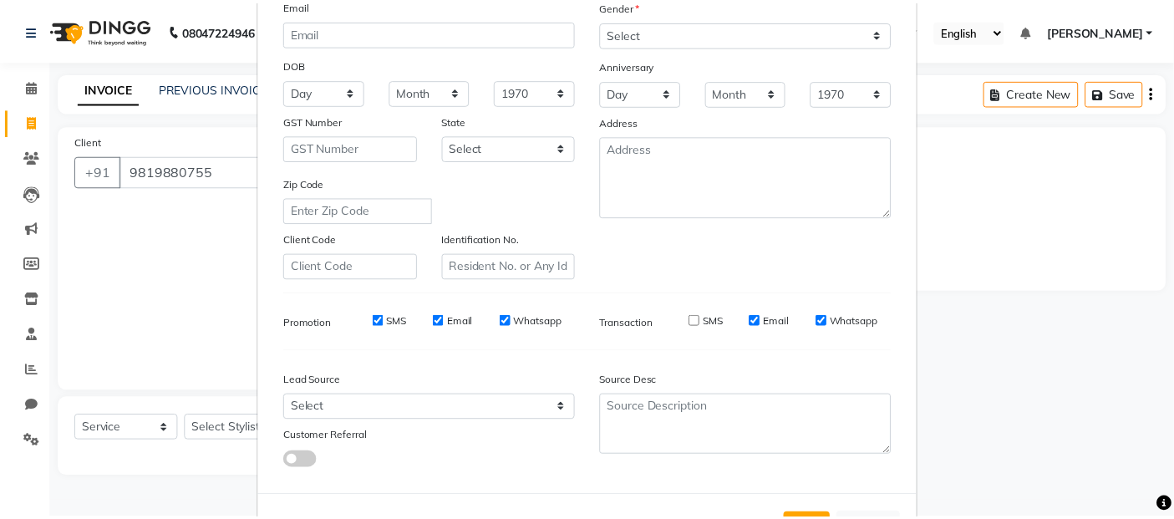
scroll to position [253, 0]
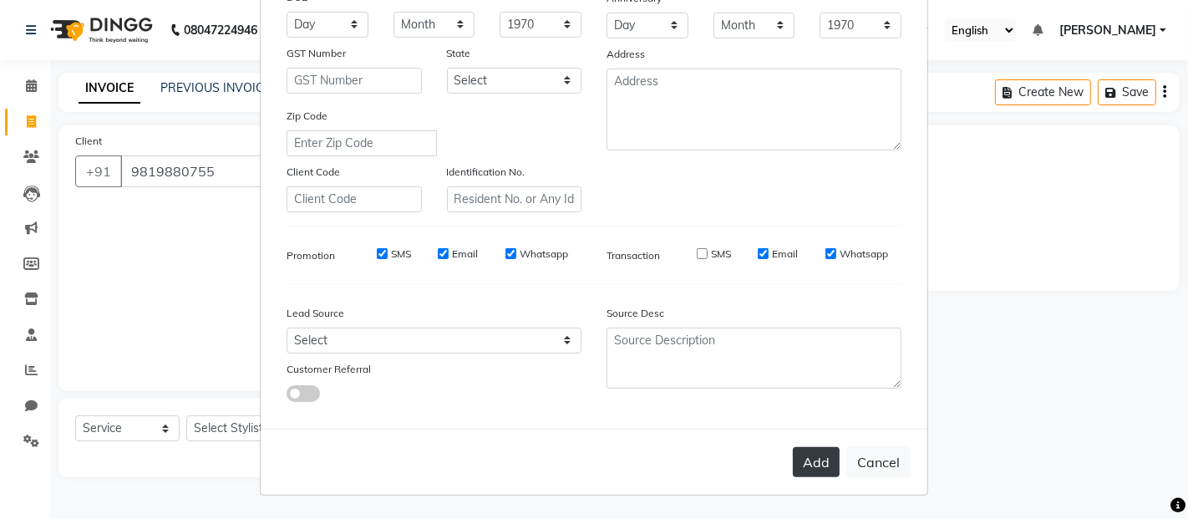
click at [813, 454] on button "Add" at bounding box center [816, 462] width 47 height 30
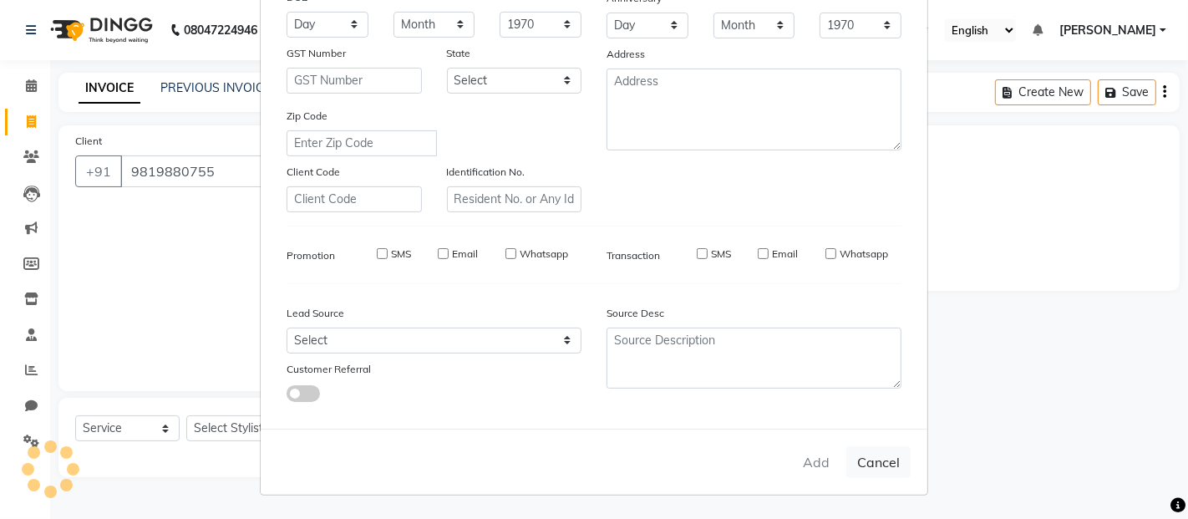
select select
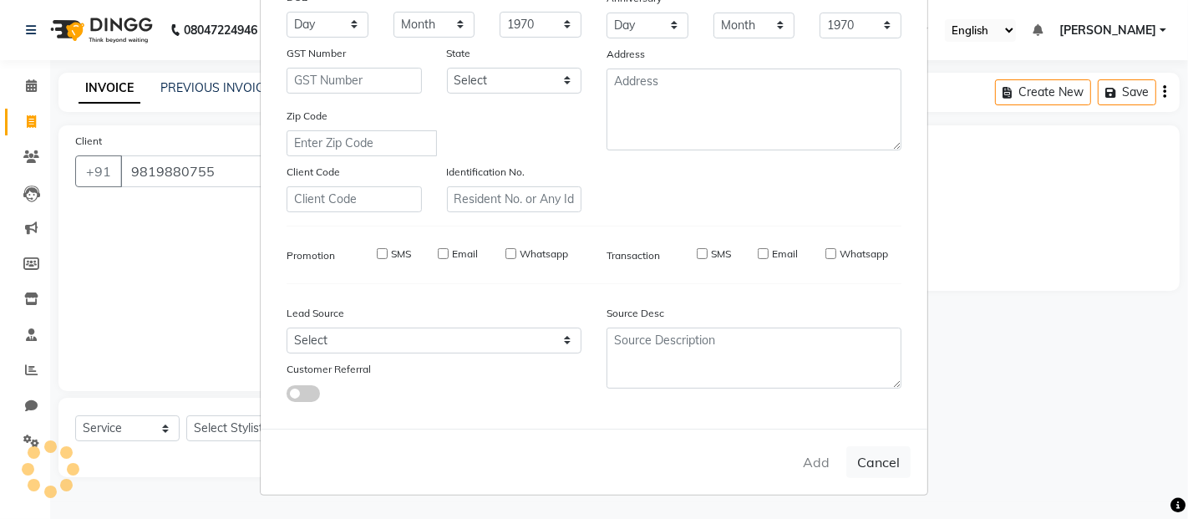
select select
checkbox input "false"
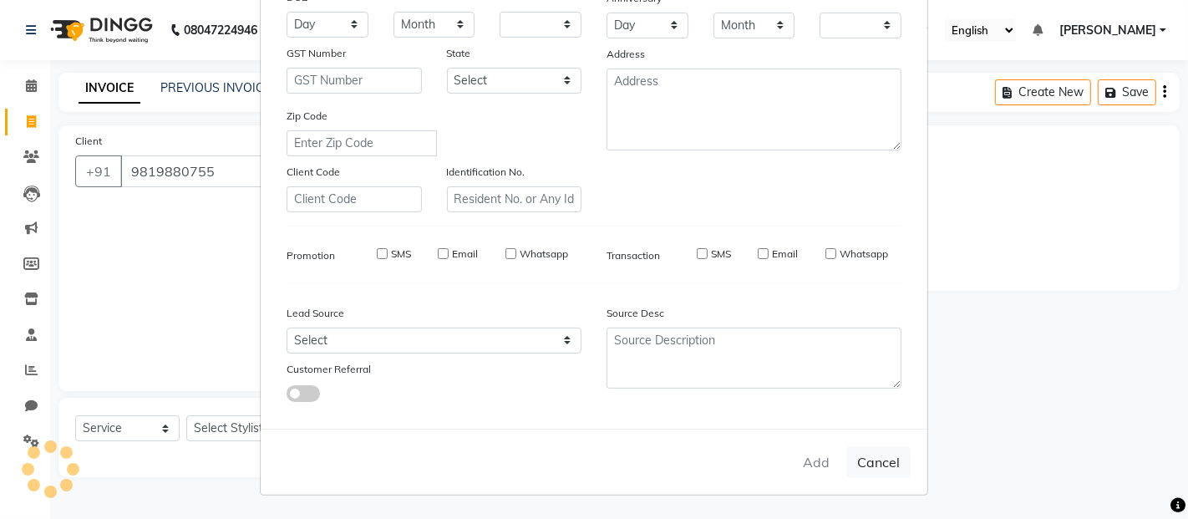
checkbox input "false"
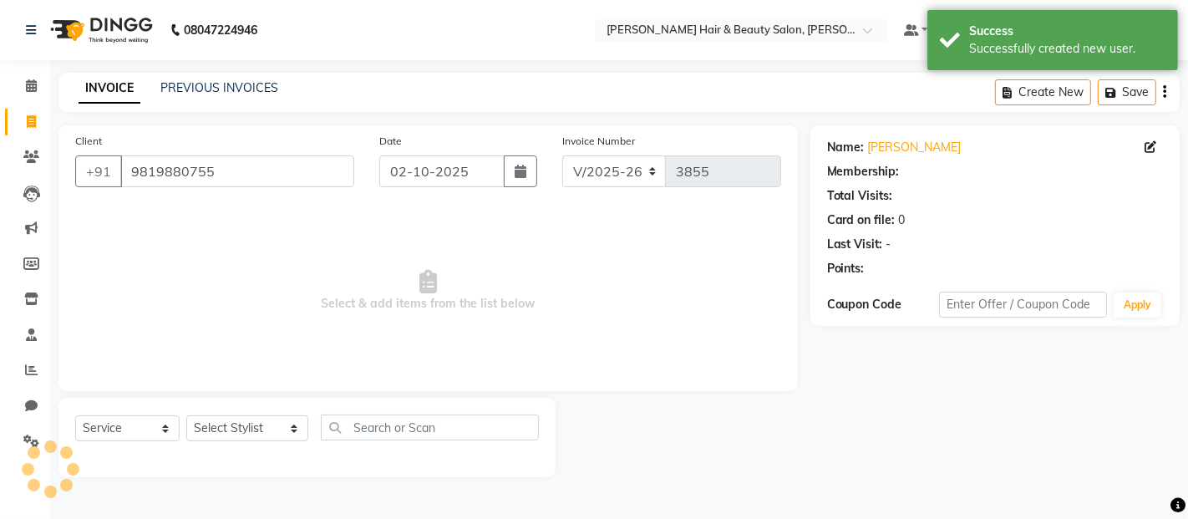
select select "1: Object"
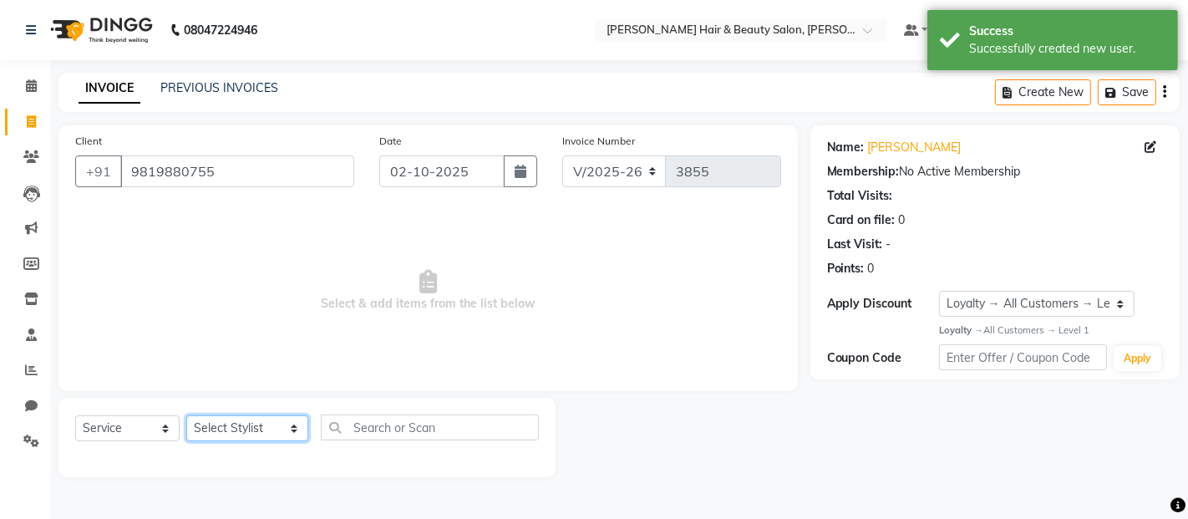
click at [278, 422] on select "Select Stylist [PERSON_NAME] Zibral [PERSON_NAME] [PERSON_NAME] [PERSON_NAME] […" at bounding box center [247, 428] width 122 height 26
select select "72240"
click at [186, 416] on select "Select Stylist [PERSON_NAME] Zibral [PERSON_NAME] [PERSON_NAME] [PERSON_NAME] […" at bounding box center [247, 428] width 122 height 26
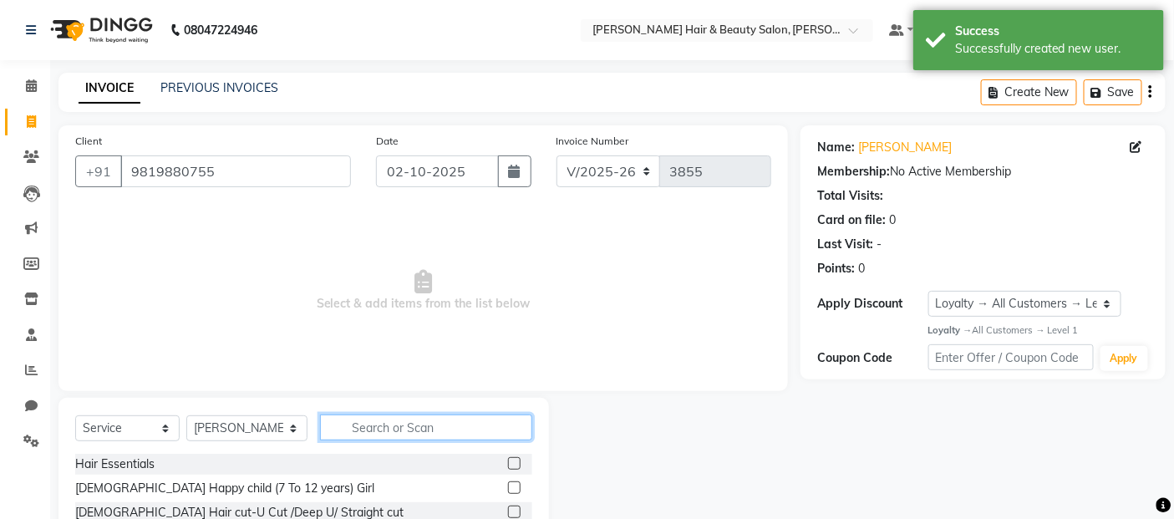
click at [448, 428] on input "text" at bounding box center [426, 427] width 213 height 26
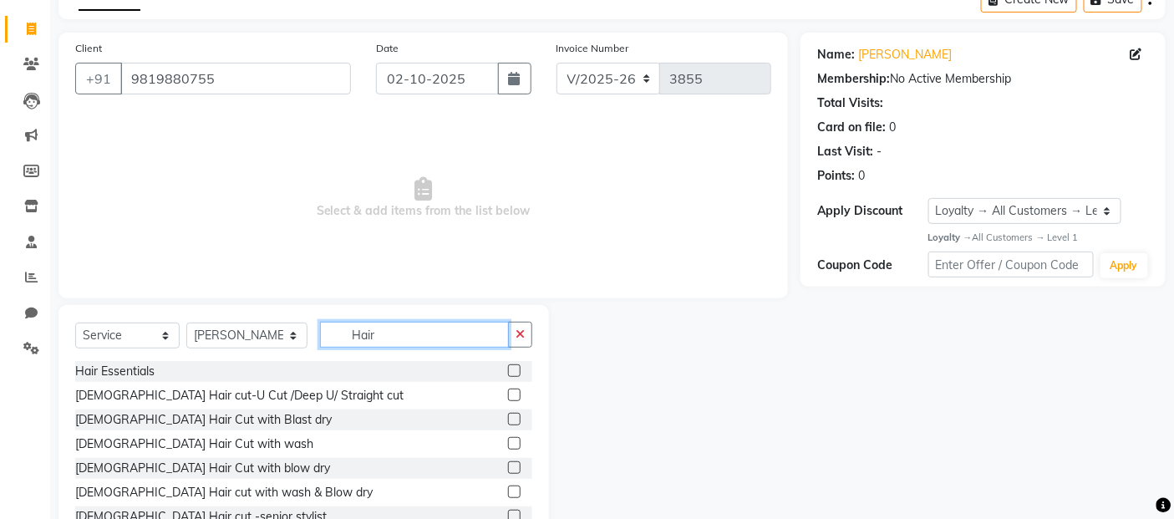
scroll to position [150, 0]
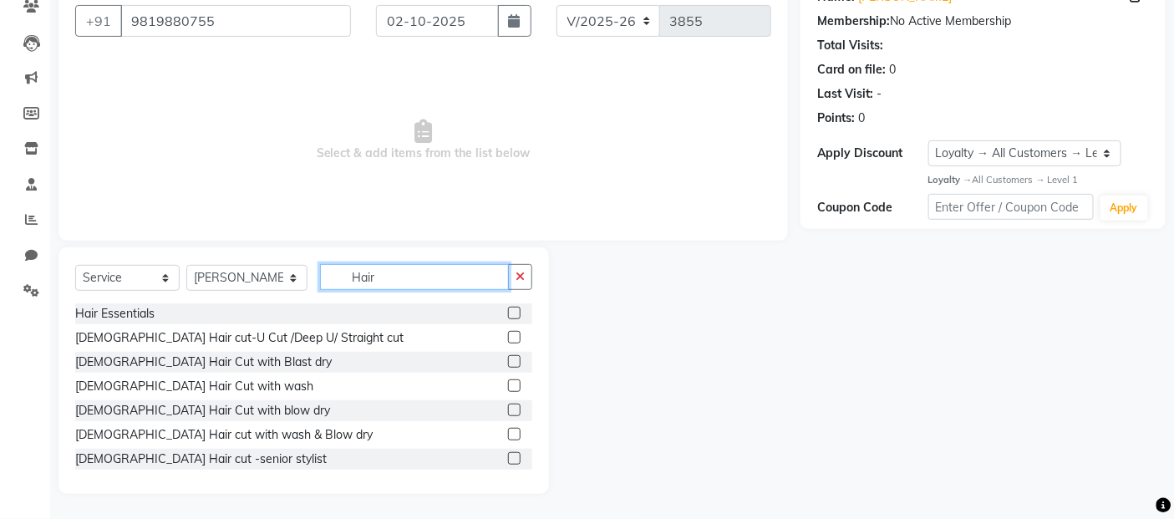
type input "Hair"
click at [508, 430] on label at bounding box center [514, 434] width 13 height 13
click at [508, 430] on input "checkbox" at bounding box center [513, 434] width 11 height 11
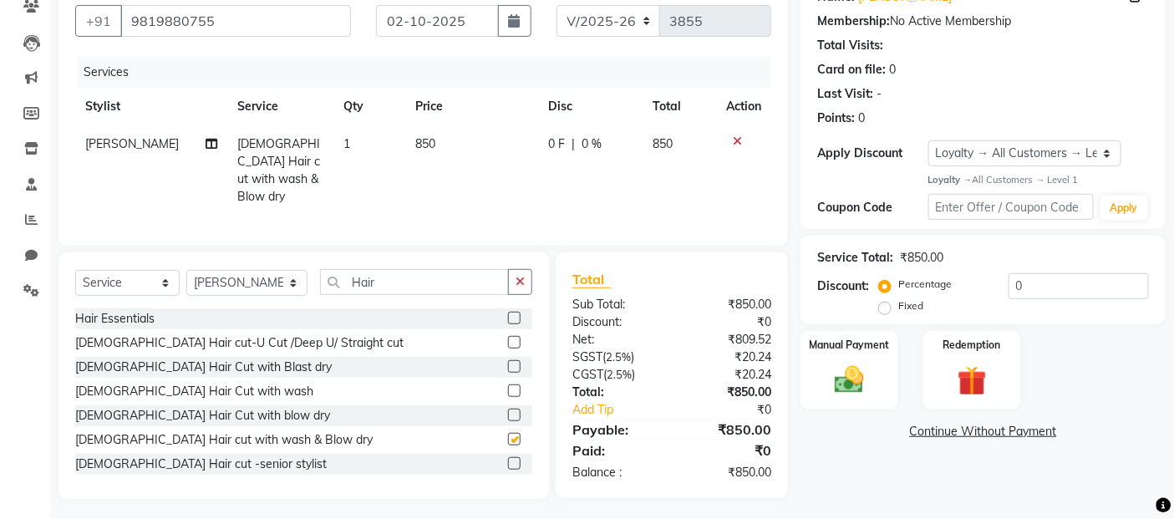
checkbox input "false"
click at [434, 145] on td "850" at bounding box center [471, 170] width 133 height 90
select select "72240"
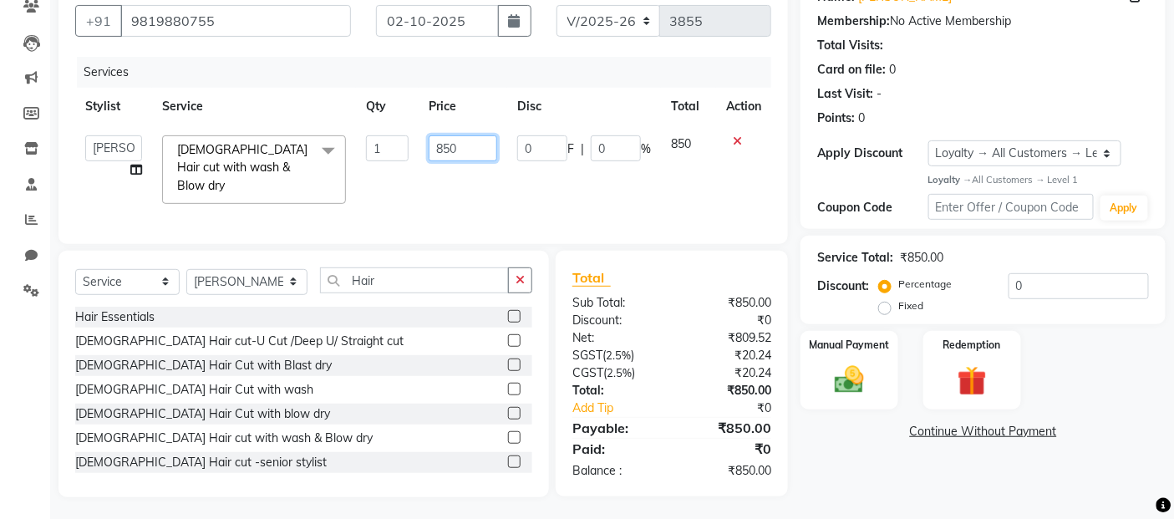
click at [464, 148] on input "850" at bounding box center [462, 148] width 68 height 26
type input "8"
type input "699"
click at [547, 184] on td "0 F | 0 %" at bounding box center [584, 169] width 154 height 89
select select "72240"
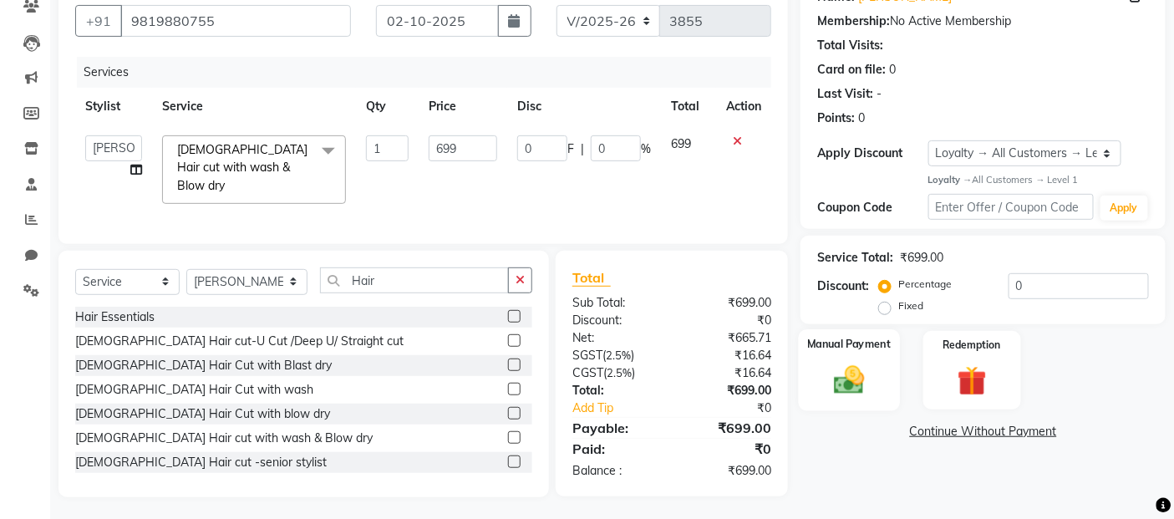
click at [841, 384] on img at bounding box center [849, 380] width 50 height 35
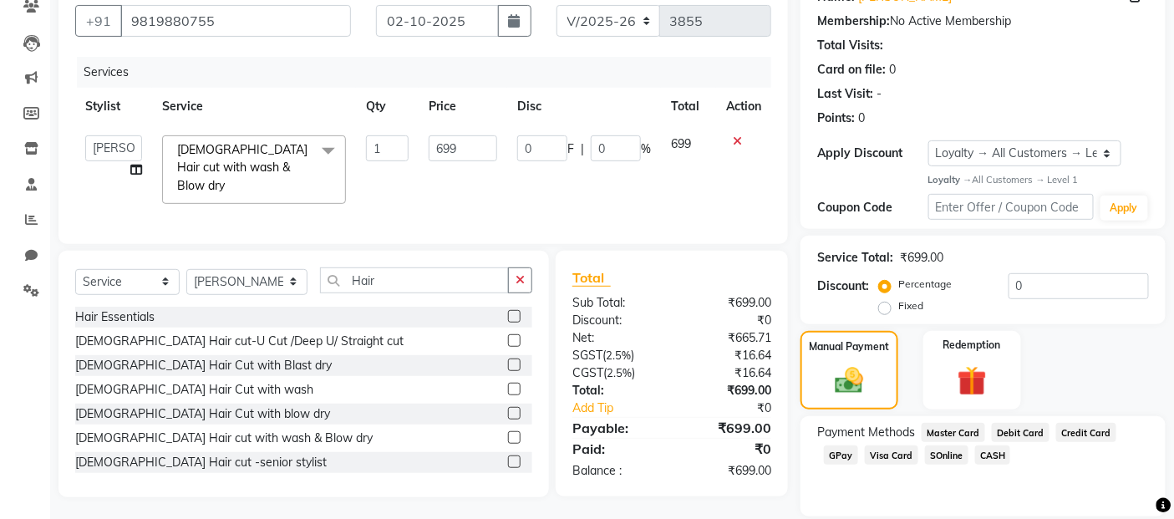
click at [836, 459] on span "GPay" at bounding box center [841, 454] width 34 height 19
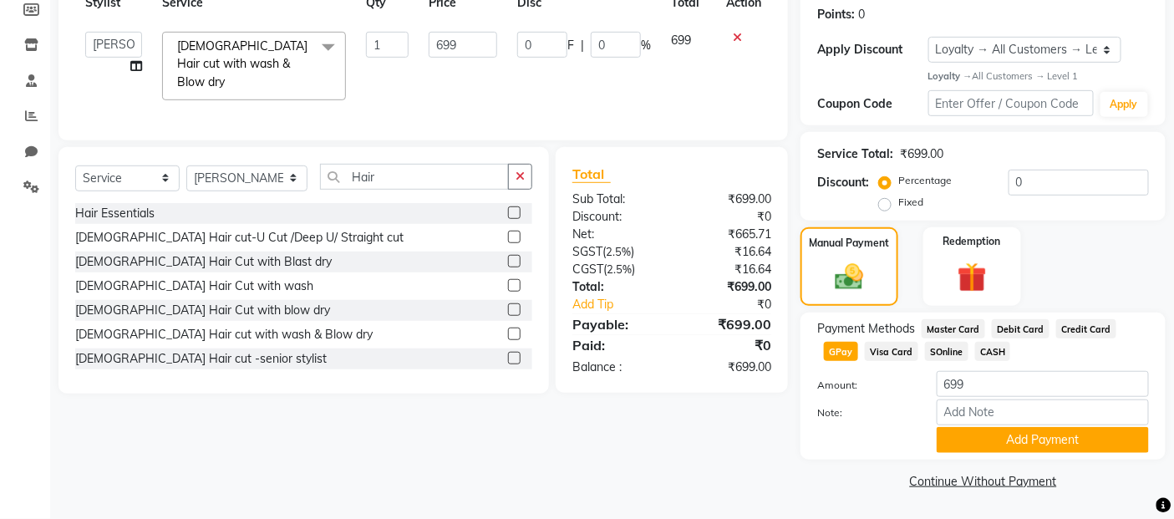
scroll to position [255, 0]
click at [1022, 444] on button "Add Payment" at bounding box center [1042, 440] width 212 height 26
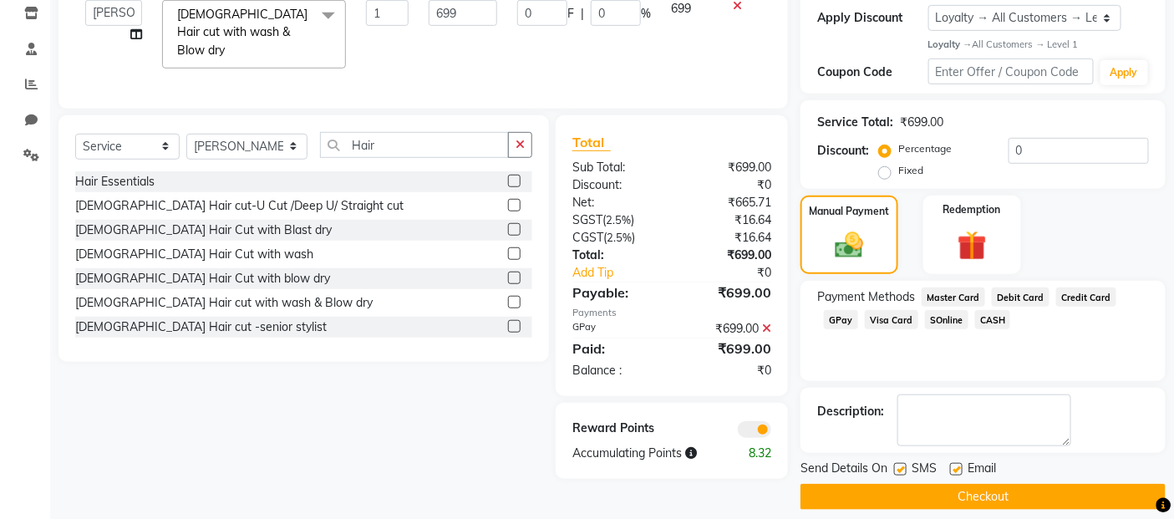
scroll to position [302, 0]
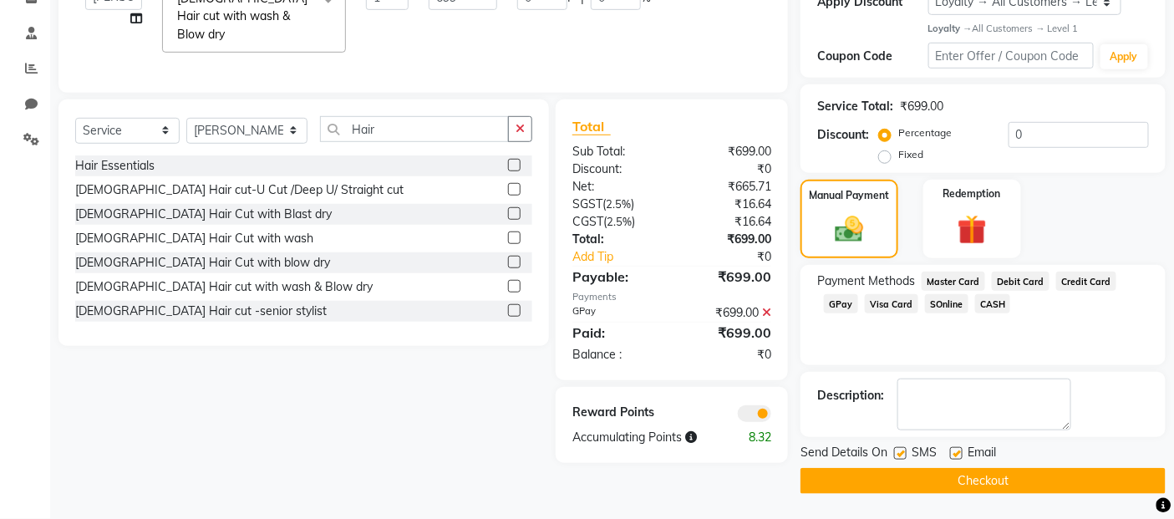
click at [904, 455] on label at bounding box center [900, 453] width 13 height 13
click at [904, 455] on input "checkbox" at bounding box center [899, 454] width 11 height 11
checkbox input "false"
click at [955, 454] on label at bounding box center [956, 453] width 13 height 13
click at [955, 454] on input "checkbox" at bounding box center [955, 454] width 11 height 11
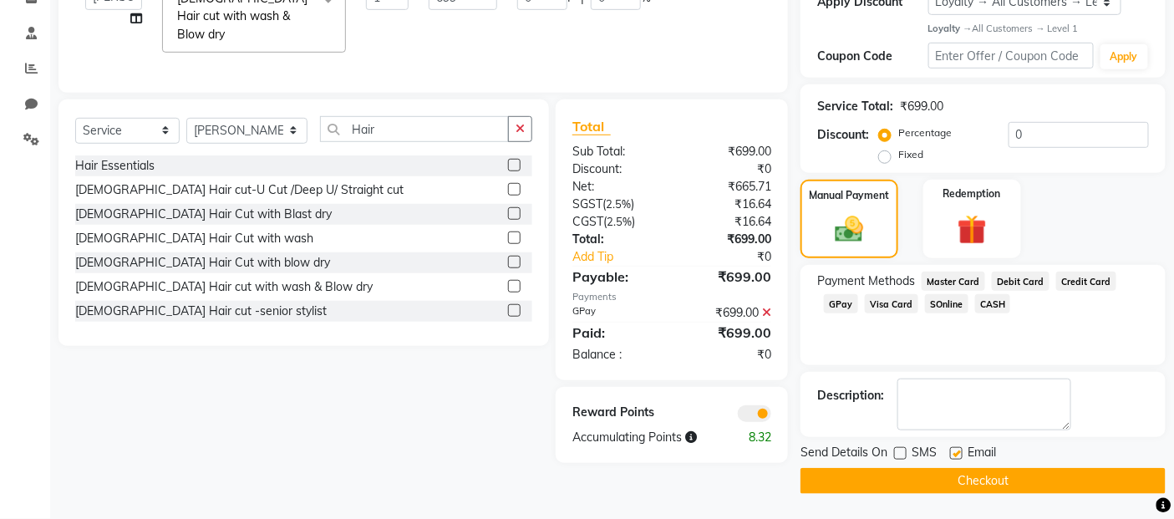
checkbox input "false"
click at [958, 480] on button "Checkout" at bounding box center [982, 481] width 365 height 26
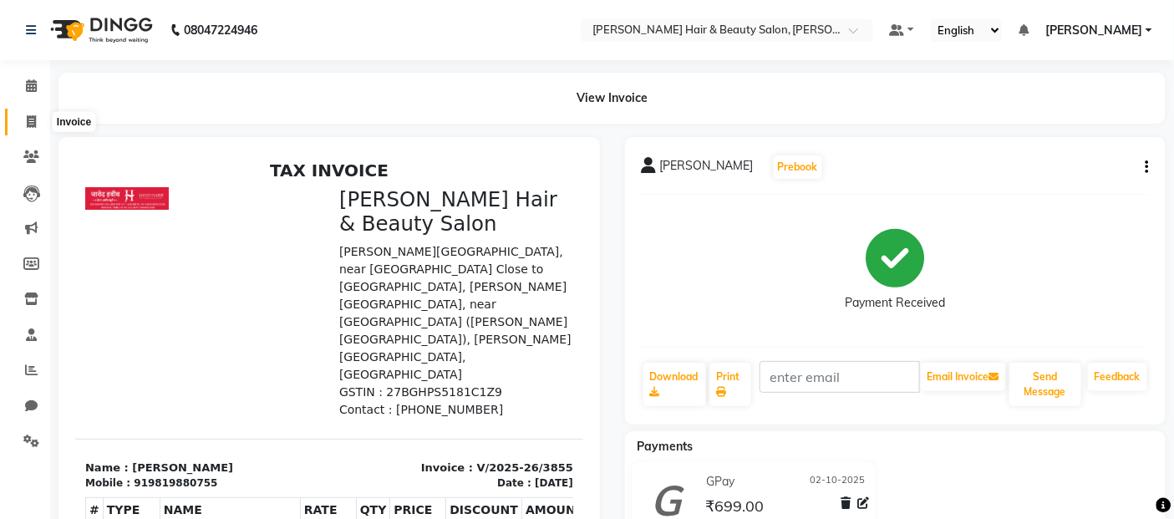
click at [33, 118] on icon at bounding box center [31, 121] width 9 height 13
select select "service"
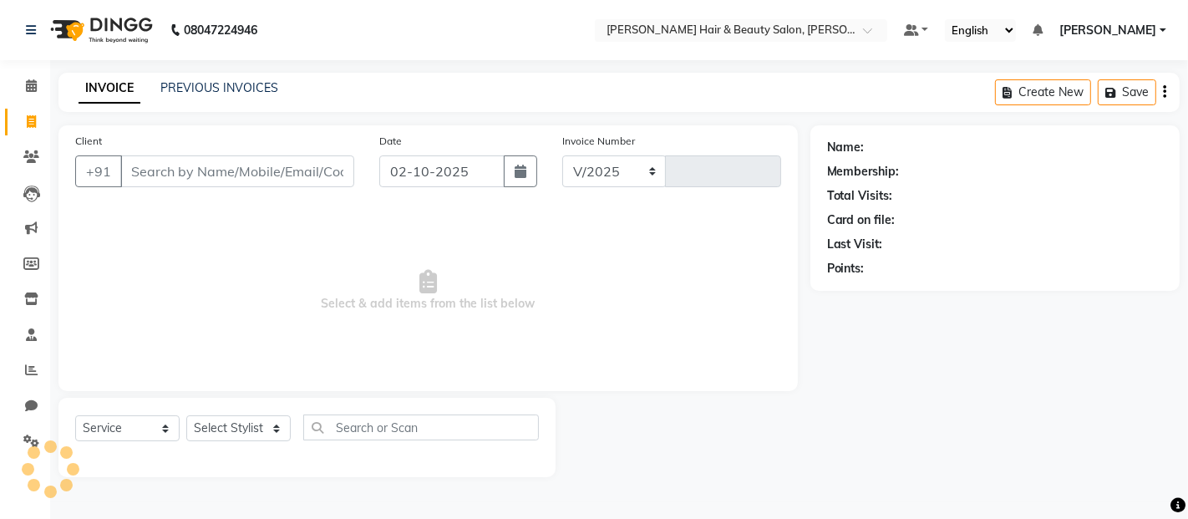
select select "7927"
type input "3856"
click at [185, 170] on input "Client" at bounding box center [237, 171] width 234 height 32
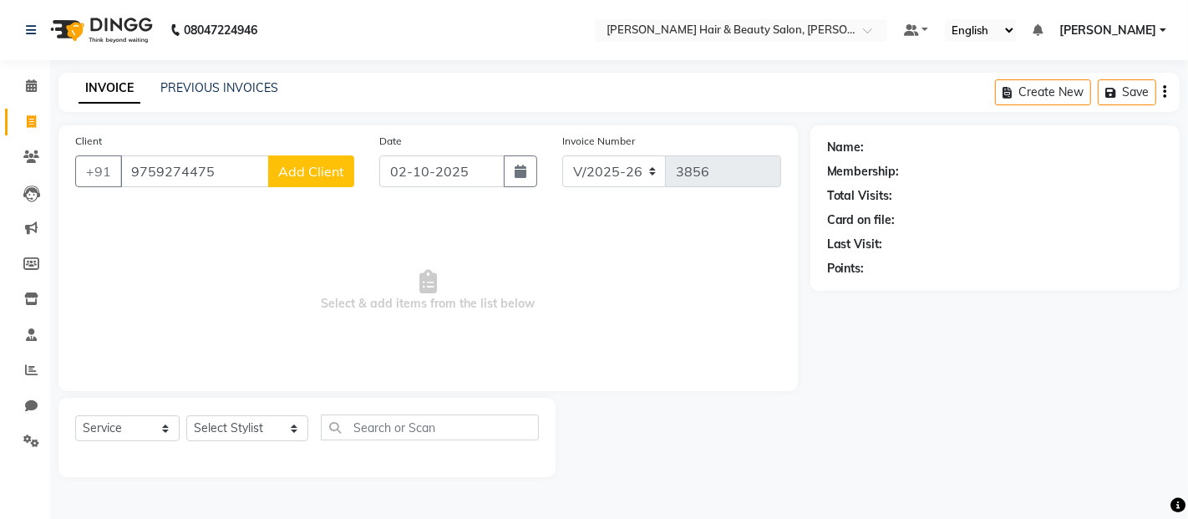
type input "9759274475"
click at [319, 173] on span "Add Client" at bounding box center [311, 171] width 66 height 17
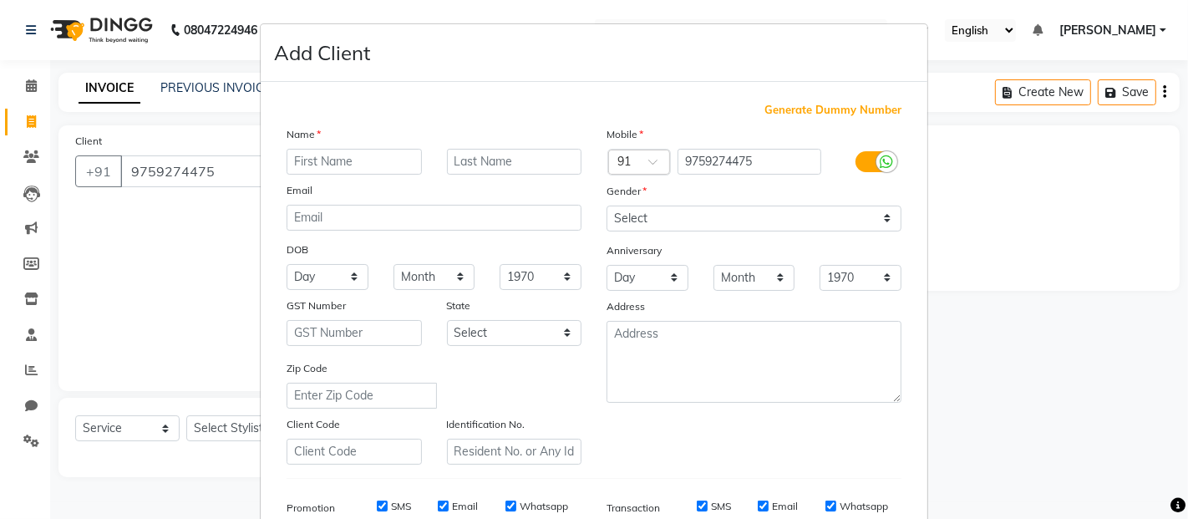
click at [352, 165] on input "text" at bounding box center [353, 162] width 135 height 26
type input "Poonam"
click at [507, 151] on input "text" at bounding box center [514, 162] width 135 height 26
type input "Rautela"
click at [880, 220] on select "Select [DEMOGRAPHIC_DATA] [DEMOGRAPHIC_DATA] Other Prefer Not To Say" at bounding box center [753, 218] width 295 height 26
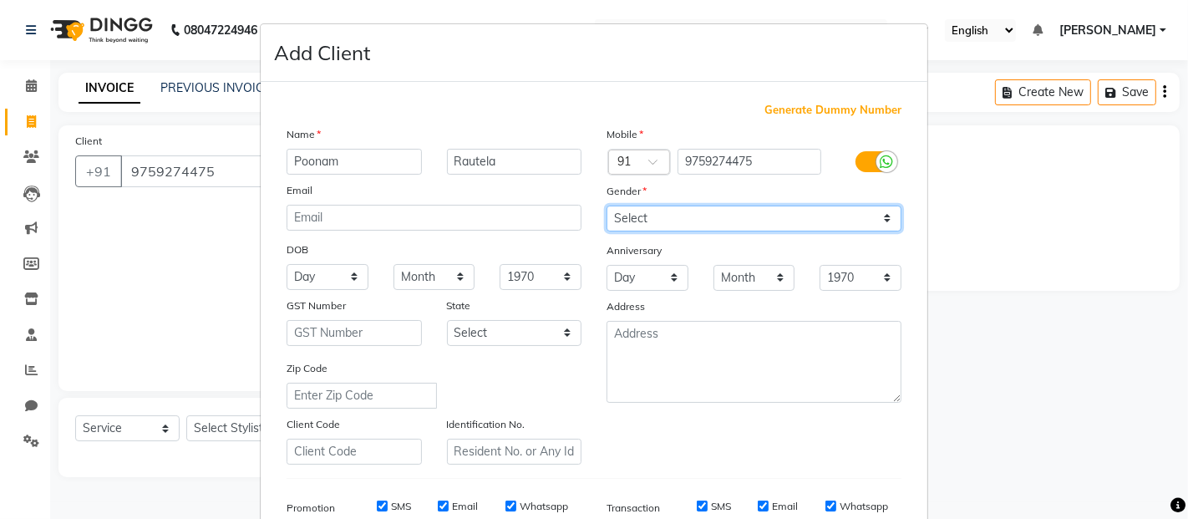
select select "[DEMOGRAPHIC_DATA]"
click at [606, 205] on select "Select [DEMOGRAPHIC_DATA] [DEMOGRAPHIC_DATA] Other Prefer Not To Say" at bounding box center [753, 218] width 295 height 26
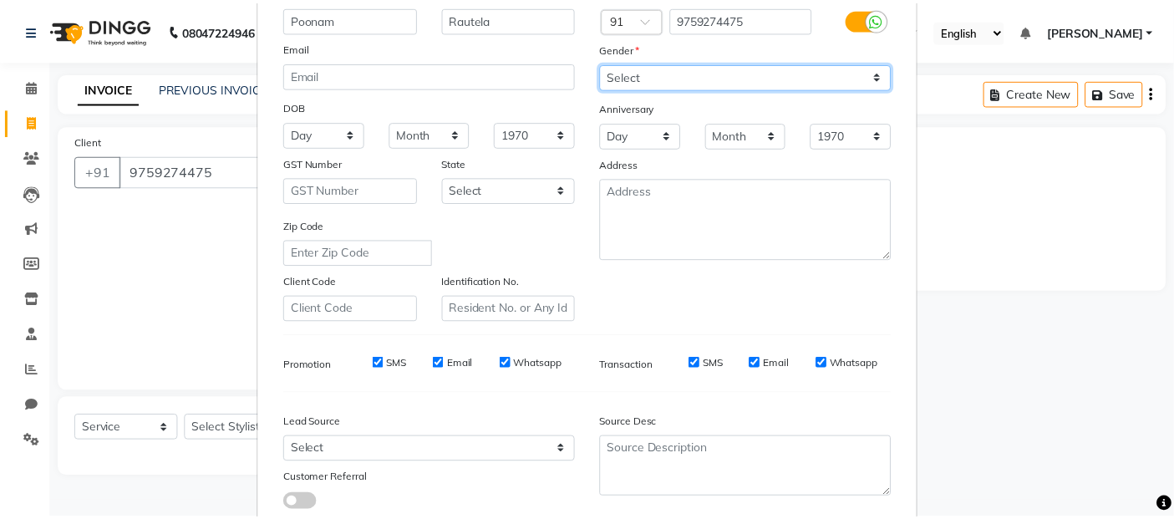
scroll to position [253, 0]
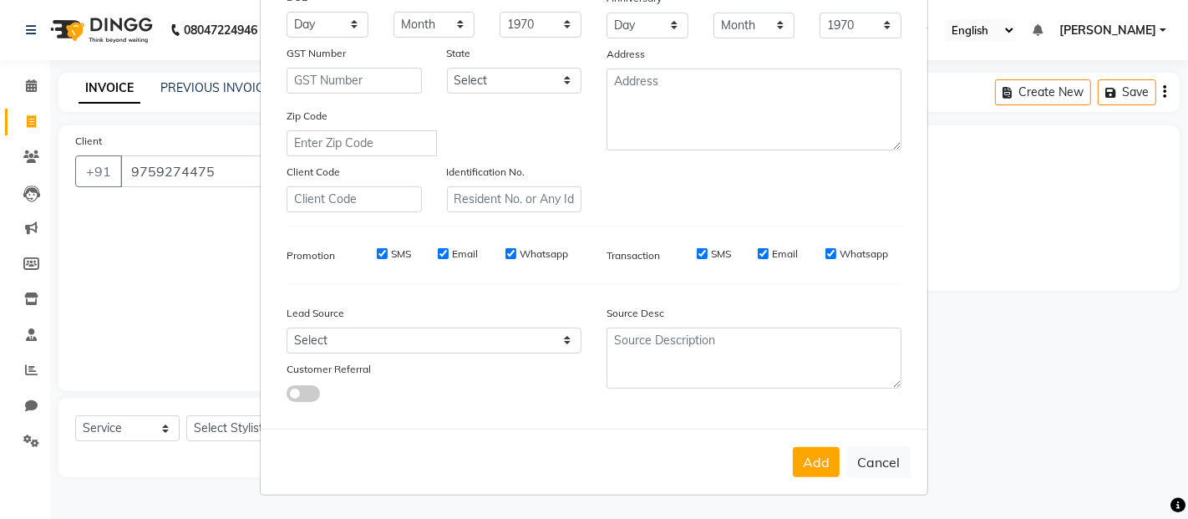
click at [711, 253] on label "SMS" at bounding box center [721, 253] width 20 height 15
click at [707, 253] on input "SMS" at bounding box center [702, 253] width 11 height 11
checkbox input "false"
click at [816, 464] on button "Add" at bounding box center [816, 462] width 47 height 30
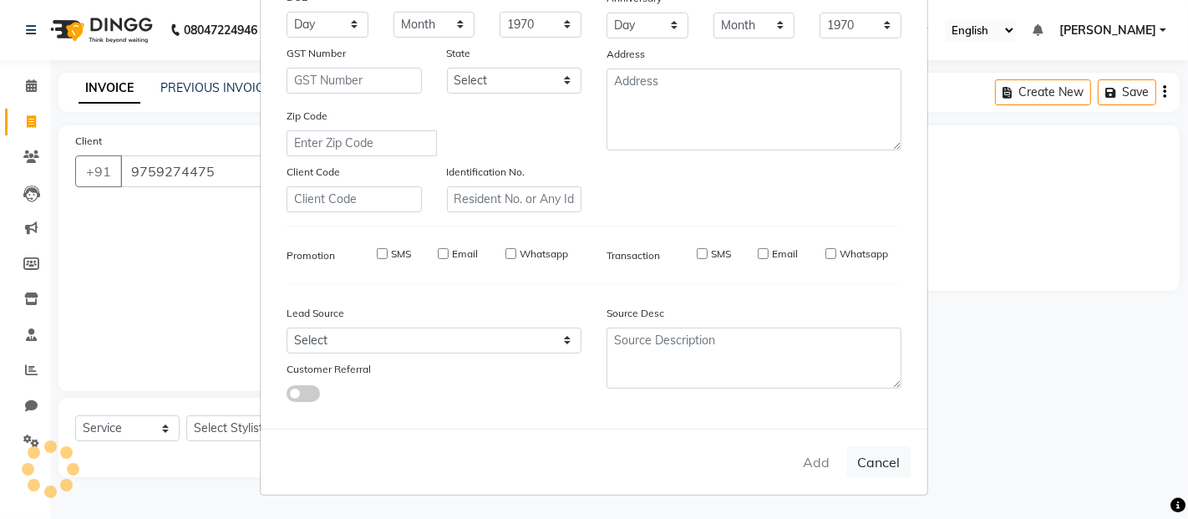
select select
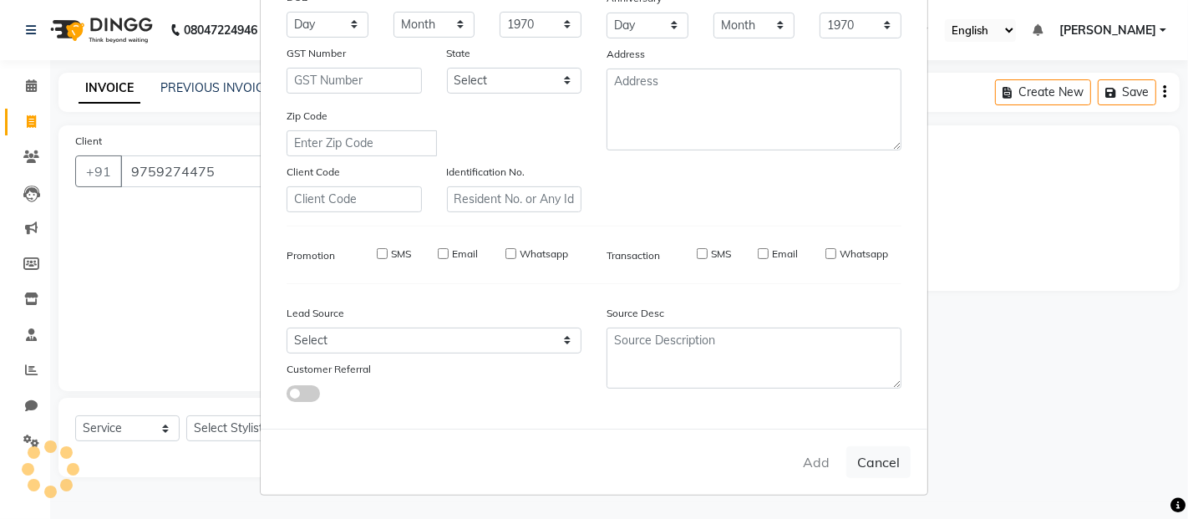
select select
checkbox input "false"
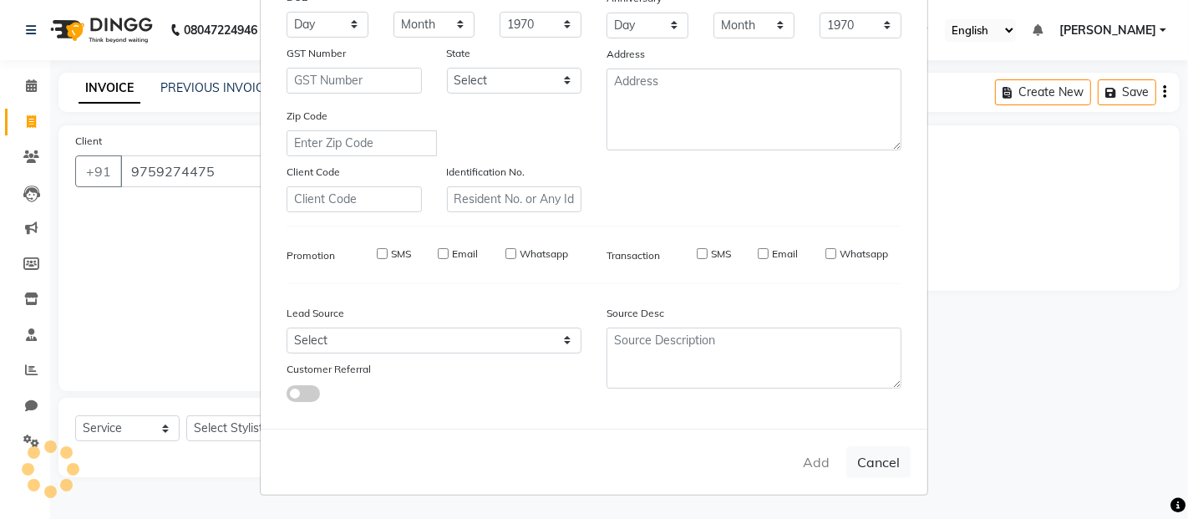
checkbox input "false"
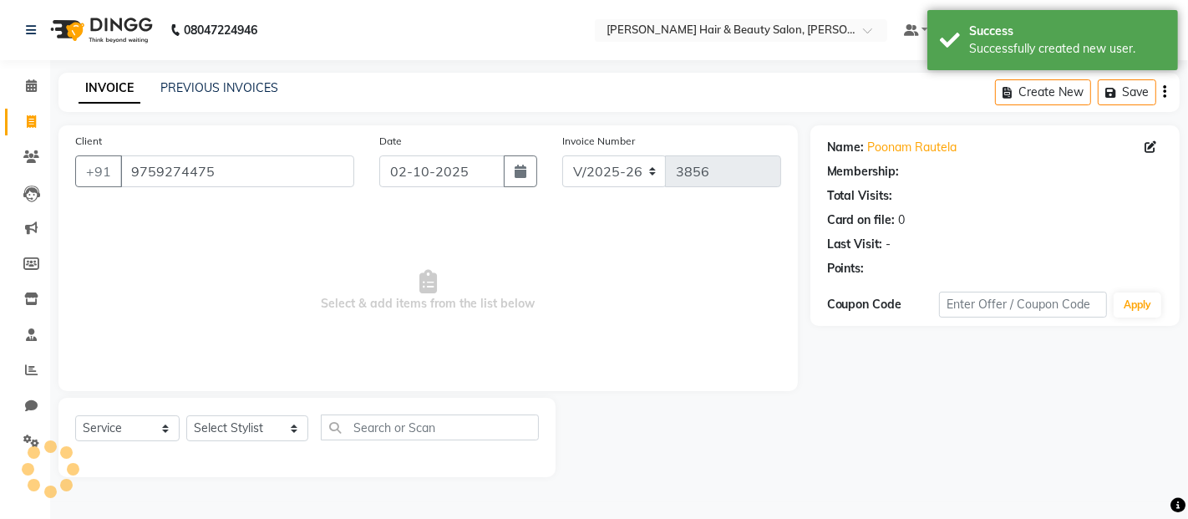
select select "1: Object"
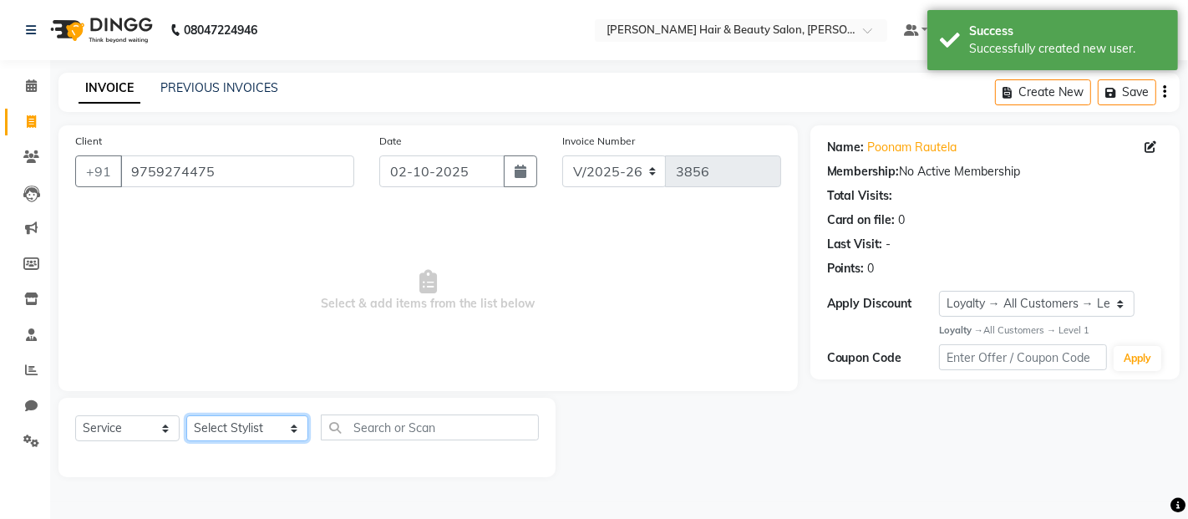
click at [274, 432] on select "Select Stylist [PERSON_NAME] Zibral [PERSON_NAME] [PERSON_NAME] [PERSON_NAME] […" at bounding box center [247, 428] width 122 height 26
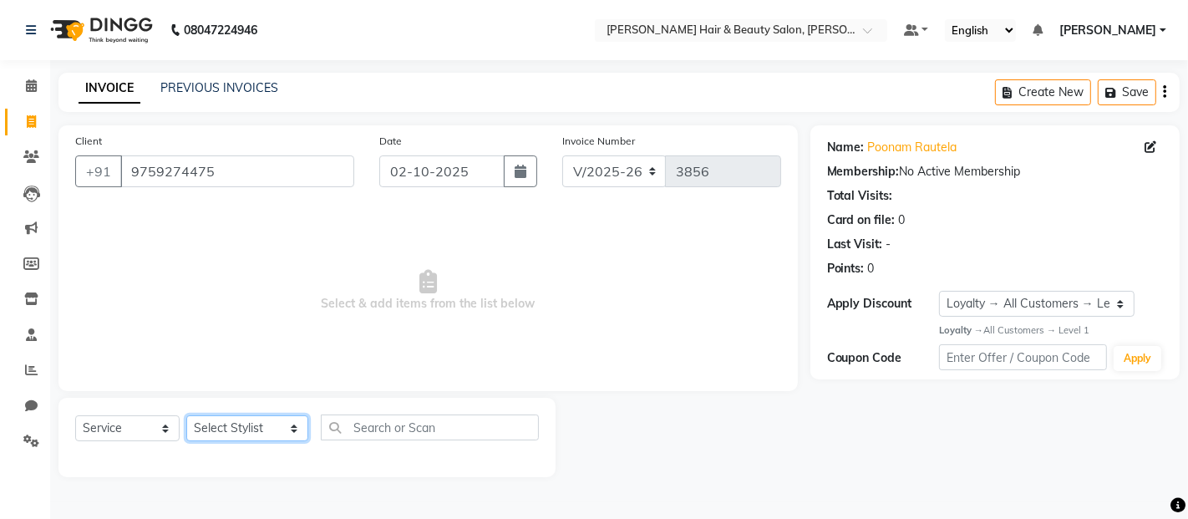
select select "72242"
click at [186, 416] on select "Select Stylist [PERSON_NAME] Zibral [PERSON_NAME] [PERSON_NAME] [PERSON_NAME] […" at bounding box center [247, 428] width 122 height 26
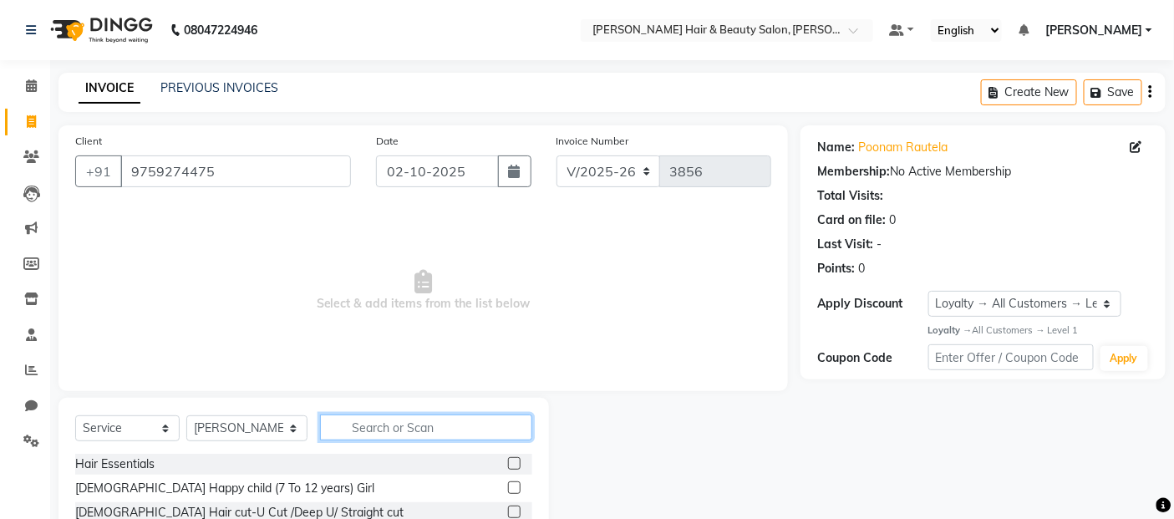
click at [378, 426] on input "text" at bounding box center [426, 427] width 213 height 26
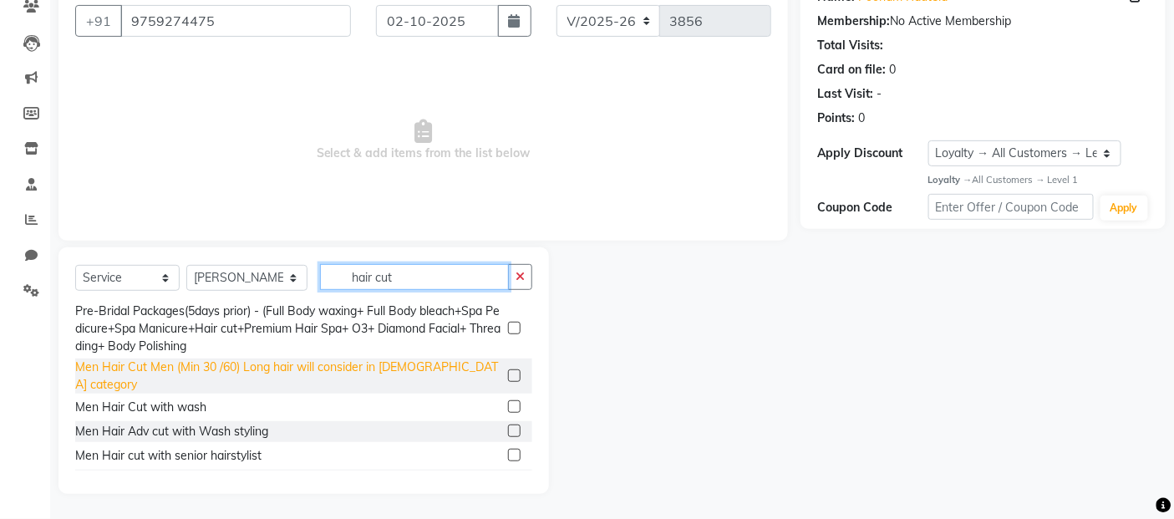
scroll to position [336, 0]
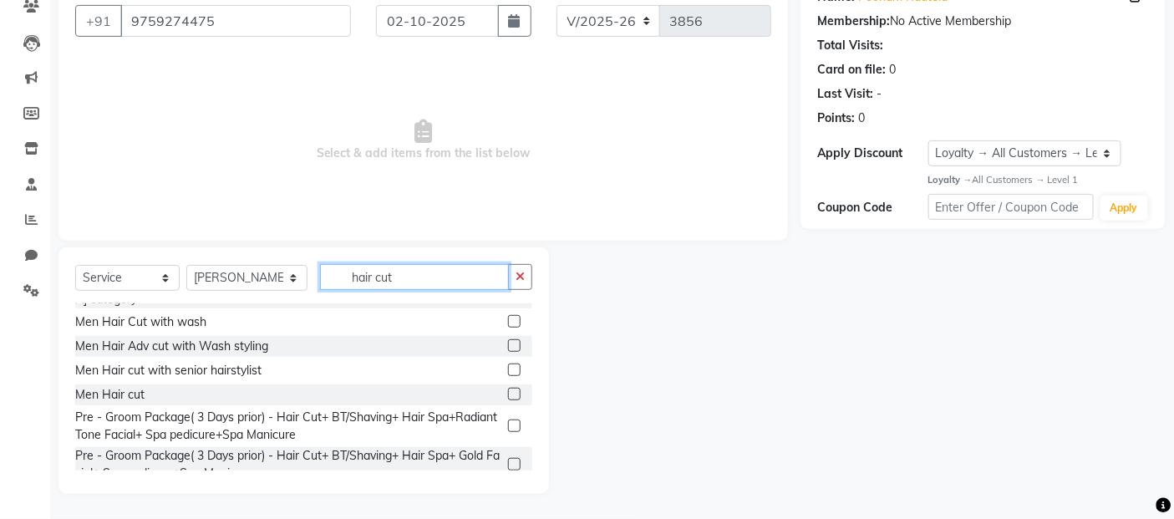
type input "hair cut"
click at [508, 388] on label at bounding box center [514, 394] width 13 height 13
click at [508, 389] on input "checkbox" at bounding box center [513, 394] width 11 height 11
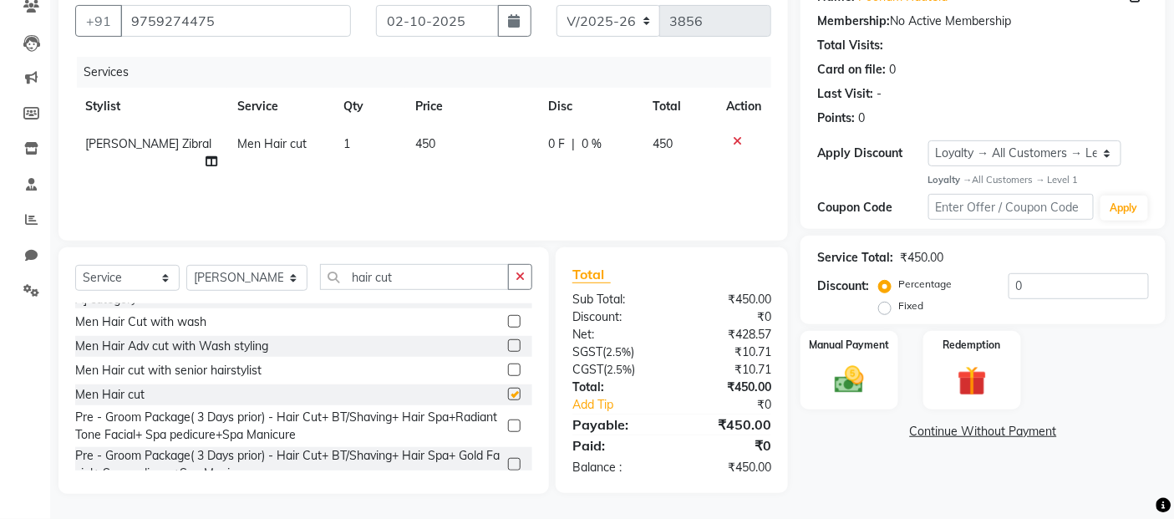
checkbox input "false"
click at [838, 384] on img at bounding box center [849, 380] width 50 height 35
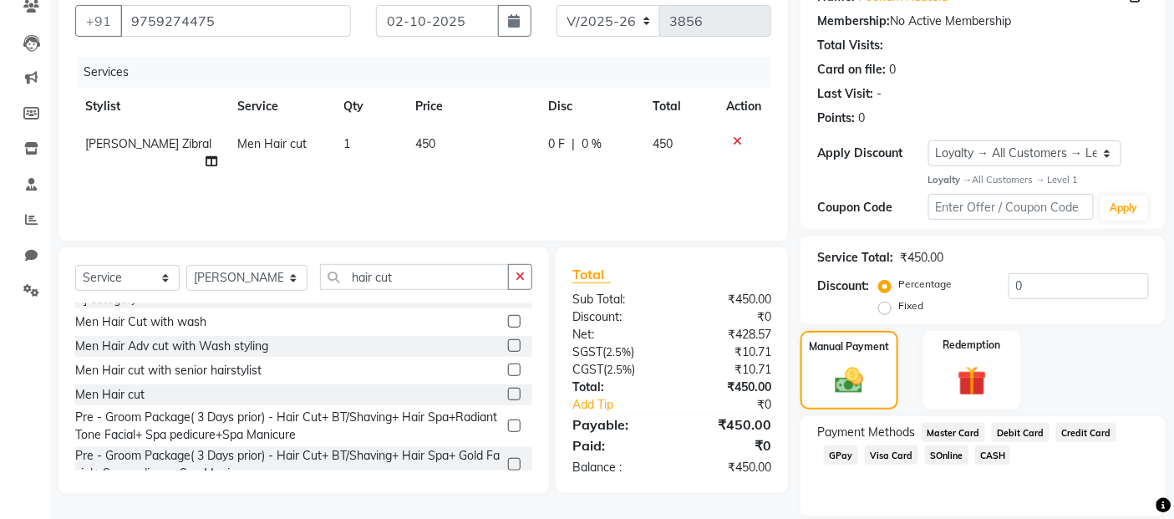
click at [835, 456] on span "GPay" at bounding box center [841, 454] width 34 height 19
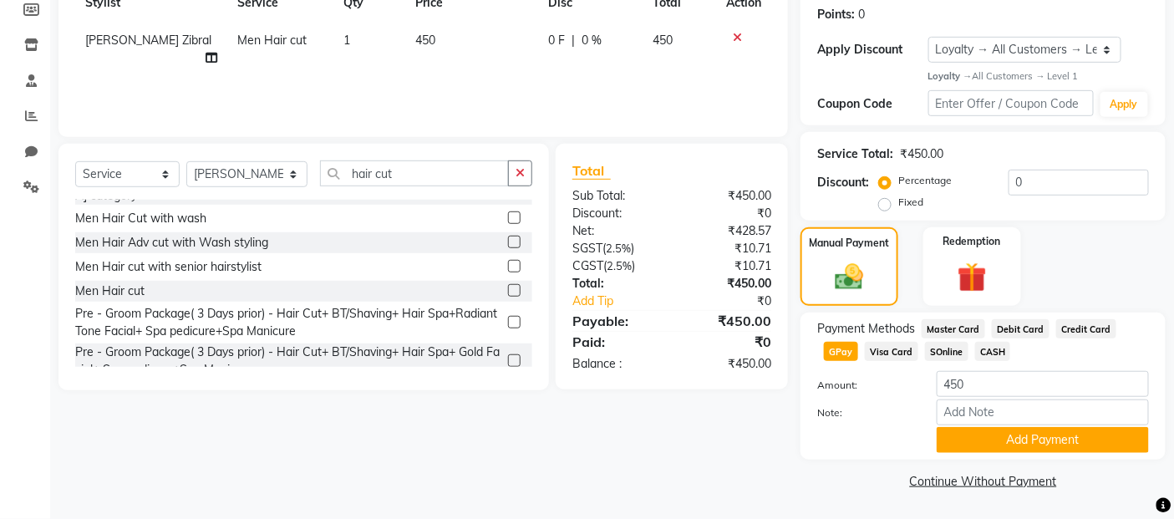
scroll to position [255, 0]
click at [986, 429] on button "Add Payment" at bounding box center [1042, 440] width 212 height 26
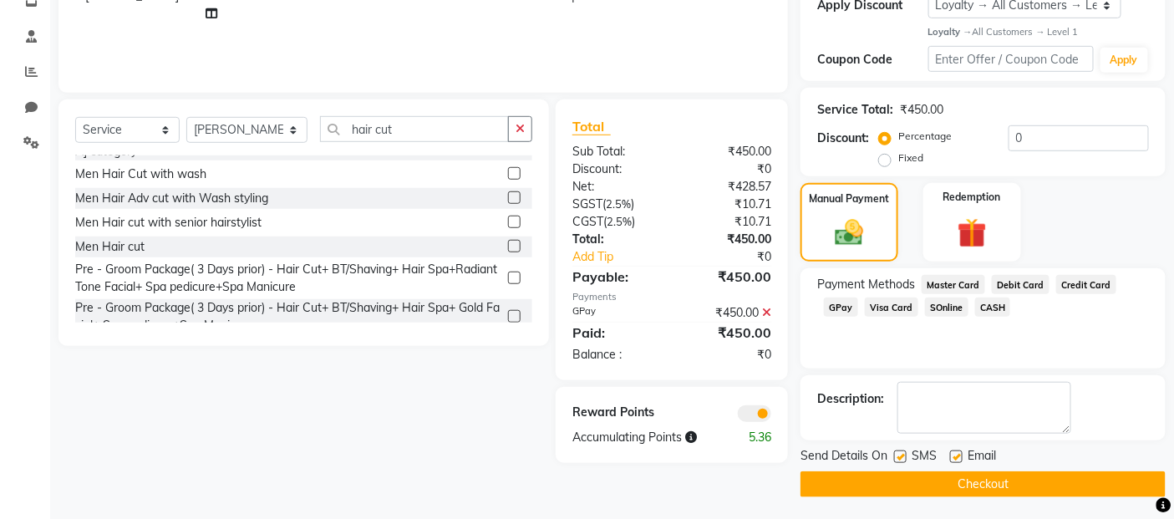
scroll to position [302, 0]
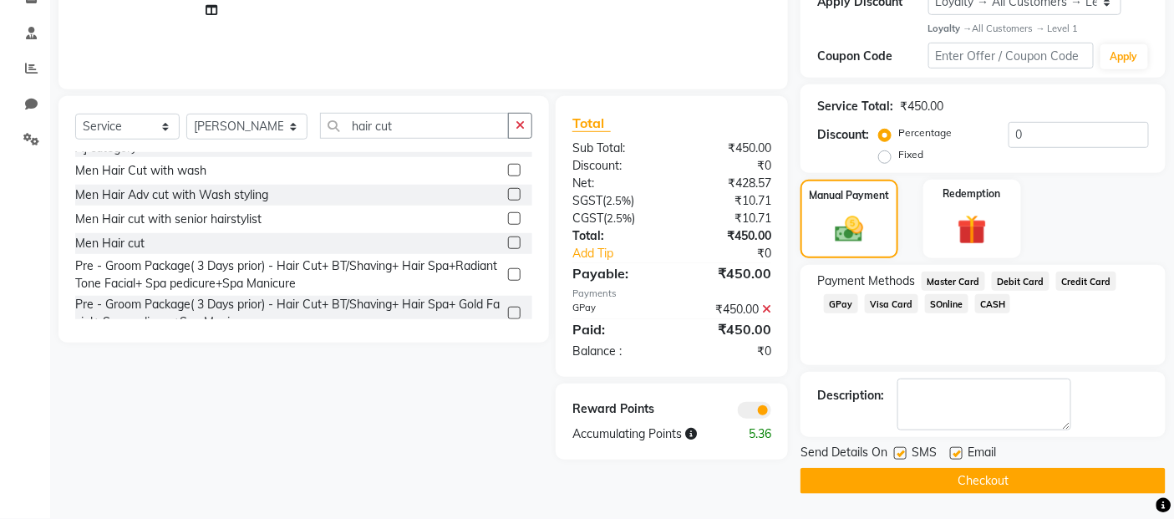
click at [905, 451] on label at bounding box center [900, 453] width 13 height 13
click at [905, 451] on input "checkbox" at bounding box center [899, 454] width 11 height 11
checkbox input "false"
click at [961, 452] on label at bounding box center [956, 453] width 13 height 13
click at [961, 452] on input "checkbox" at bounding box center [955, 454] width 11 height 11
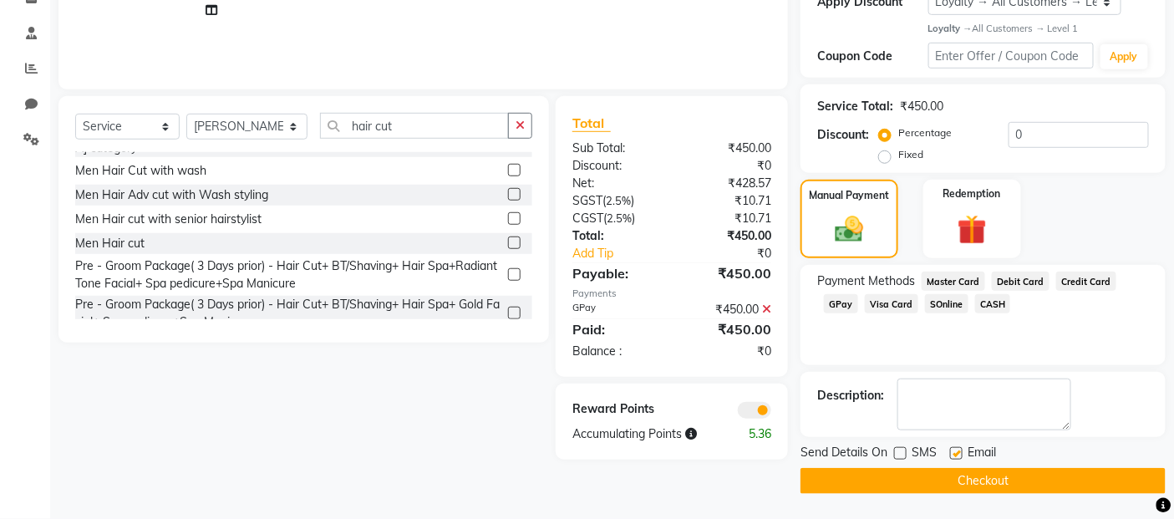
checkbox input "false"
click at [956, 479] on button "Checkout" at bounding box center [982, 481] width 365 height 26
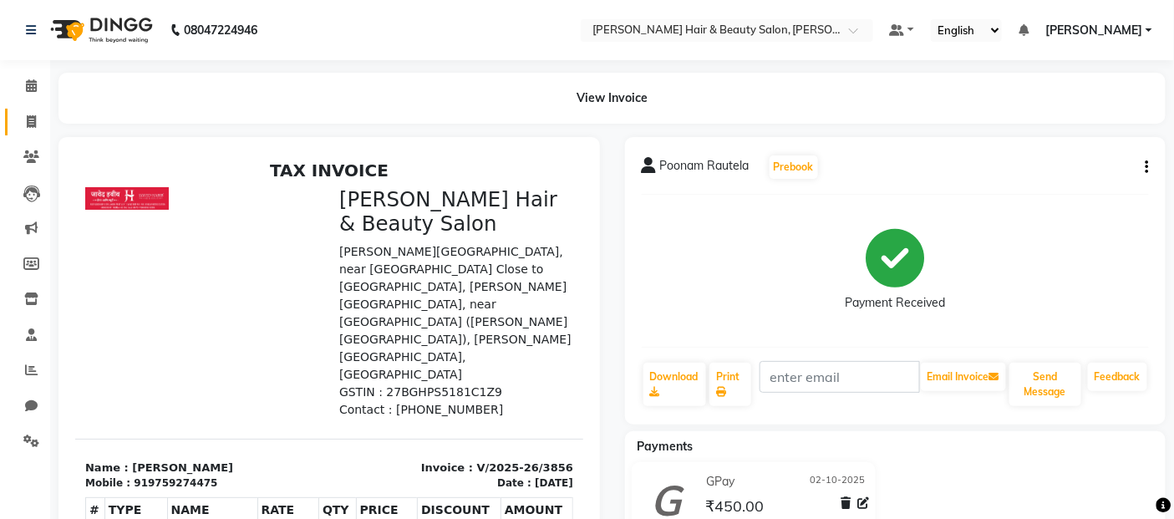
click at [27, 118] on icon at bounding box center [31, 121] width 9 height 13
select select "service"
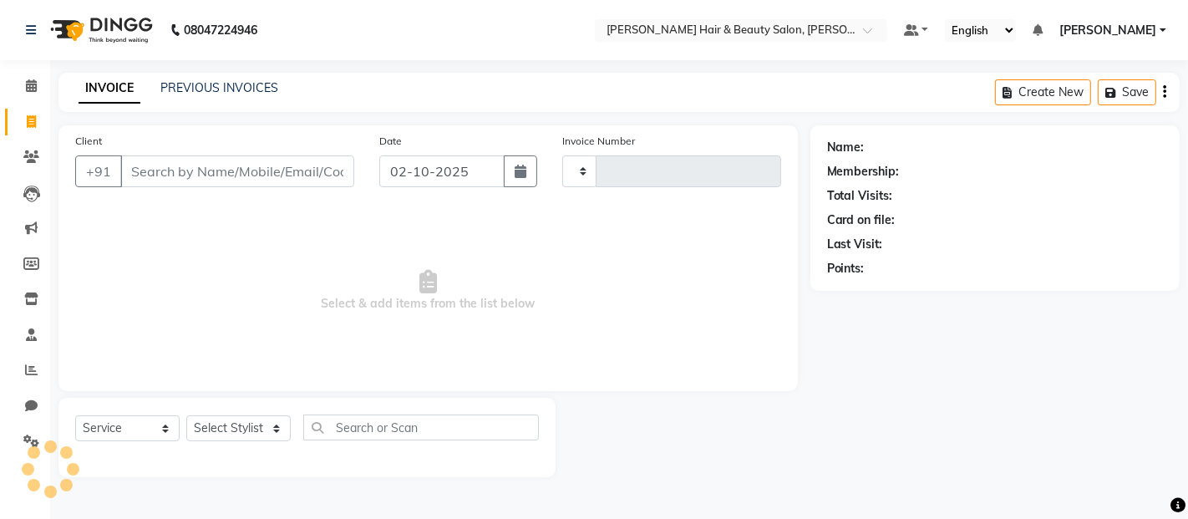
click at [186, 170] on input "Client" at bounding box center [237, 171] width 234 height 32
select select "7927"
type input "3857"
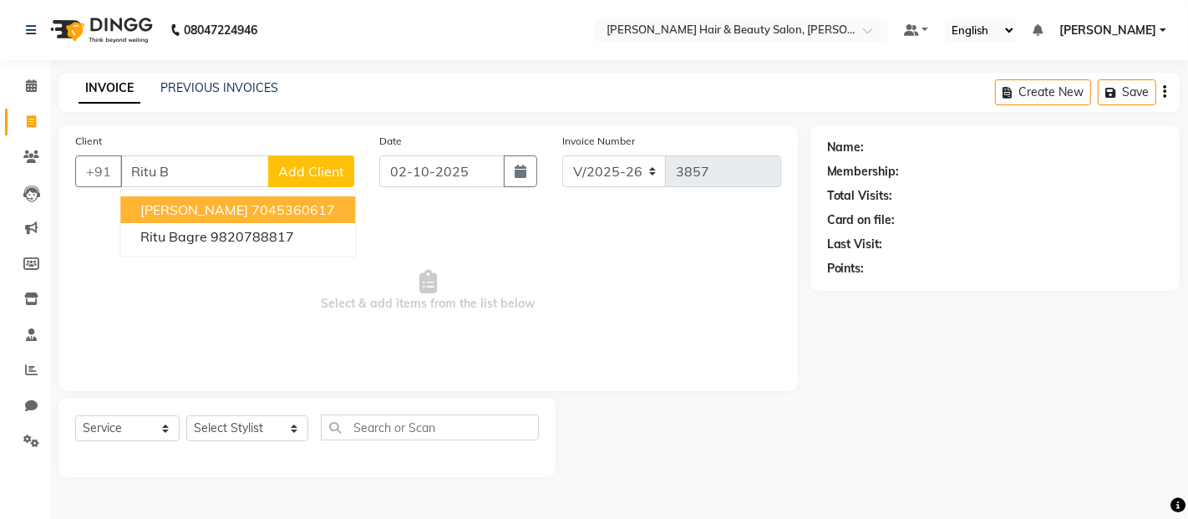
click at [201, 209] on span "[PERSON_NAME]" at bounding box center [194, 209] width 108 height 17
type input "7045360617"
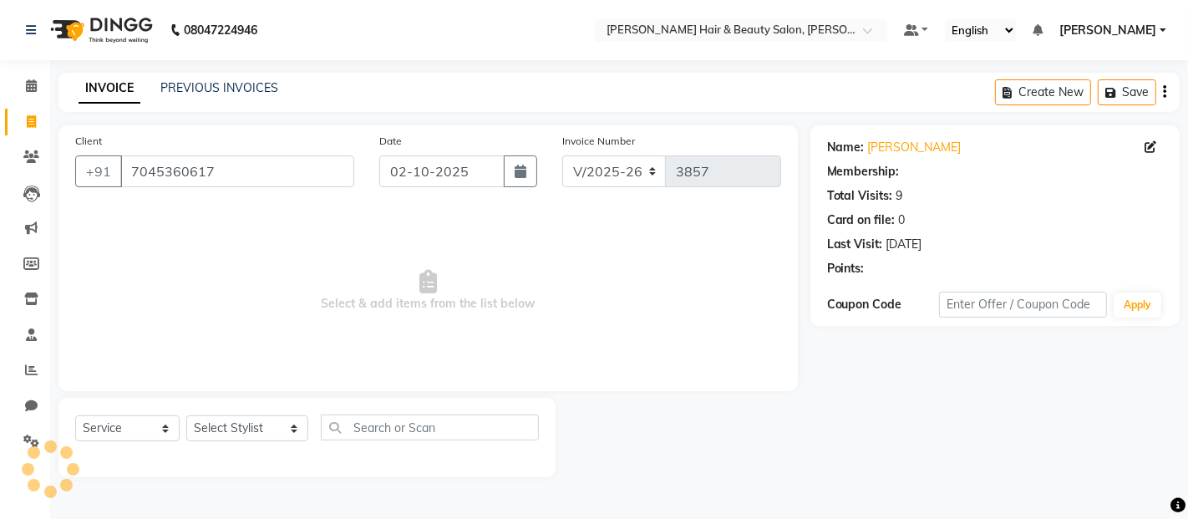
select select "2: Object"
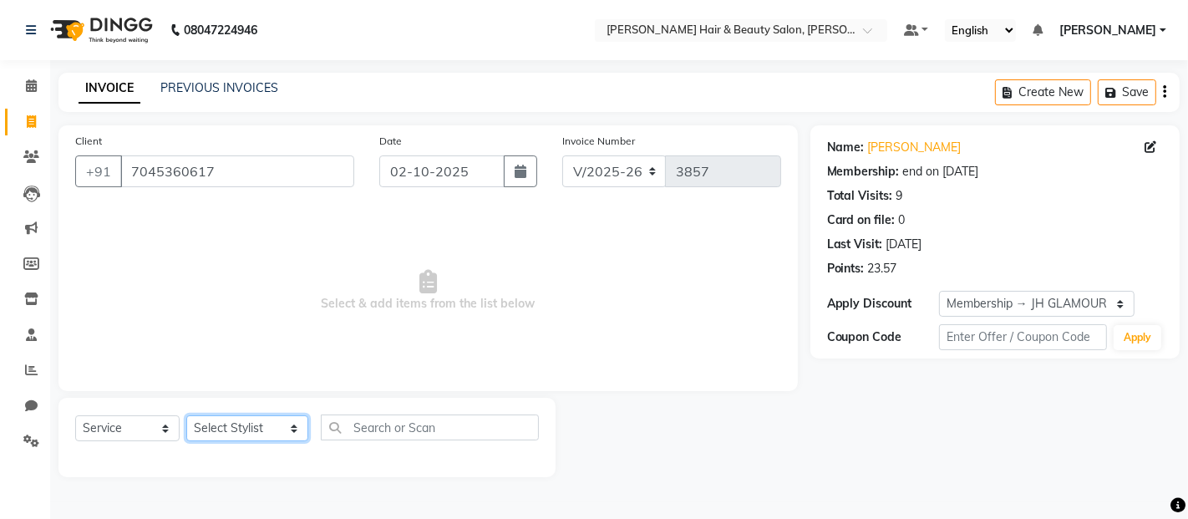
click at [272, 423] on select "Select Stylist [PERSON_NAME] Zibral [PERSON_NAME] [PERSON_NAME] [PERSON_NAME] […" at bounding box center [247, 428] width 122 height 26
select select "72247"
click at [186, 416] on select "Select Stylist [PERSON_NAME] Zibral [PERSON_NAME] [PERSON_NAME] [PERSON_NAME] […" at bounding box center [247, 428] width 122 height 26
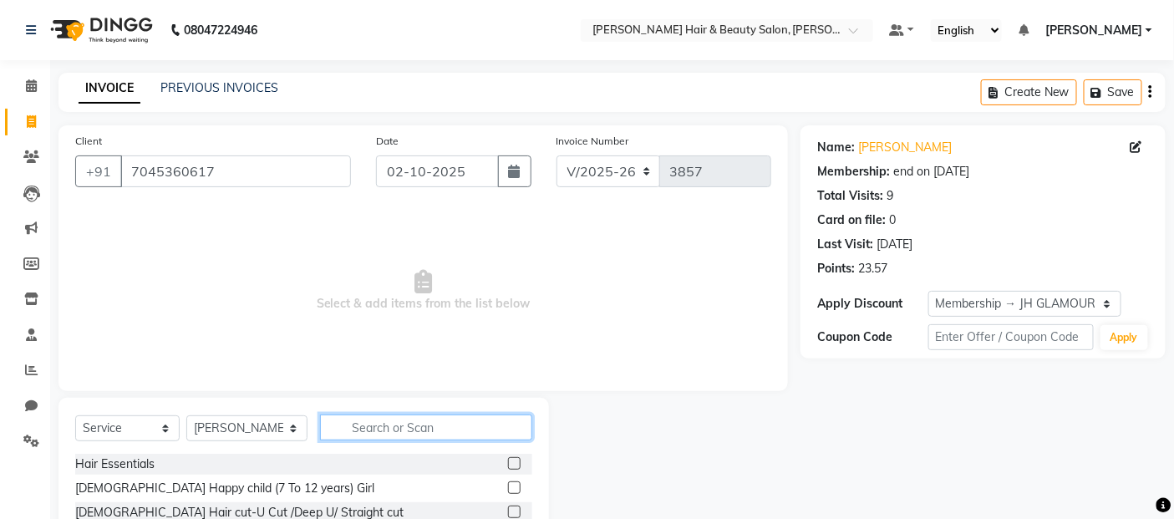
click at [398, 427] on input "text" at bounding box center [426, 427] width 213 height 26
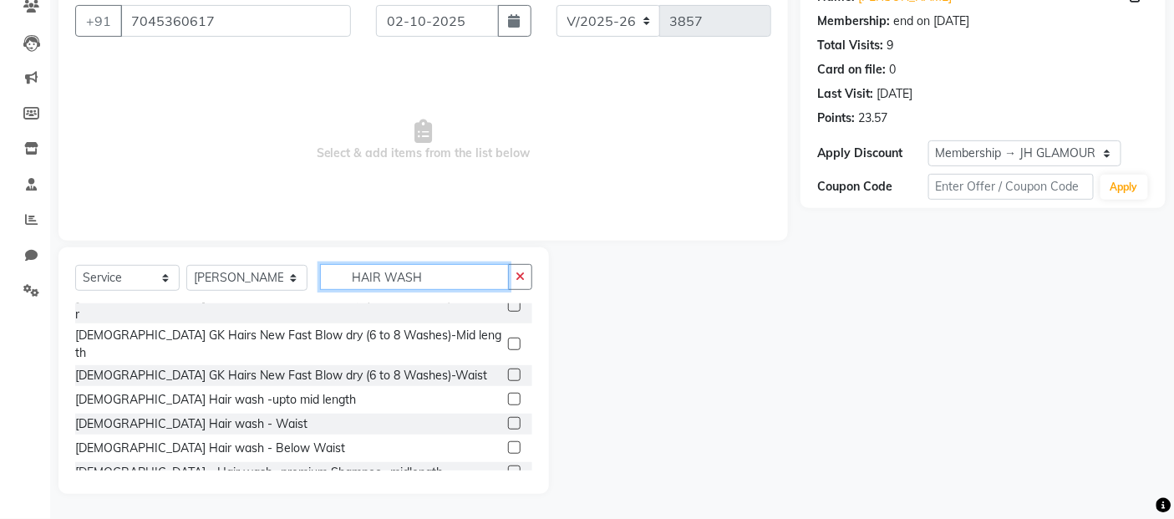
scroll to position [185, 0]
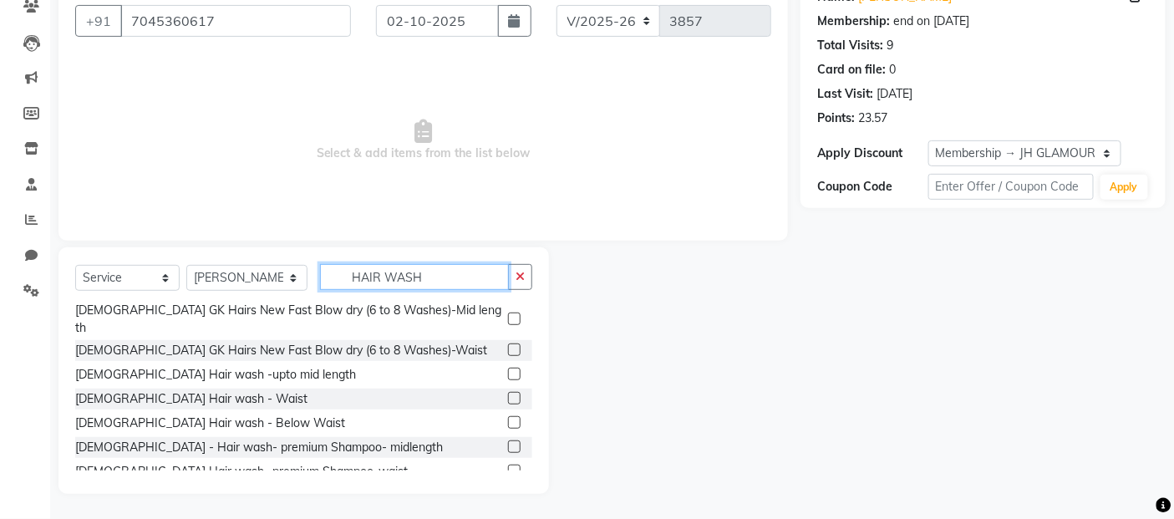
type input "HAIR WASH"
click at [508, 416] on label at bounding box center [514, 422] width 13 height 13
click at [508, 418] on input "checkbox" at bounding box center [513, 423] width 11 height 11
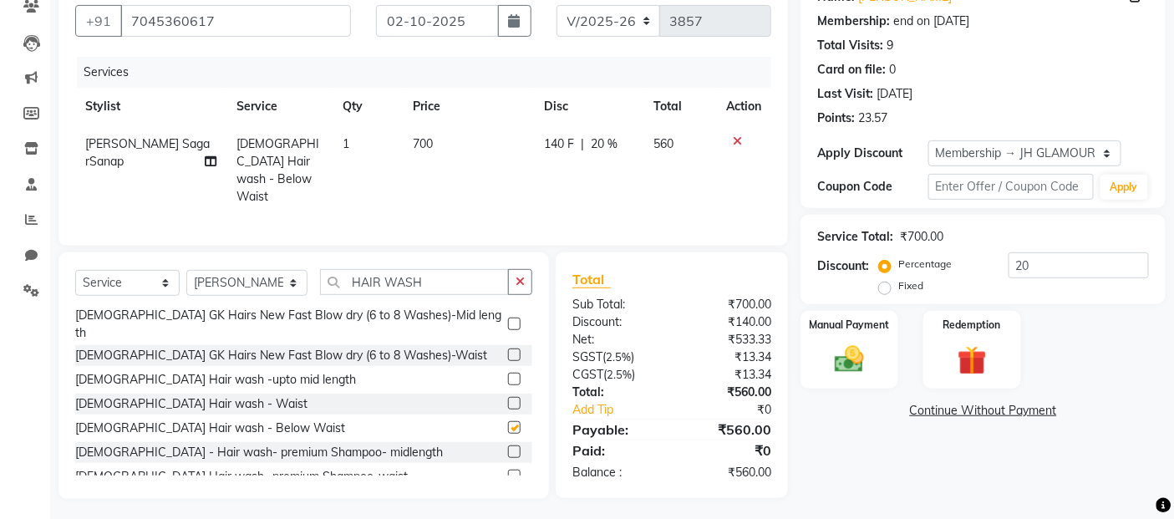
checkbox input "false"
click at [737, 139] on icon at bounding box center [737, 141] width 9 height 12
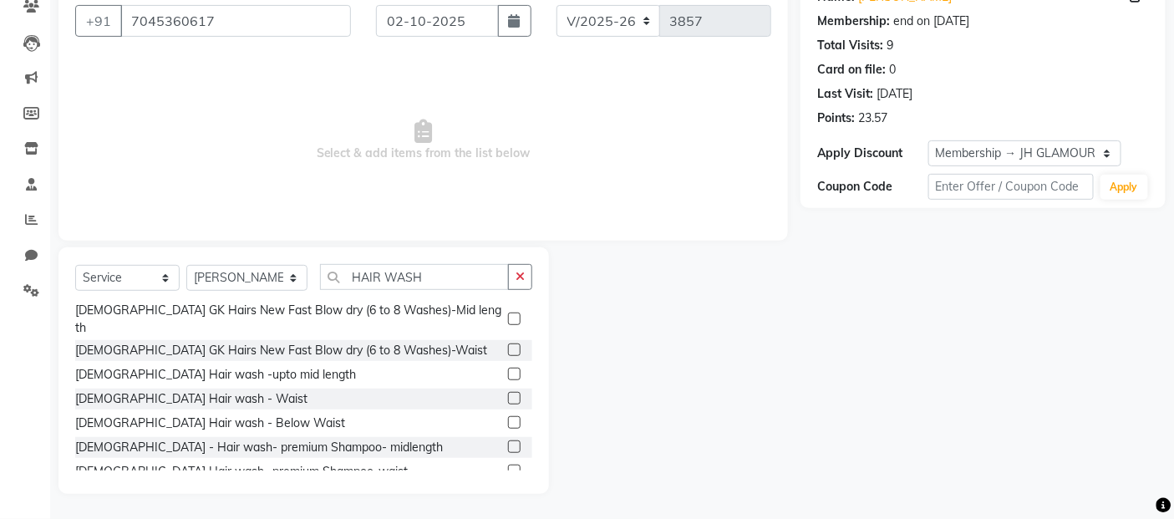
click at [508, 392] on label at bounding box center [514, 398] width 13 height 13
click at [508, 393] on input "checkbox" at bounding box center [513, 398] width 11 height 11
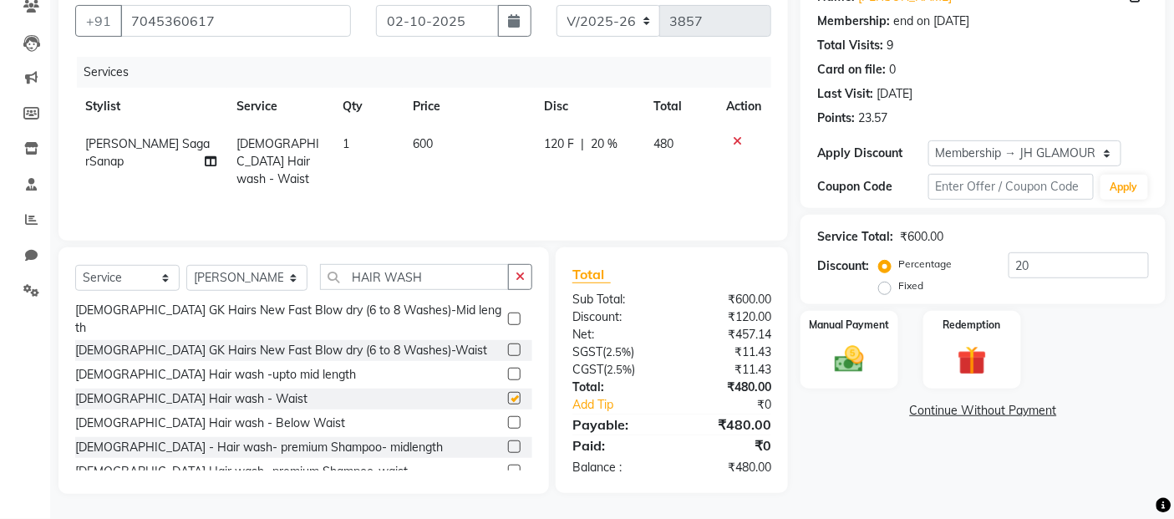
checkbox input "false"
click at [857, 363] on img at bounding box center [849, 359] width 50 height 35
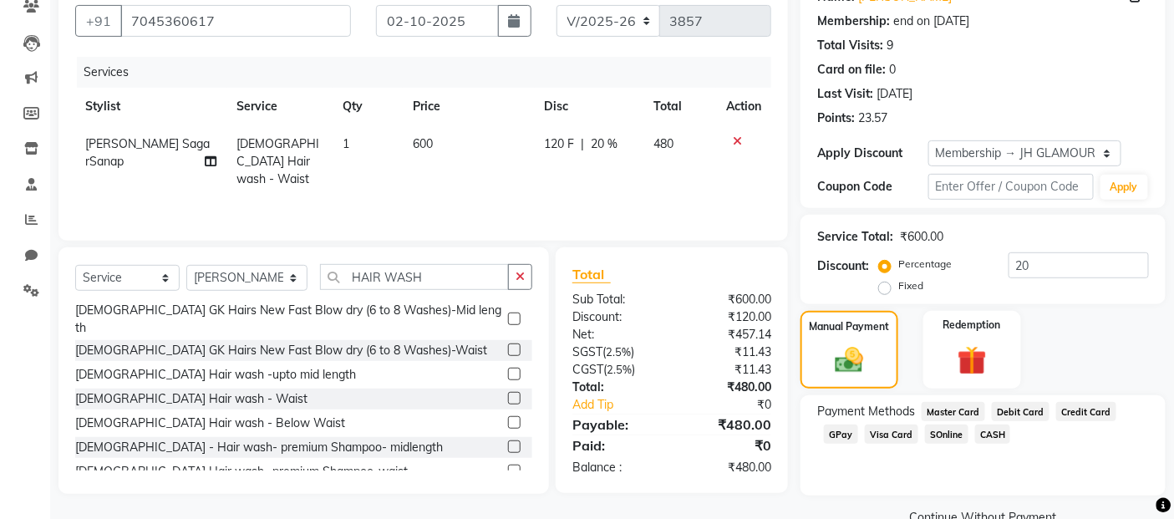
click at [839, 433] on span "GPay" at bounding box center [841, 433] width 34 height 19
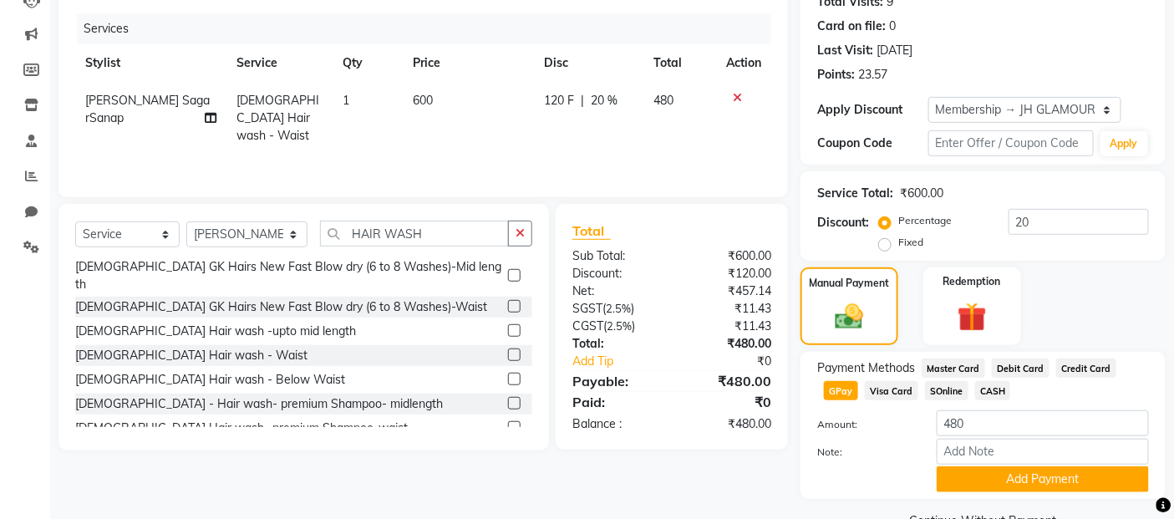
scroll to position [235, 0]
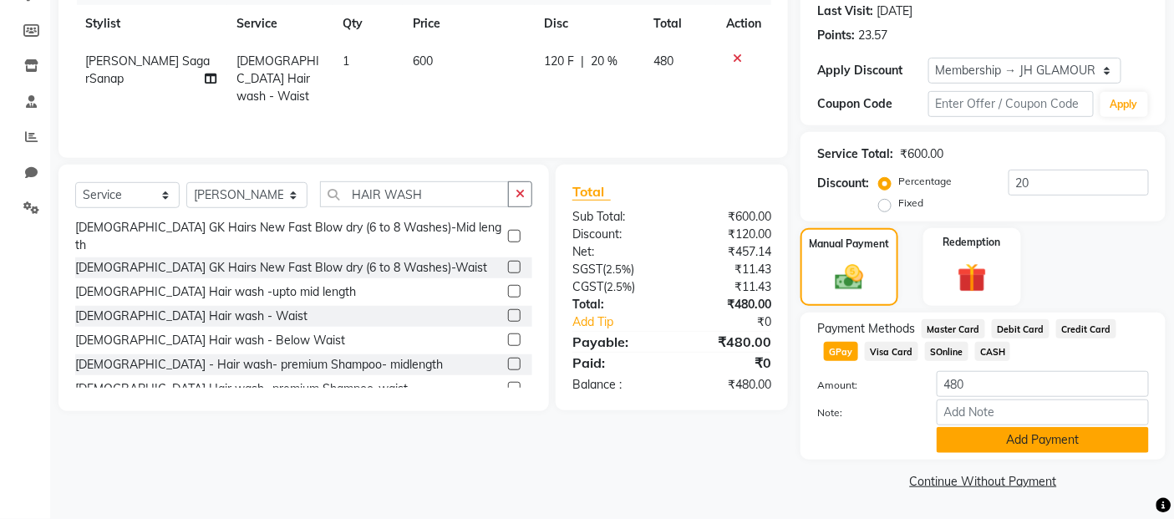
click at [983, 444] on button "Add Payment" at bounding box center [1042, 440] width 212 height 26
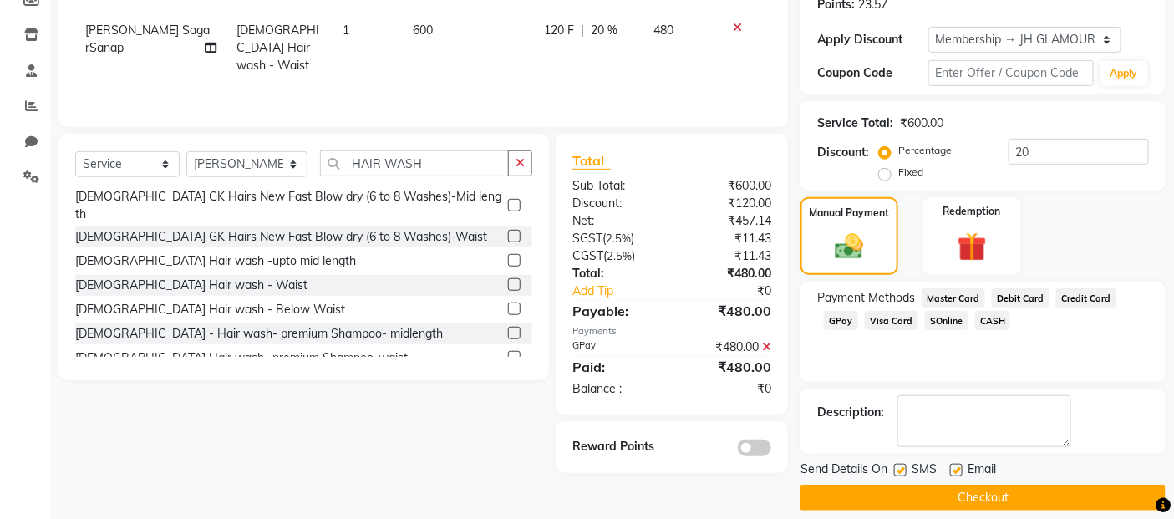
scroll to position [281, 0]
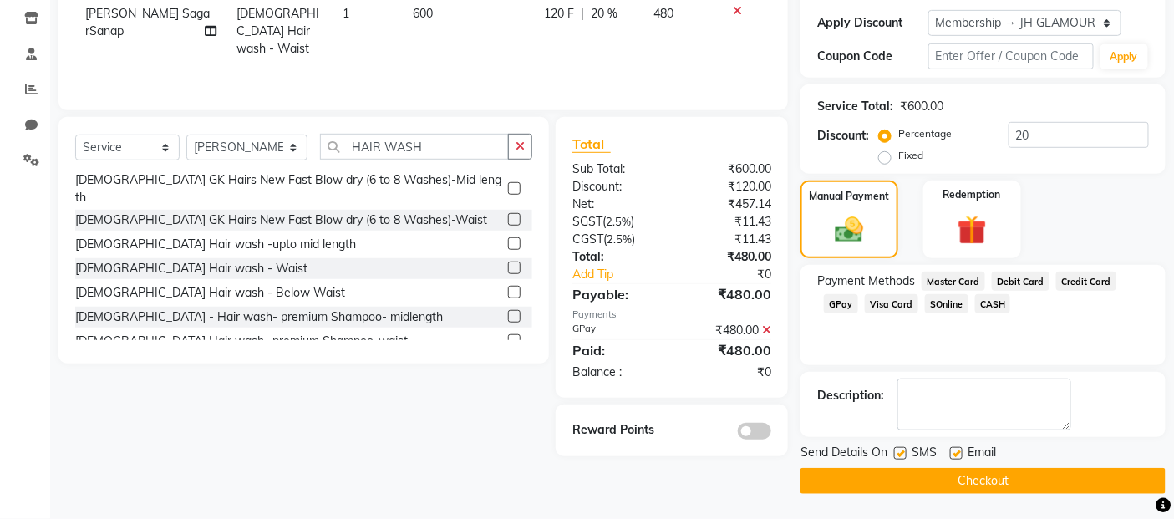
click at [900, 452] on label at bounding box center [900, 453] width 13 height 13
click at [900, 452] on input "checkbox" at bounding box center [899, 454] width 11 height 11
checkbox input "false"
click at [956, 452] on label at bounding box center [956, 453] width 13 height 13
click at [956, 452] on input "checkbox" at bounding box center [955, 454] width 11 height 11
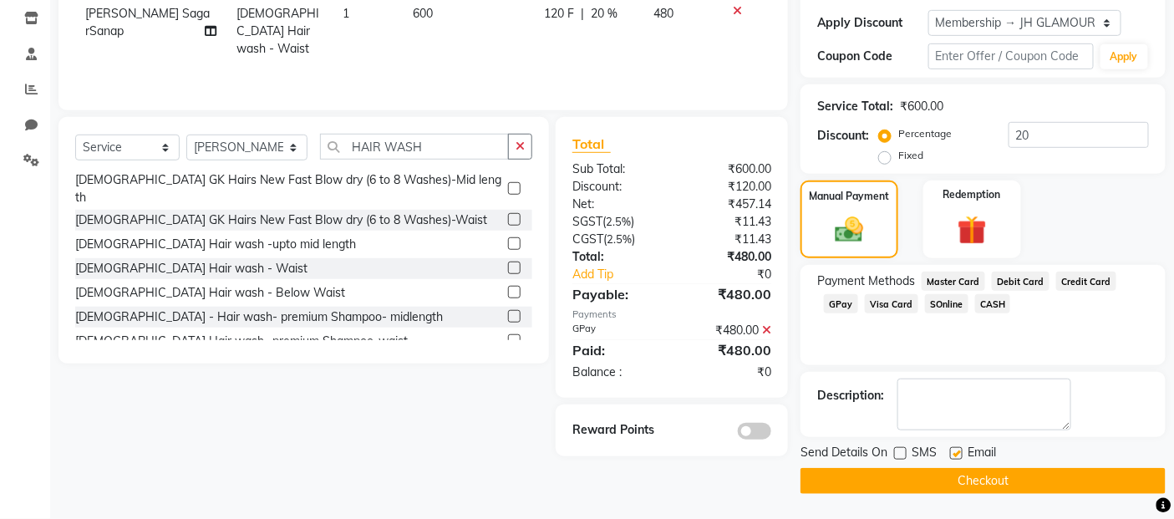
checkbox input "false"
click at [962, 484] on button "Checkout" at bounding box center [982, 481] width 365 height 26
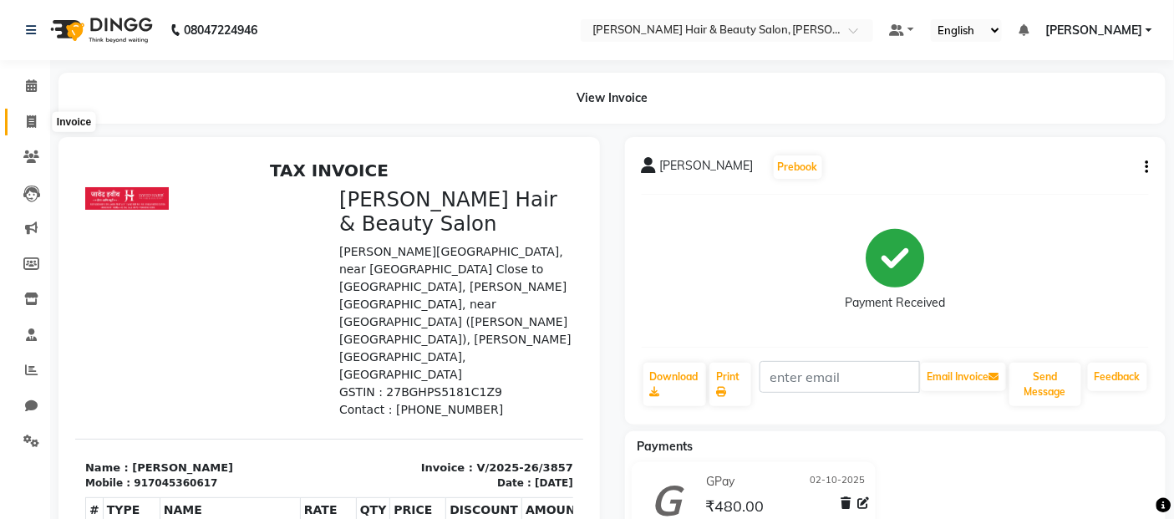
click at [29, 117] on icon at bounding box center [31, 121] width 9 height 13
select select "service"
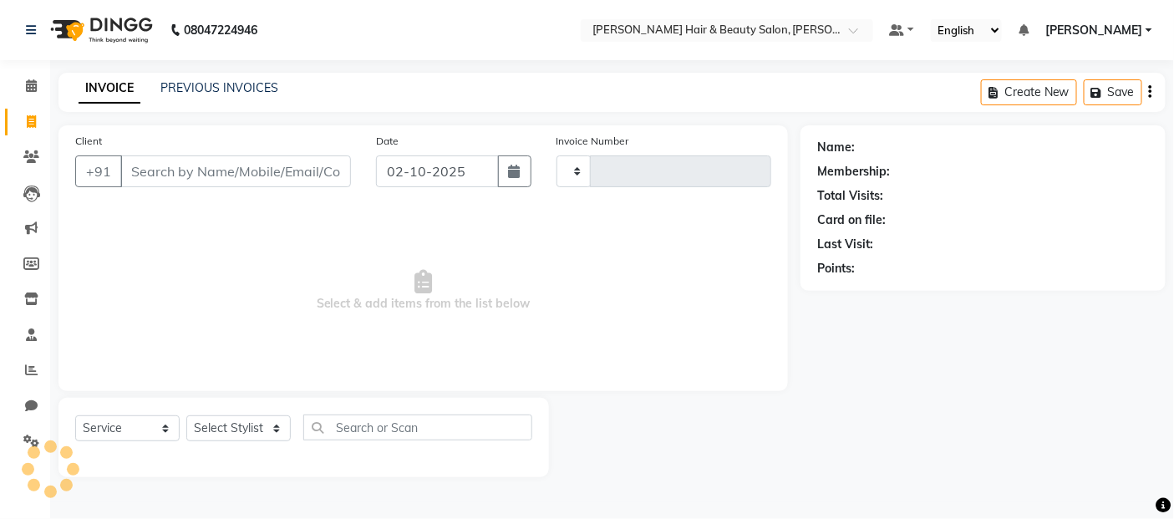
type input "3858"
select select "7927"
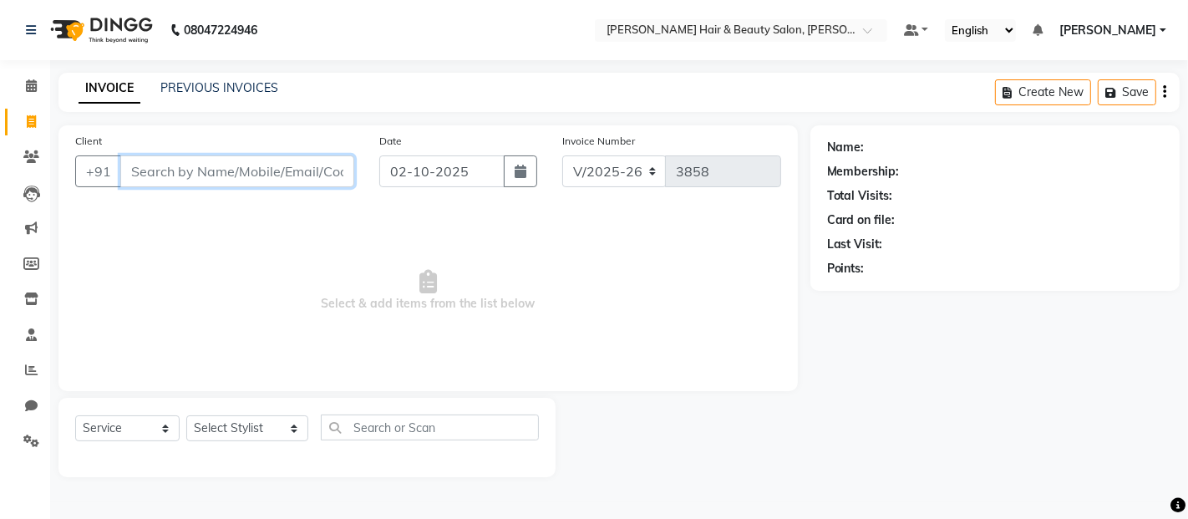
click at [205, 160] on input "Client" at bounding box center [237, 171] width 234 height 32
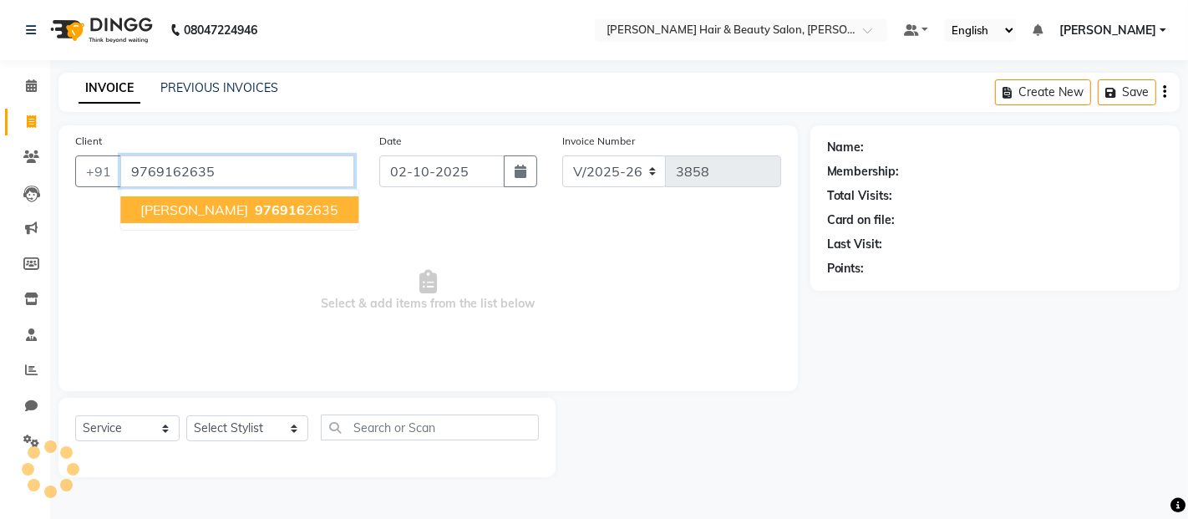
type input "9769162635"
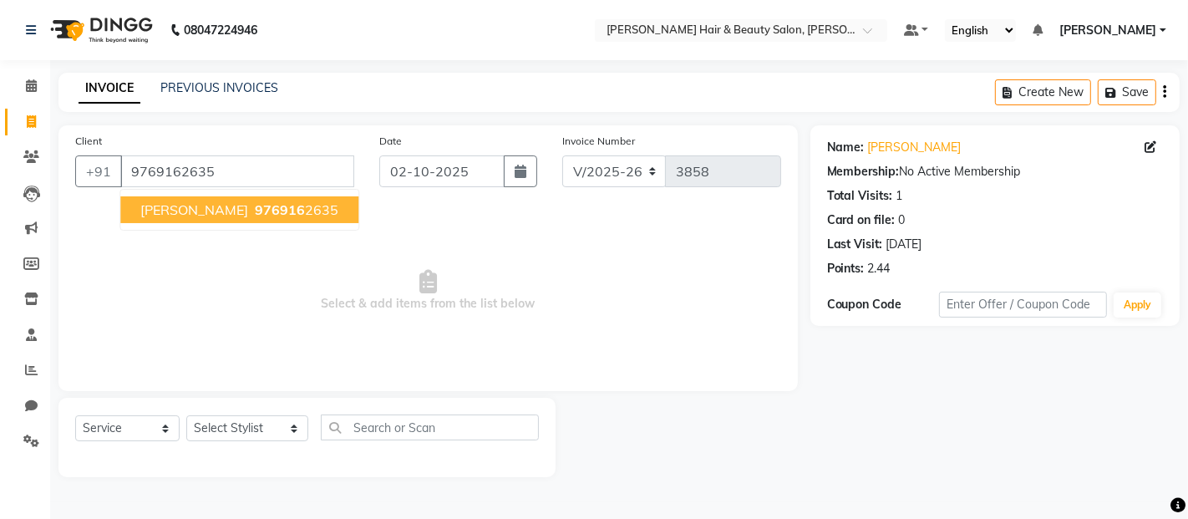
click at [222, 205] on span "[PERSON_NAME]" at bounding box center [194, 209] width 108 height 17
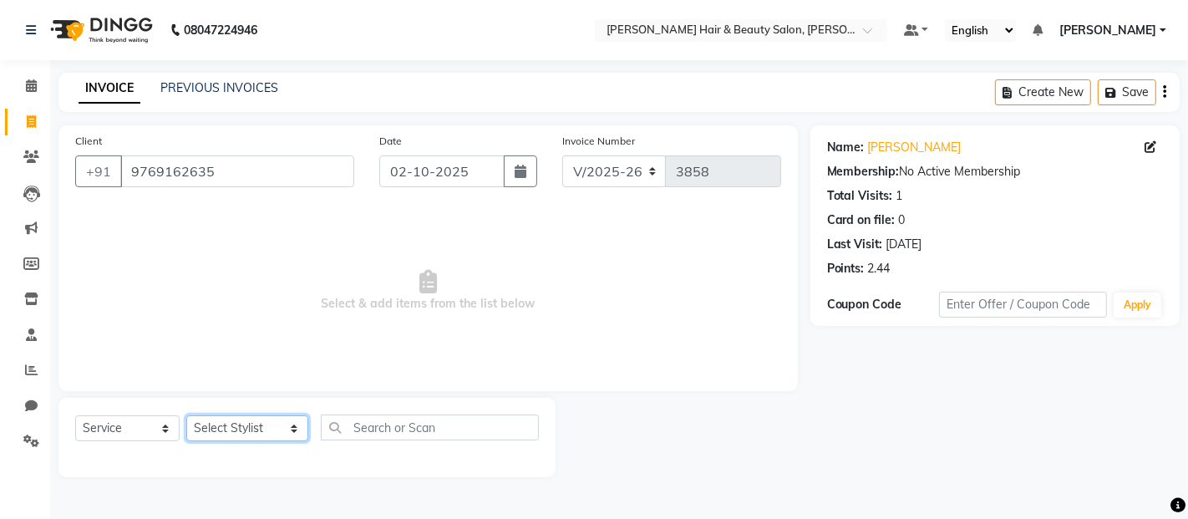
click at [270, 428] on select "Select Stylist [PERSON_NAME] Zibral [PERSON_NAME] [PERSON_NAME] [PERSON_NAME] […" at bounding box center [247, 428] width 122 height 26
select select "86784"
click at [186, 416] on select "Select Stylist [PERSON_NAME] Zibral [PERSON_NAME] [PERSON_NAME] [PERSON_NAME] […" at bounding box center [247, 428] width 122 height 26
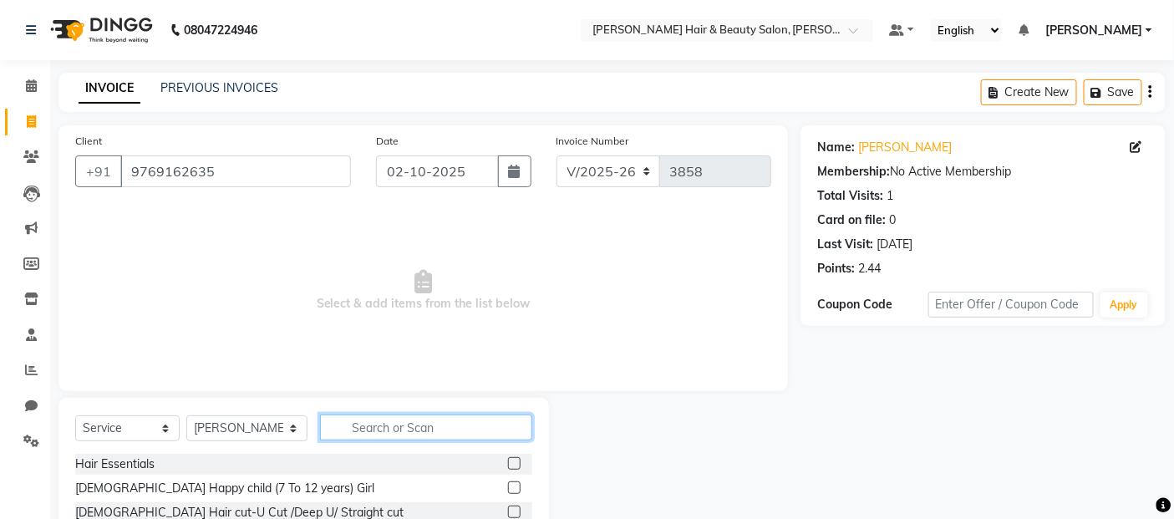
click at [408, 430] on input "text" at bounding box center [426, 427] width 213 height 26
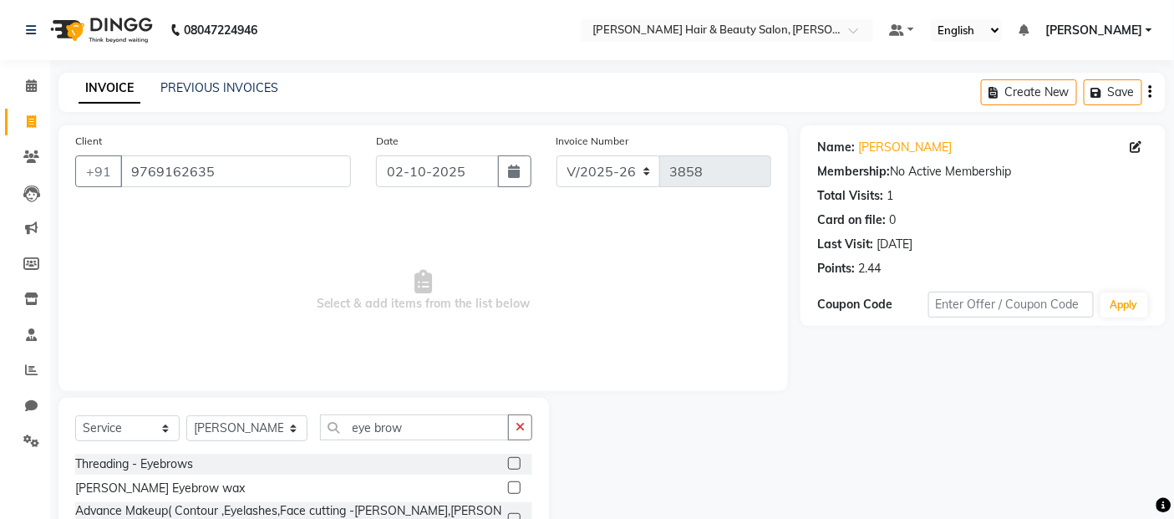
click at [515, 460] on label at bounding box center [514, 463] width 13 height 13
click at [515, 460] on input "checkbox" at bounding box center [513, 464] width 11 height 11
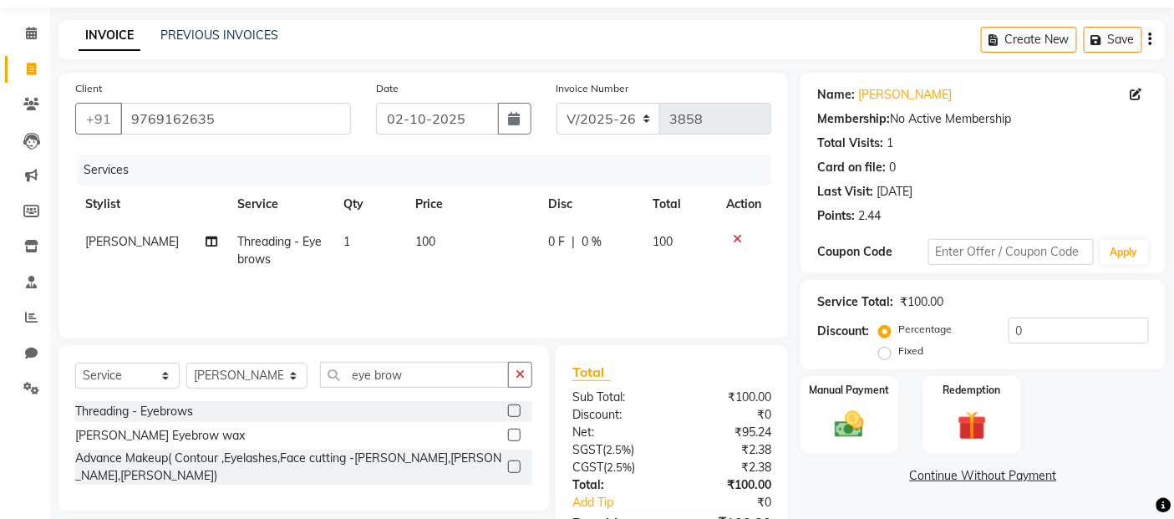
scroll to position [93, 0]
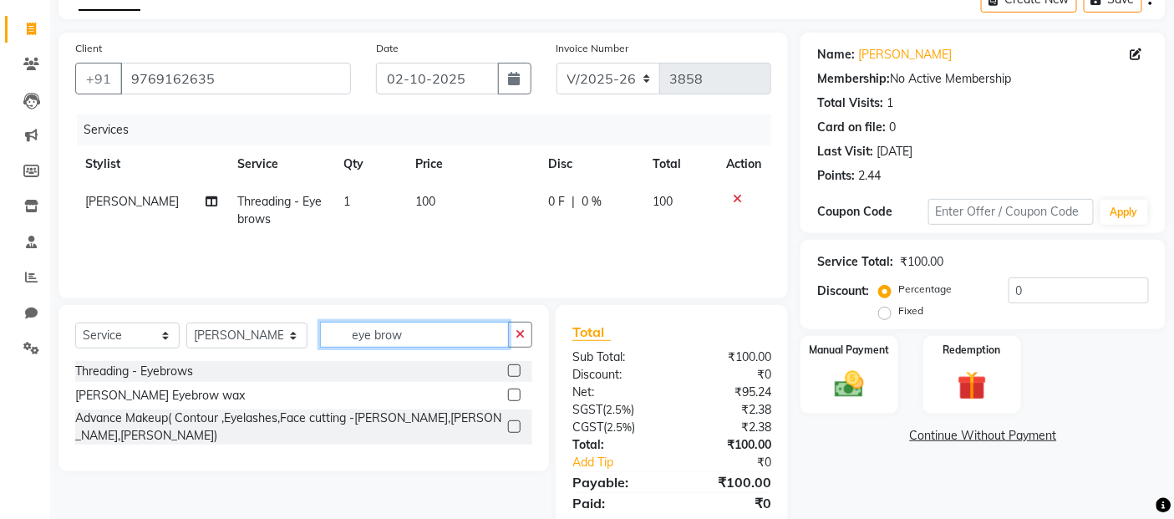
click at [415, 336] on input "eye brow" at bounding box center [415, 335] width 190 height 26
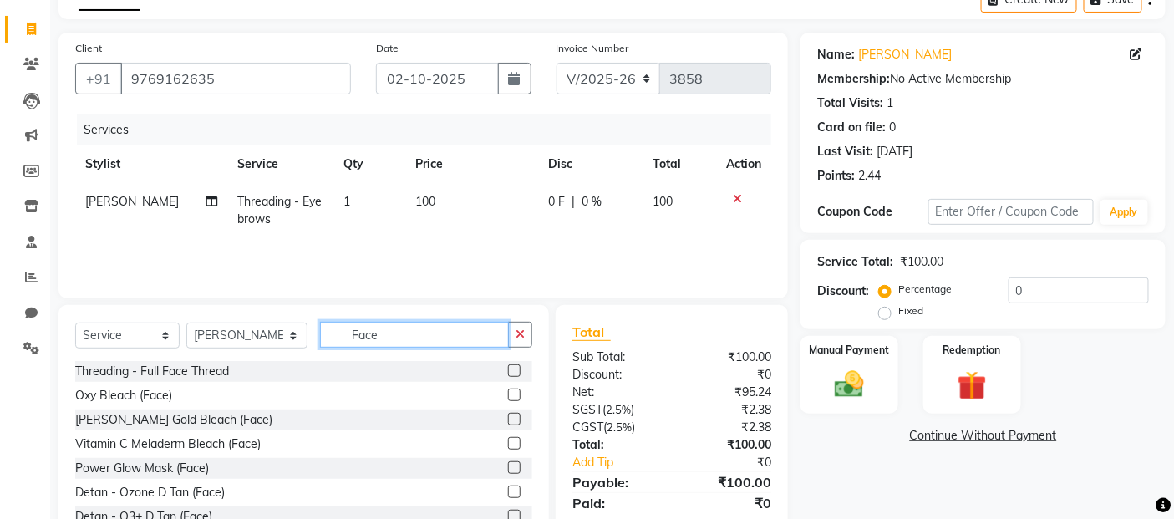
scroll to position [89, 0]
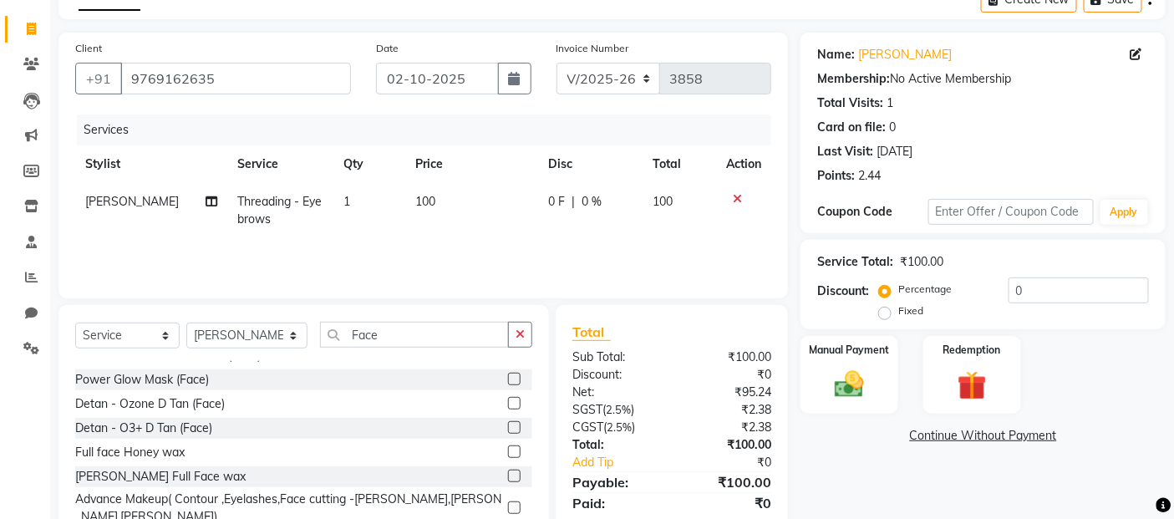
click at [508, 474] on label at bounding box center [514, 475] width 13 height 13
click at [508, 474] on input "checkbox" at bounding box center [513, 476] width 11 height 11
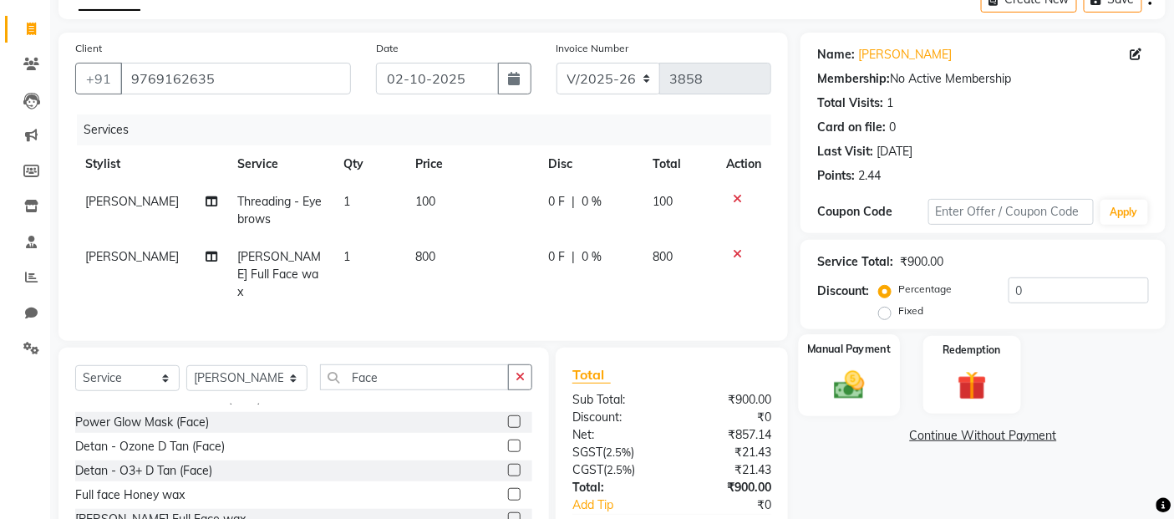
click at [847, 394] on img at bounding box center [849, 384] width 50 height 35
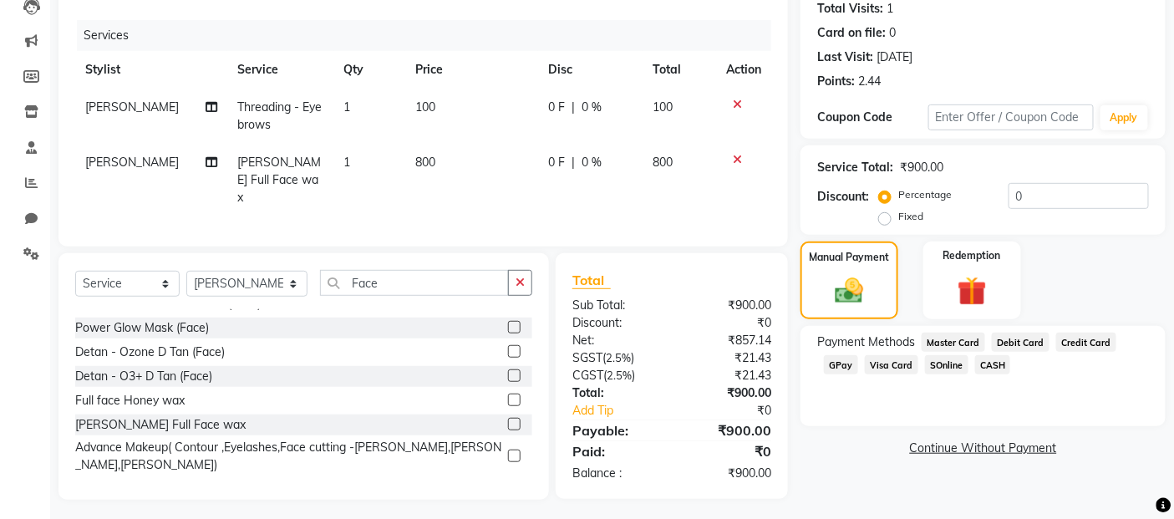
scroll to position [189, 0]
click at [838, 361] on span "GPay" at bounding box center [841, 362] width 34 height 19
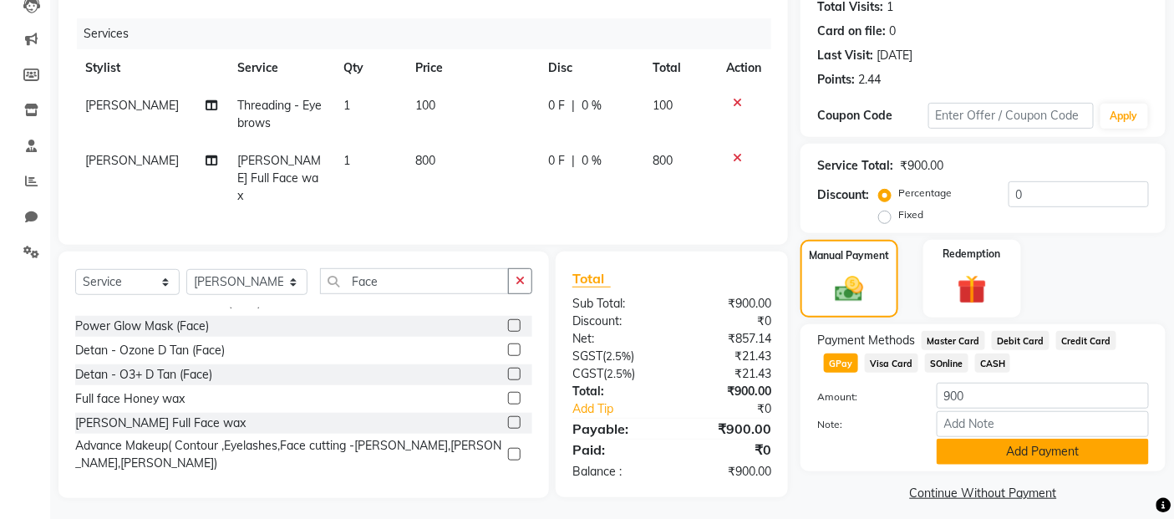
click at [1019, 462] on button "Add Payment" at bounding box center [1042, 452] width 212 height 26
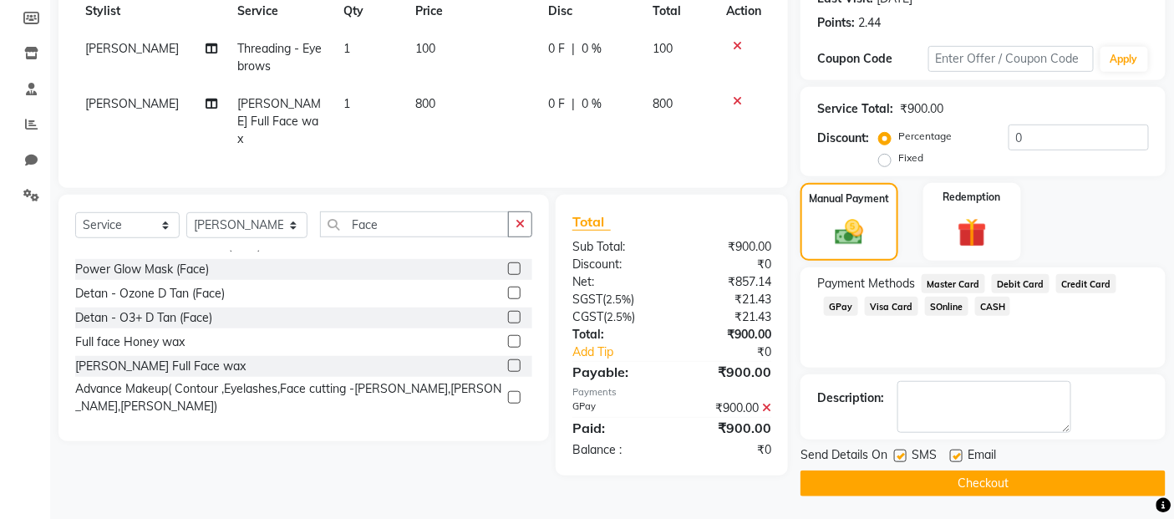
scroll to position [248, 0]
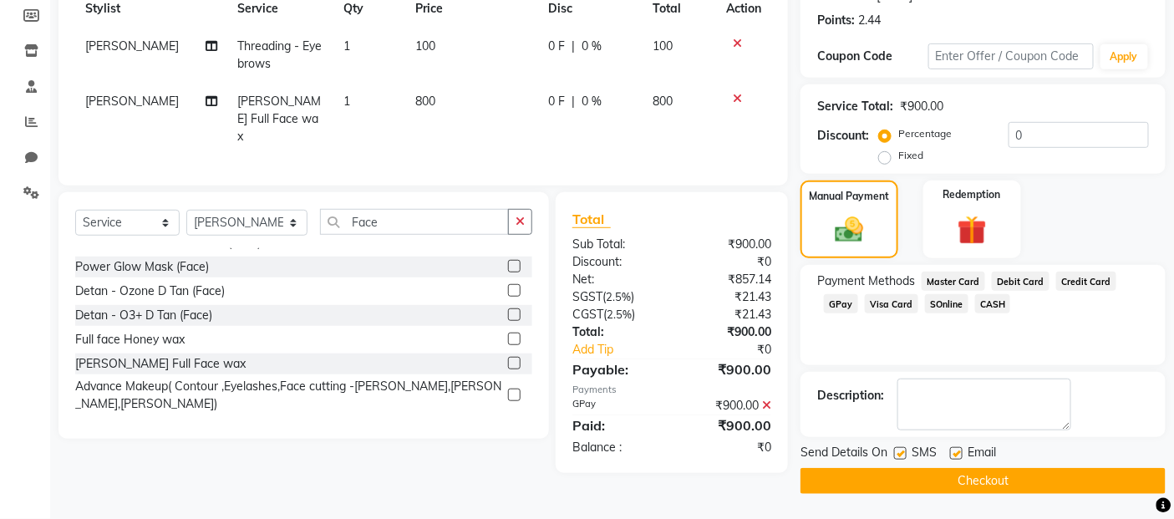
click at [900, 455] on label at bounding box center [900, 453] width 13 height 13
click at [900, 455] on input "checkbox" at bounding box center [899, 454] width 11 height 11
click at [956, 453] on label at bounding box center [956, 453] width 13 height 13
click at [956, 453] on input "checkbox" at bounding box center [955, 454] width 11 height 11
click at [949, 473] on button "Checkout" at bounding box center [982, 481] width 365 height 26
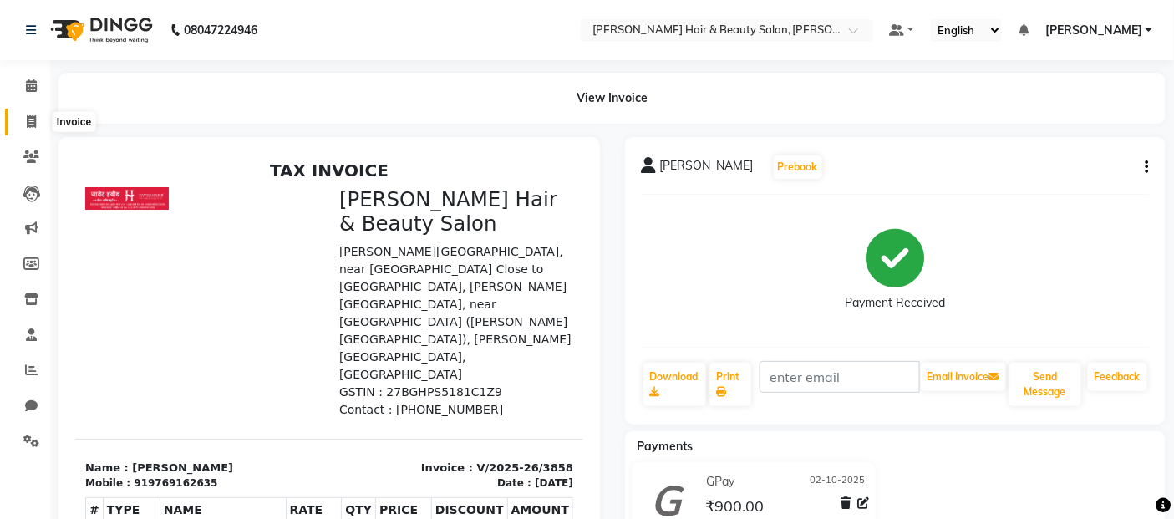
click at [31, 124] on icon at bounding box center [31, 121] width 9 height 13
